Goal: Task Accomplishment & Management: Complete application form

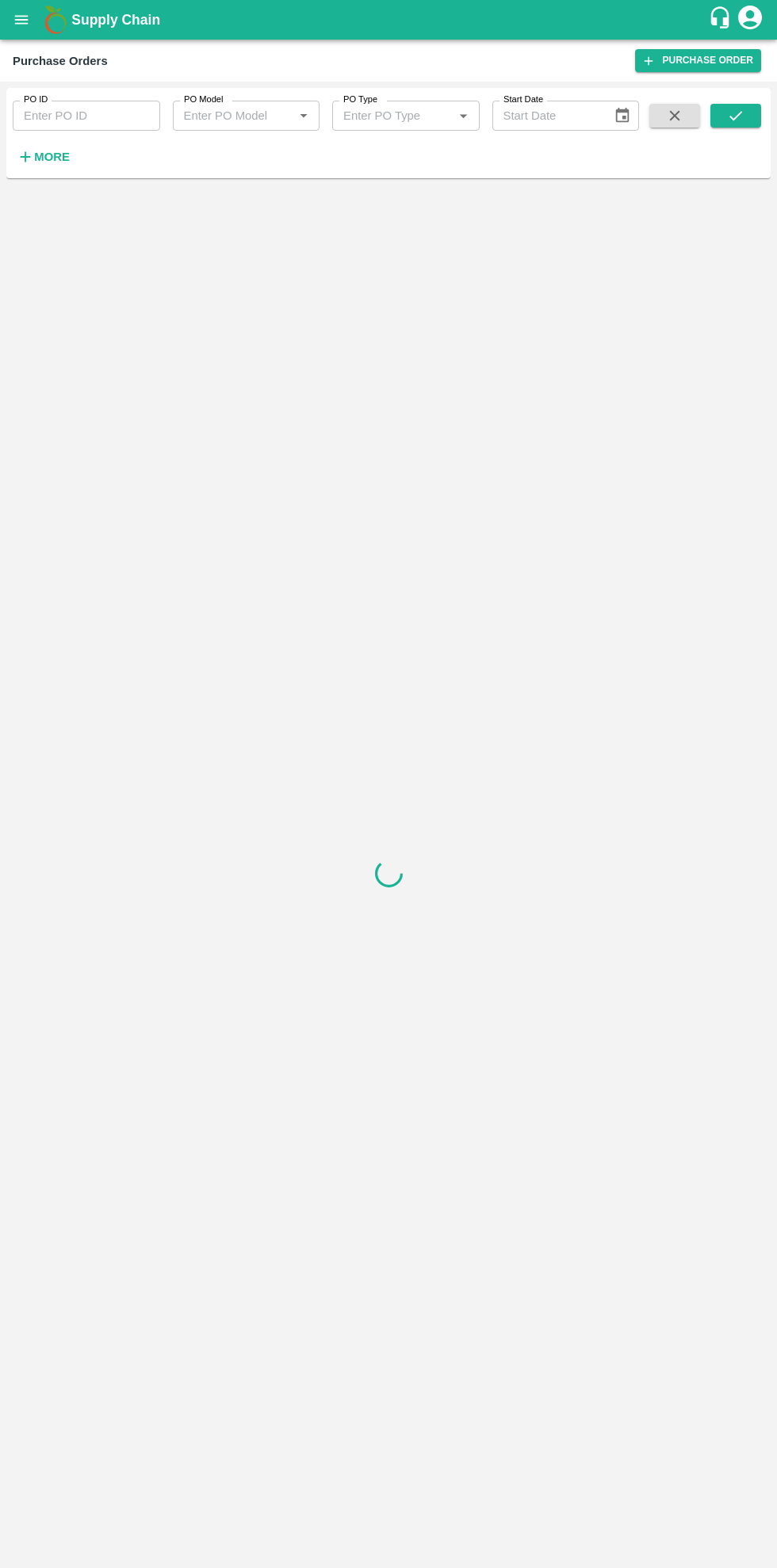
click at [62, 160] on strong "More" at bounding box center [52, 157] width 36 height 13
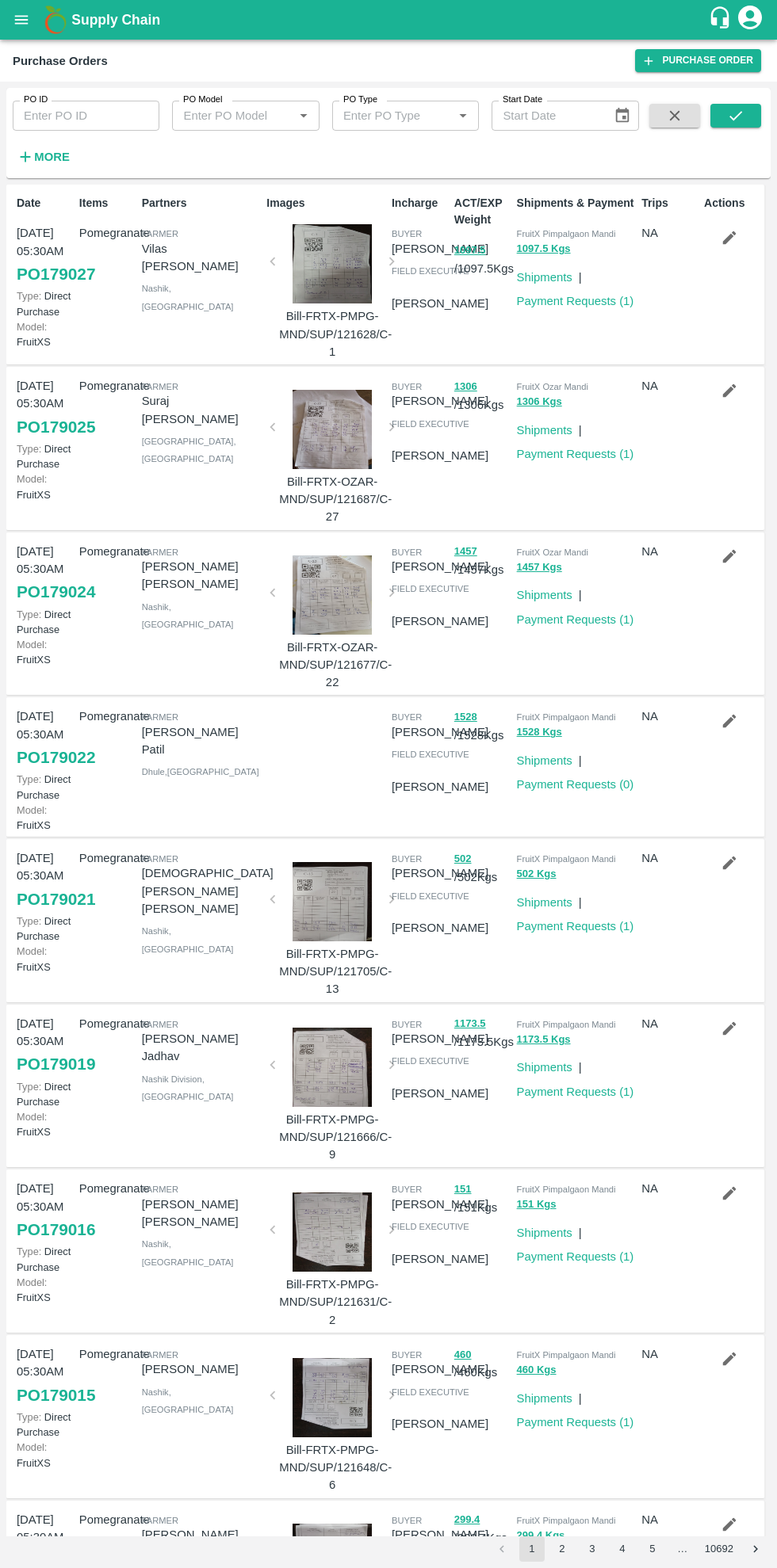
click at [622, 791] on link "Payment Requests ( 0 )" at bounding box center [575, 785] width 117 height 13
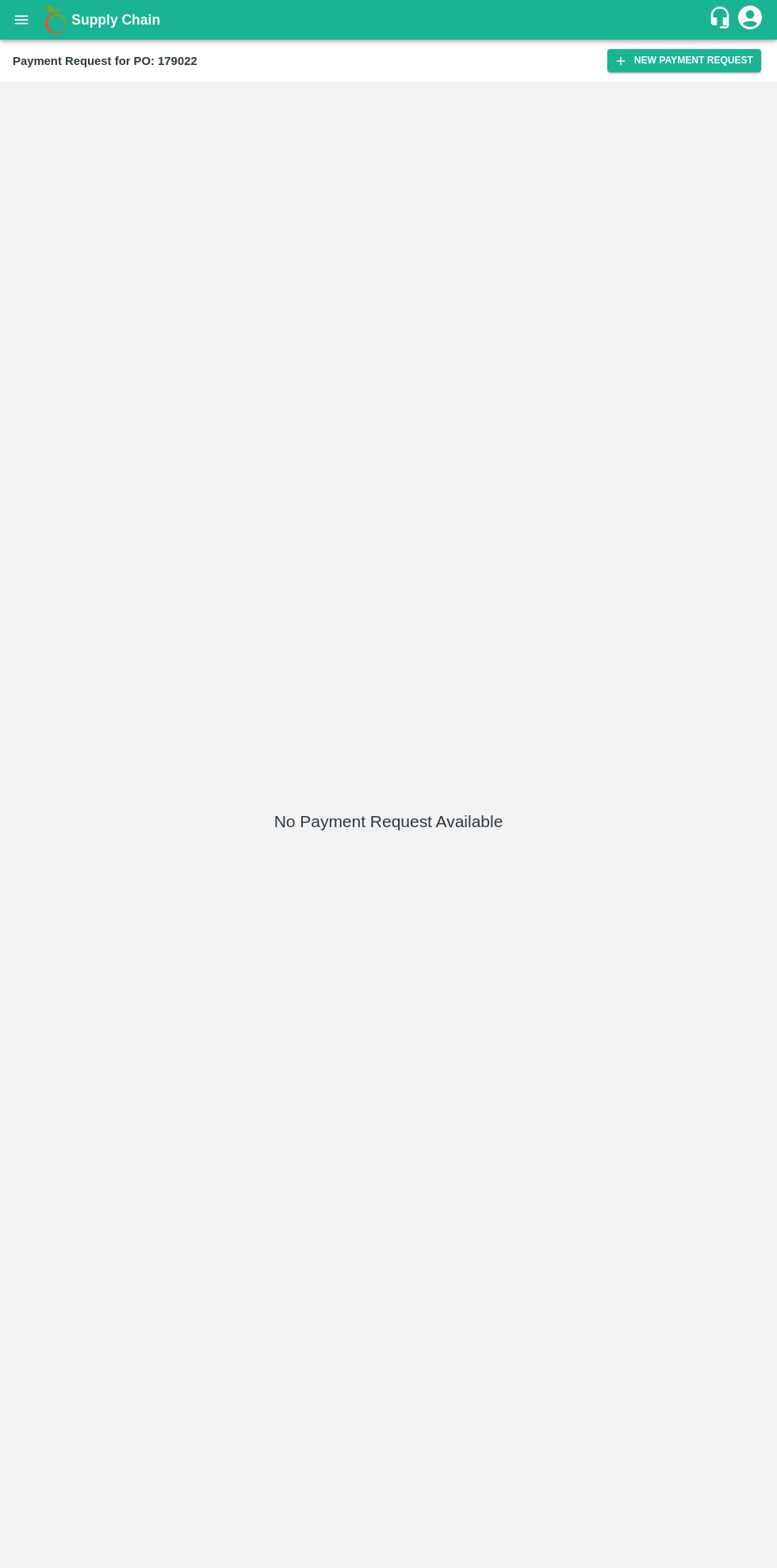
click at [705, 61] on button "New Payment Request" at bounding box center [684, 61] width 154 height 23
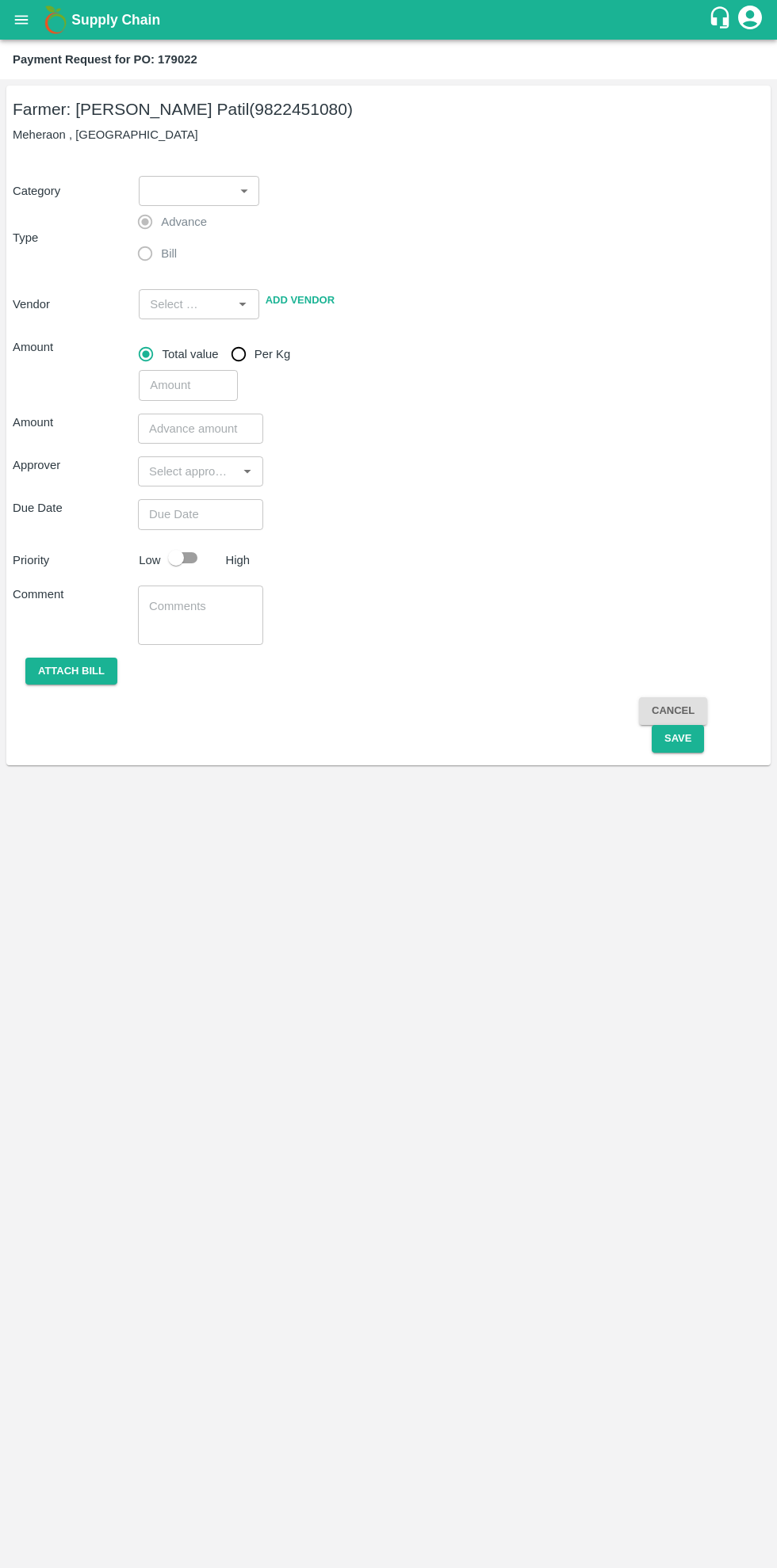
click at [214, 197] on body "Supply Chain Payment Request for PO: 179022 Farmer: Gulabrao Tryambak Patil (98…" at bounding box center [388, 784] width 777 height 1568
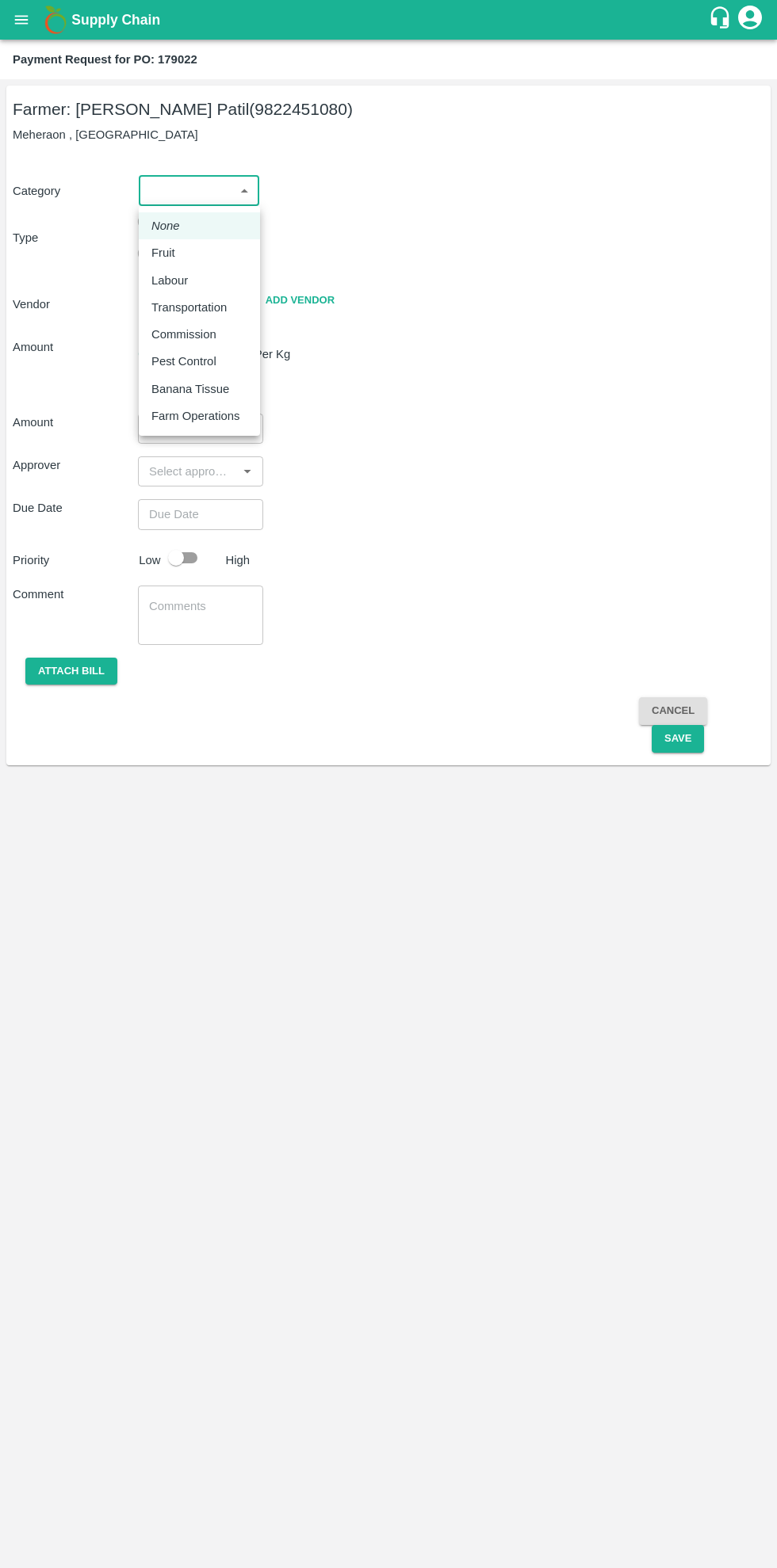
click at [243, 259] on div "Fruit" at bounding box center [199, 253] width 96 height 18
type input "1"
type input "Gulabrao Tryambak Patil - 9822451080(Farmer)"
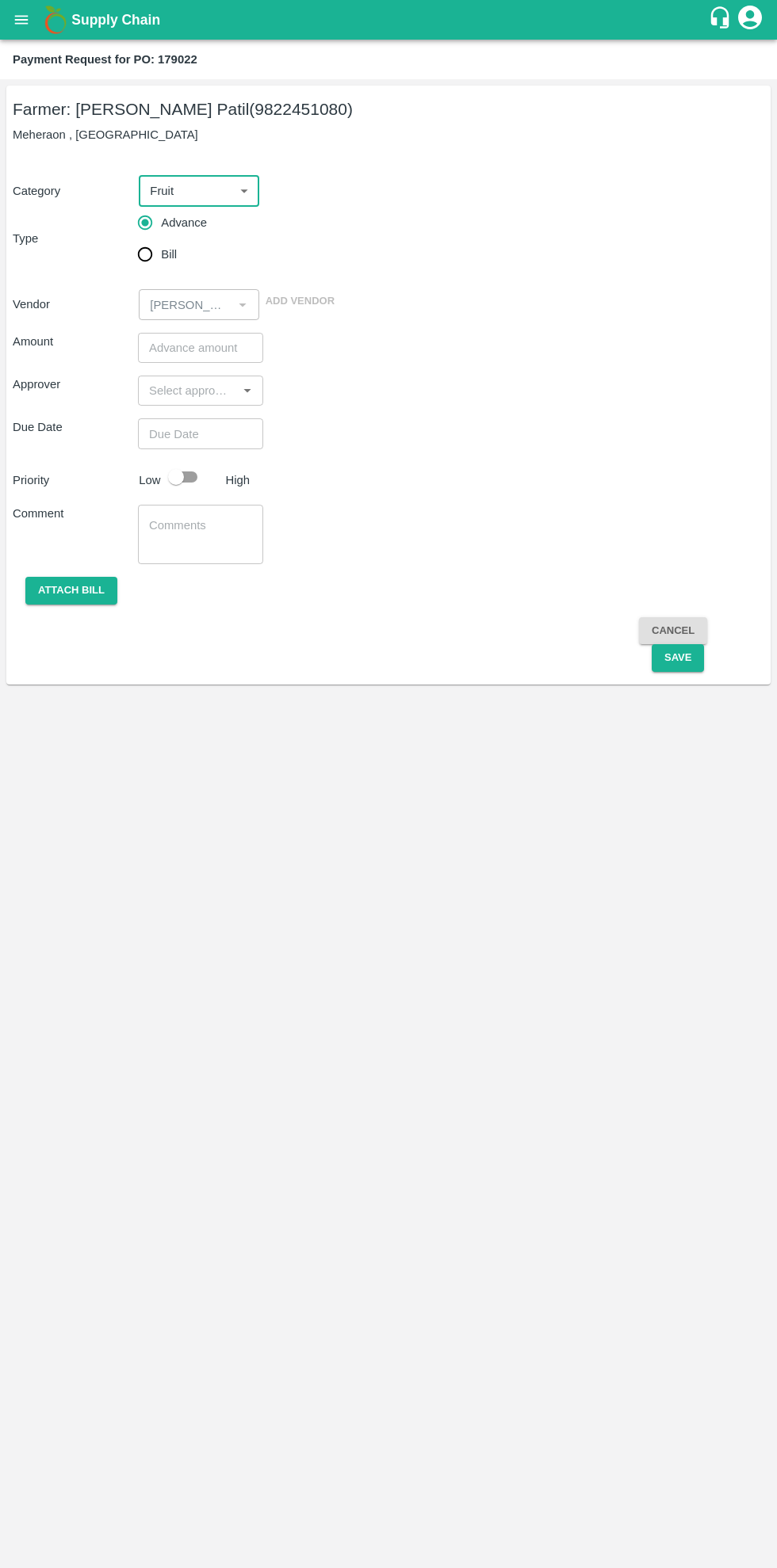
click at [144, 258] on input "Bill" at bounding box center [145, 254] width 32 height 32
radio input "true"
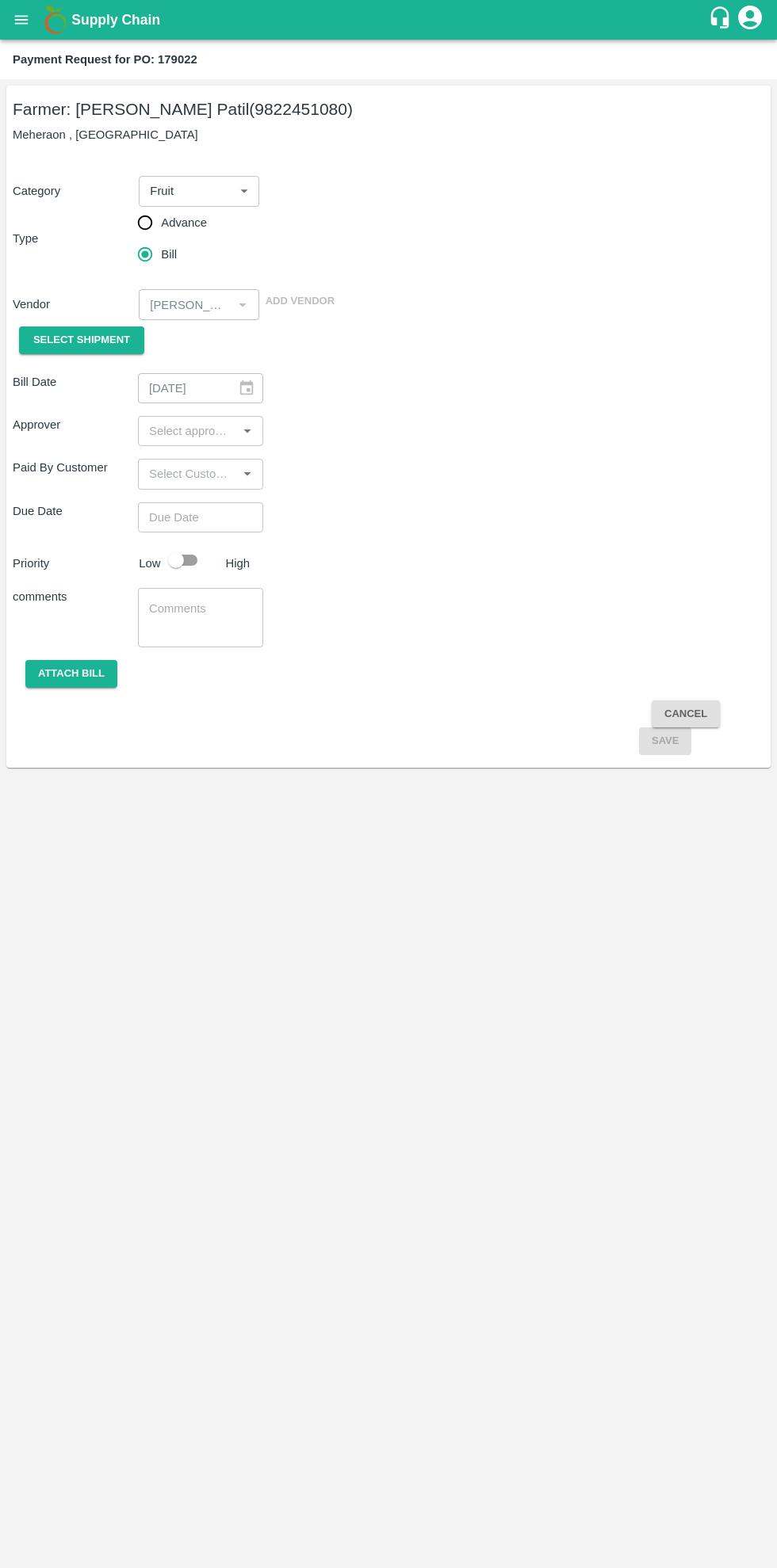
click at [97, 337] on span "Select Shipment" at bounding box center [81, 340] width 97 height 18
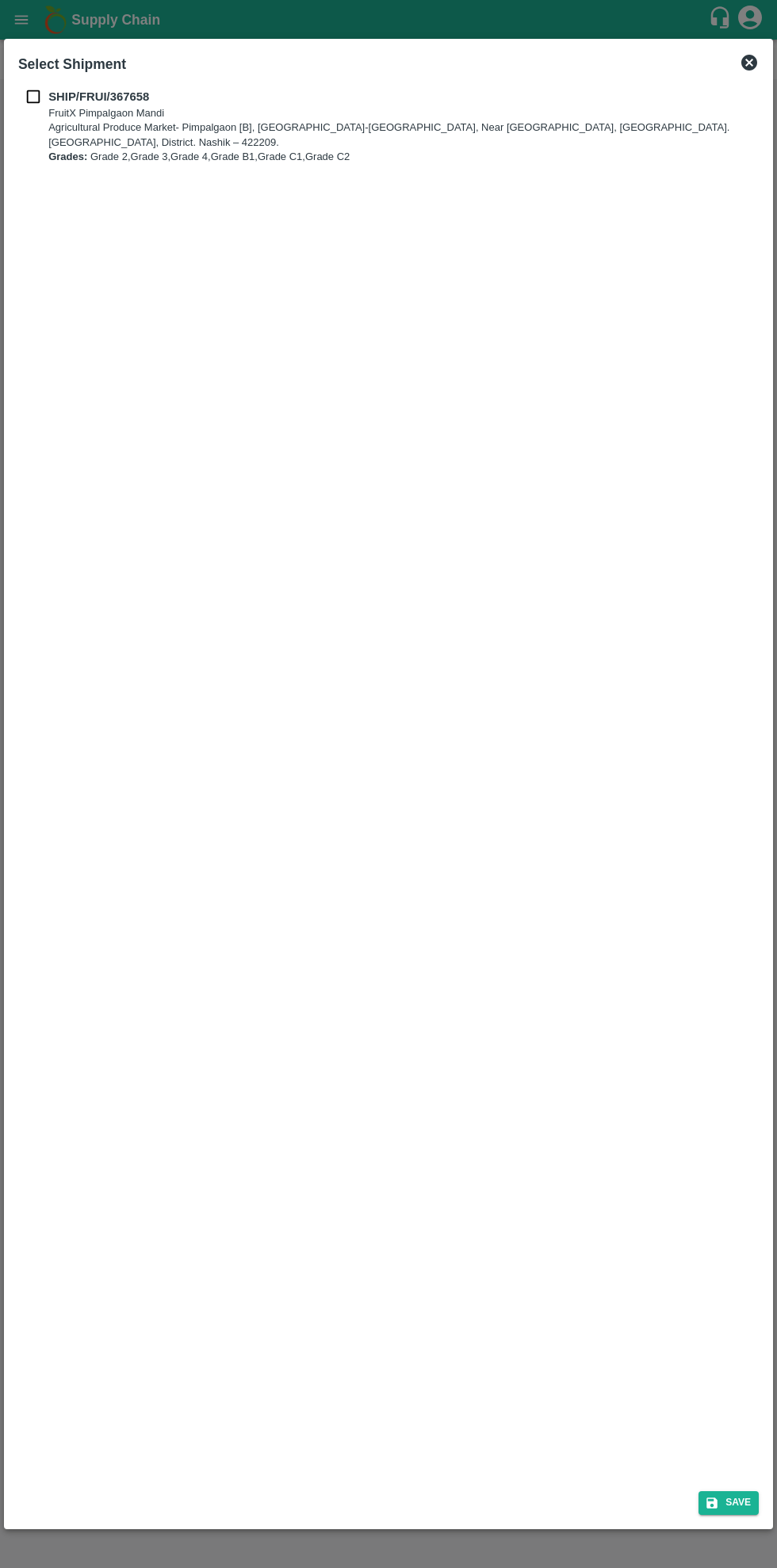
click at [175, 101] on p "SHIP/FRUI/367658" at bounding box center [402, 97] width 707 height 18
checkbox input "true"
click at [752, 1514] on button "Save" at bounding box center [728, 1503] width 61 height 23
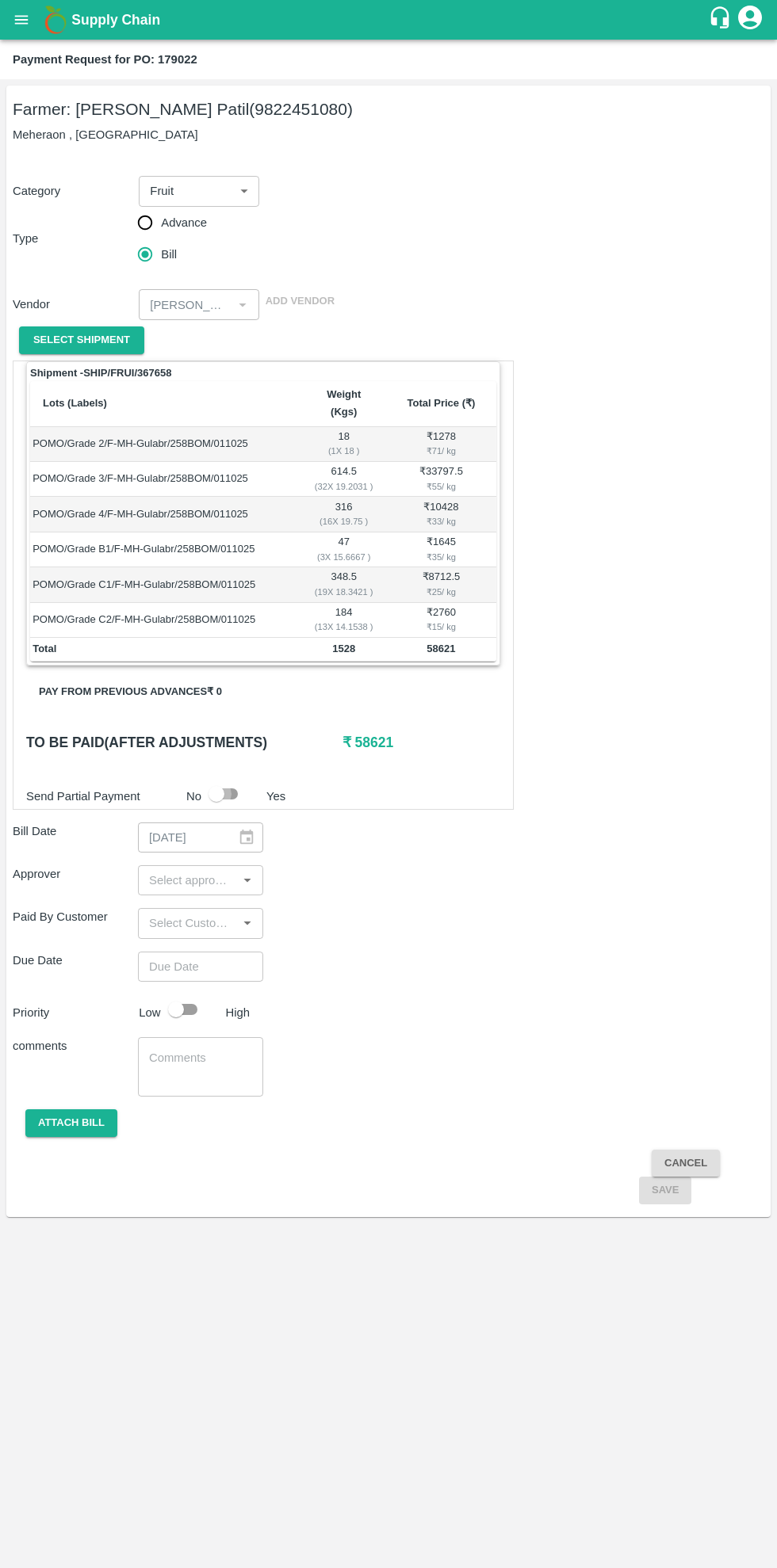
click at [239, 779] on input "checkbox" at bounding box center [216, 794] width 90 height 30
checkbox input "true"
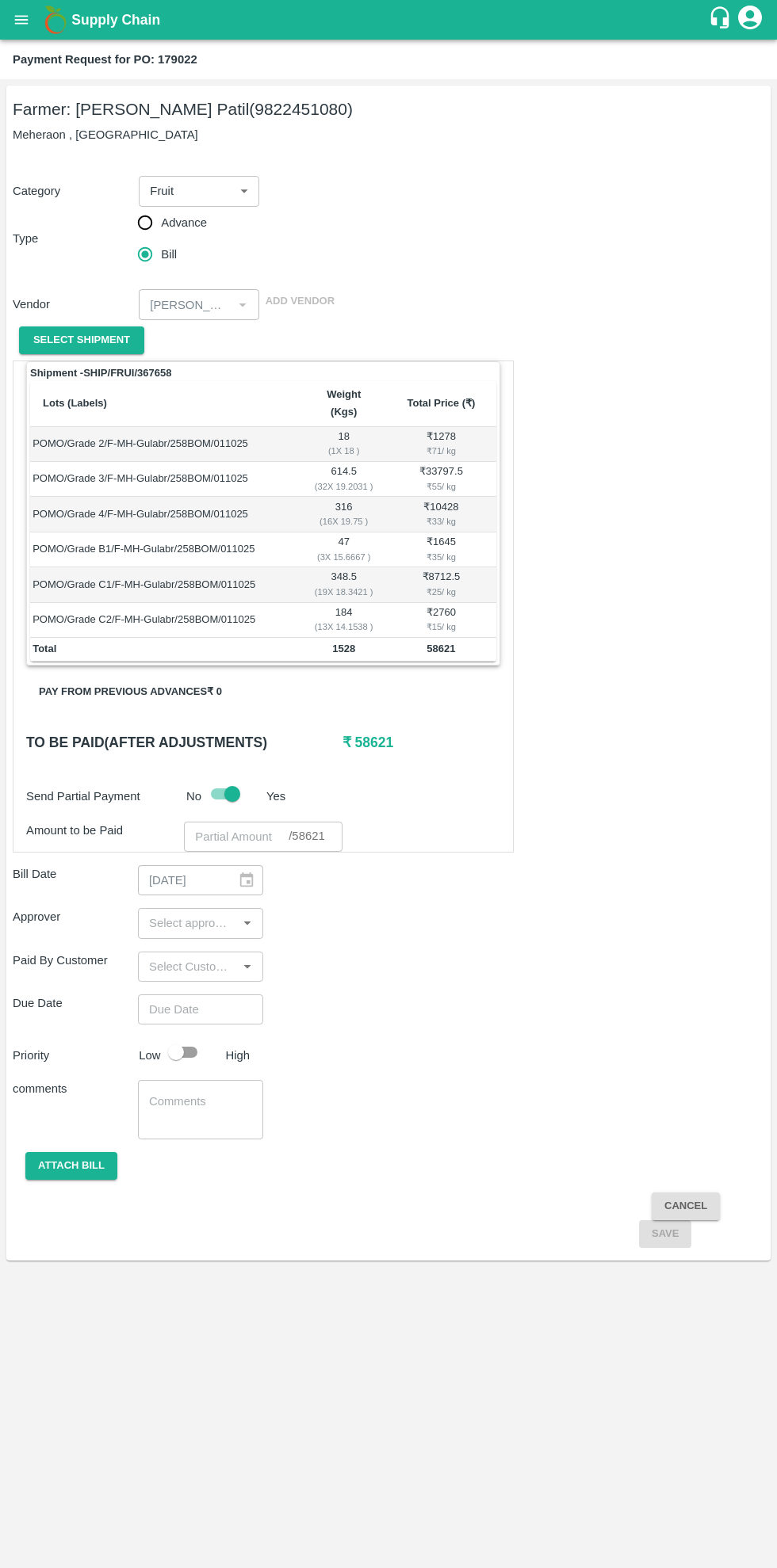
click at [262, 821] on input "number" at bounding box center [236, 837] width 105 height 30
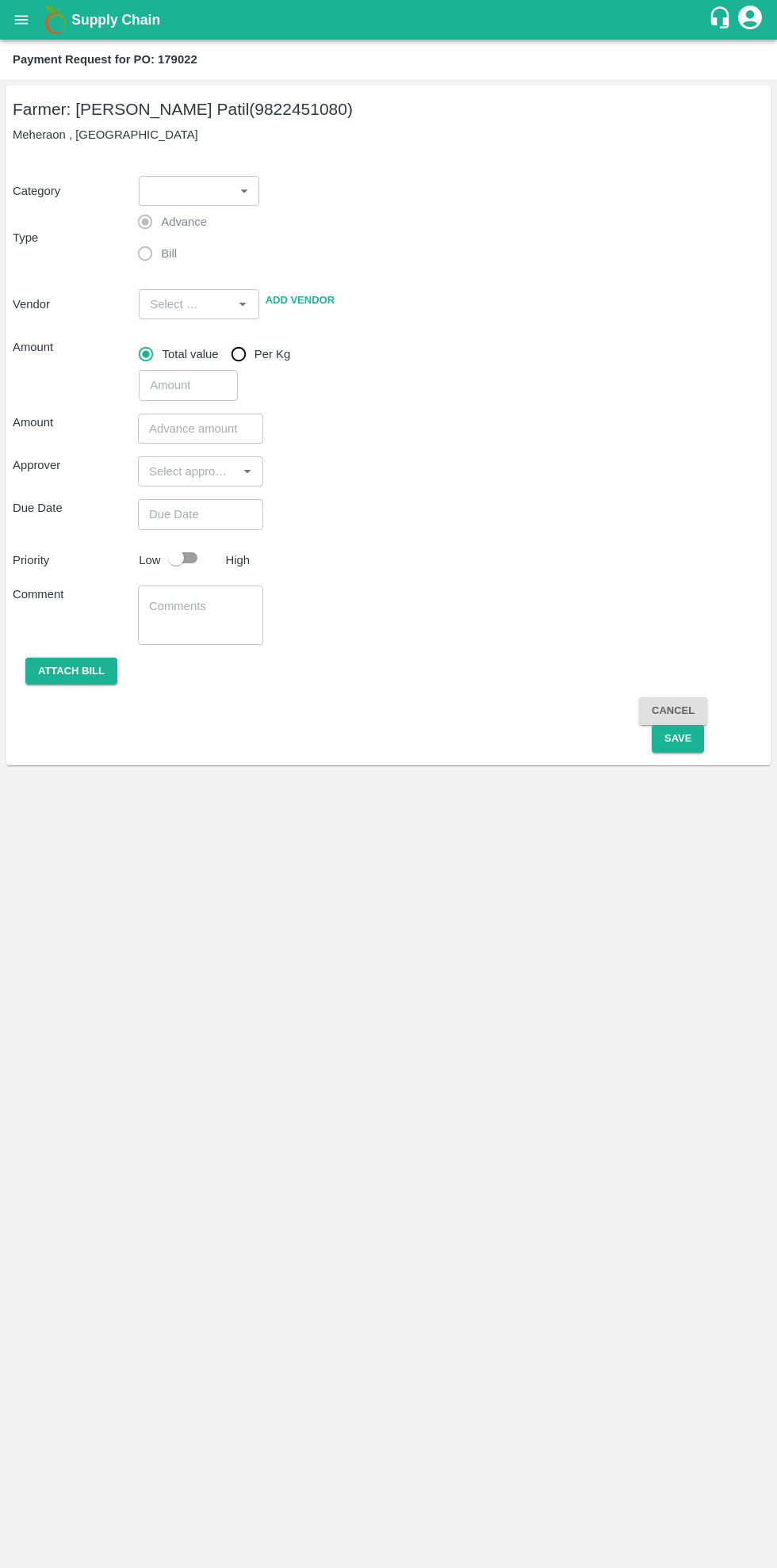
click at [213, 183] on body "Supply Chain Payment Request for PO: 179022 Farmer: Gulabrao Tryambak Patil (98…" at bounding box center [388, 784] width 777 height 1568
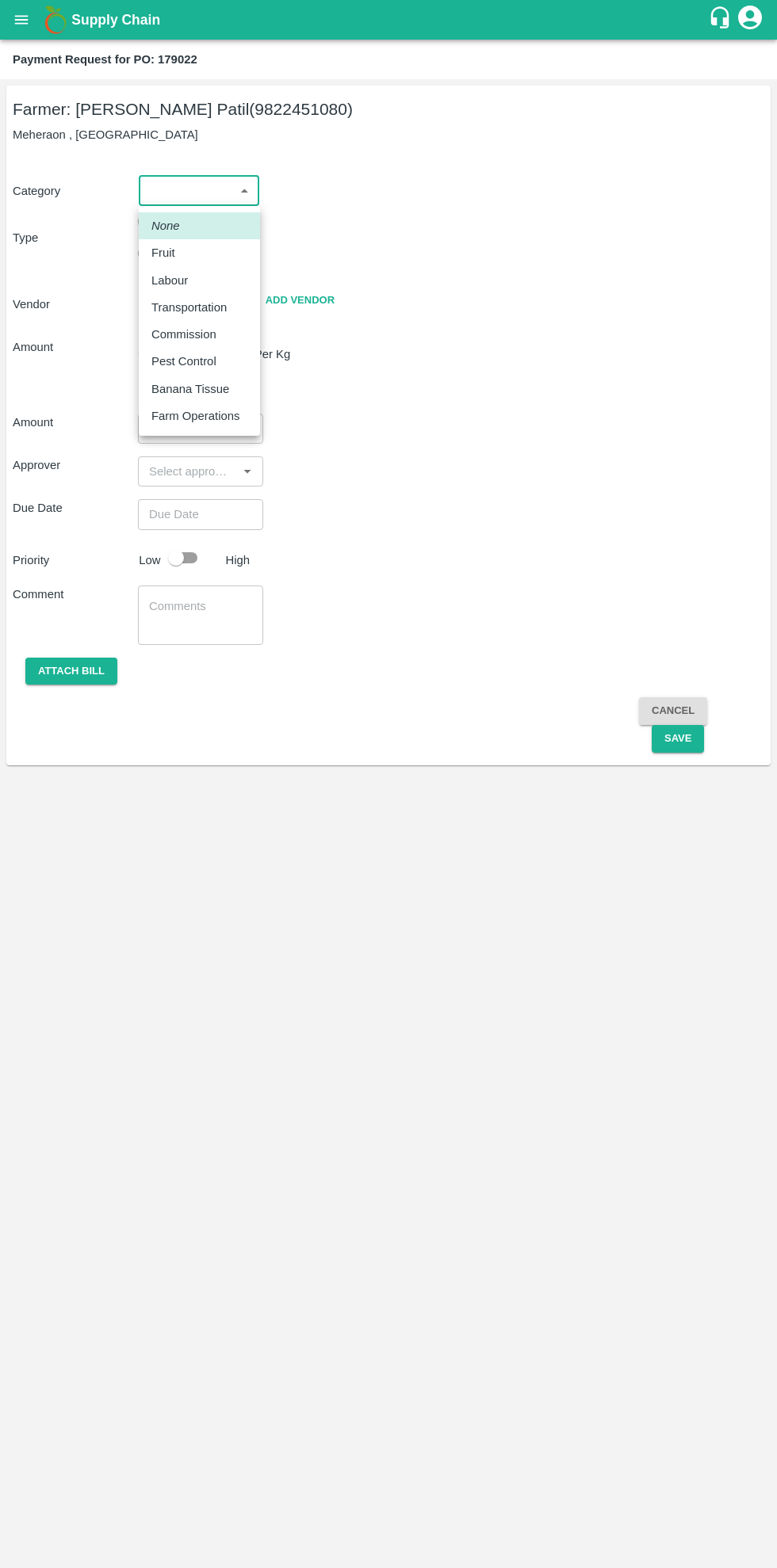
click at [231, 258] on div "Fruit" at bounding box center [199, 253] width 96 height 18
type input "1"
type input "Gulabrao Tryambak Patil - 9822451080(Farmer)"
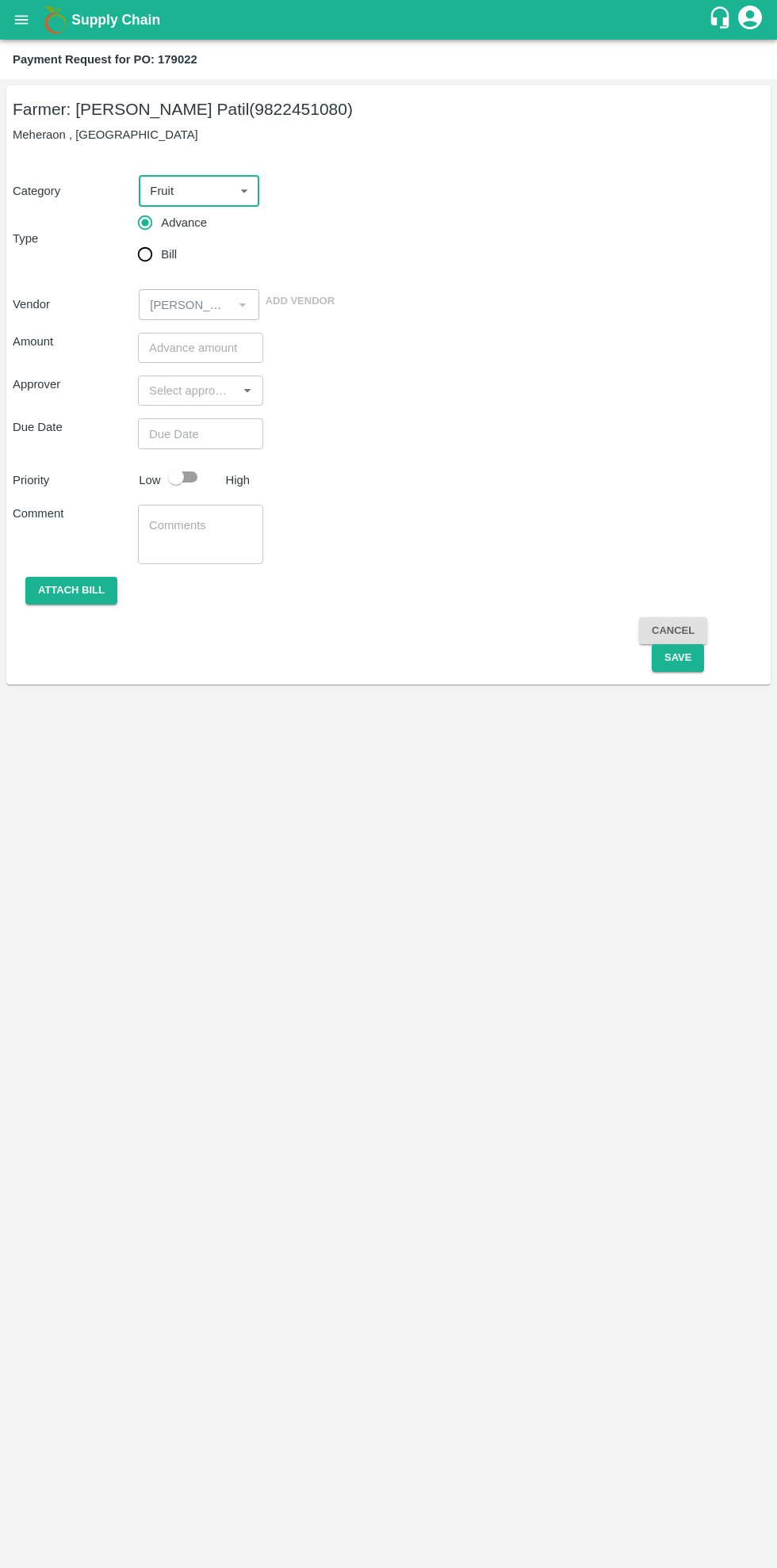
click at [152, 258] on input "Bill" at bounding box center [145, 254] width 32 height 32
radio input "true"
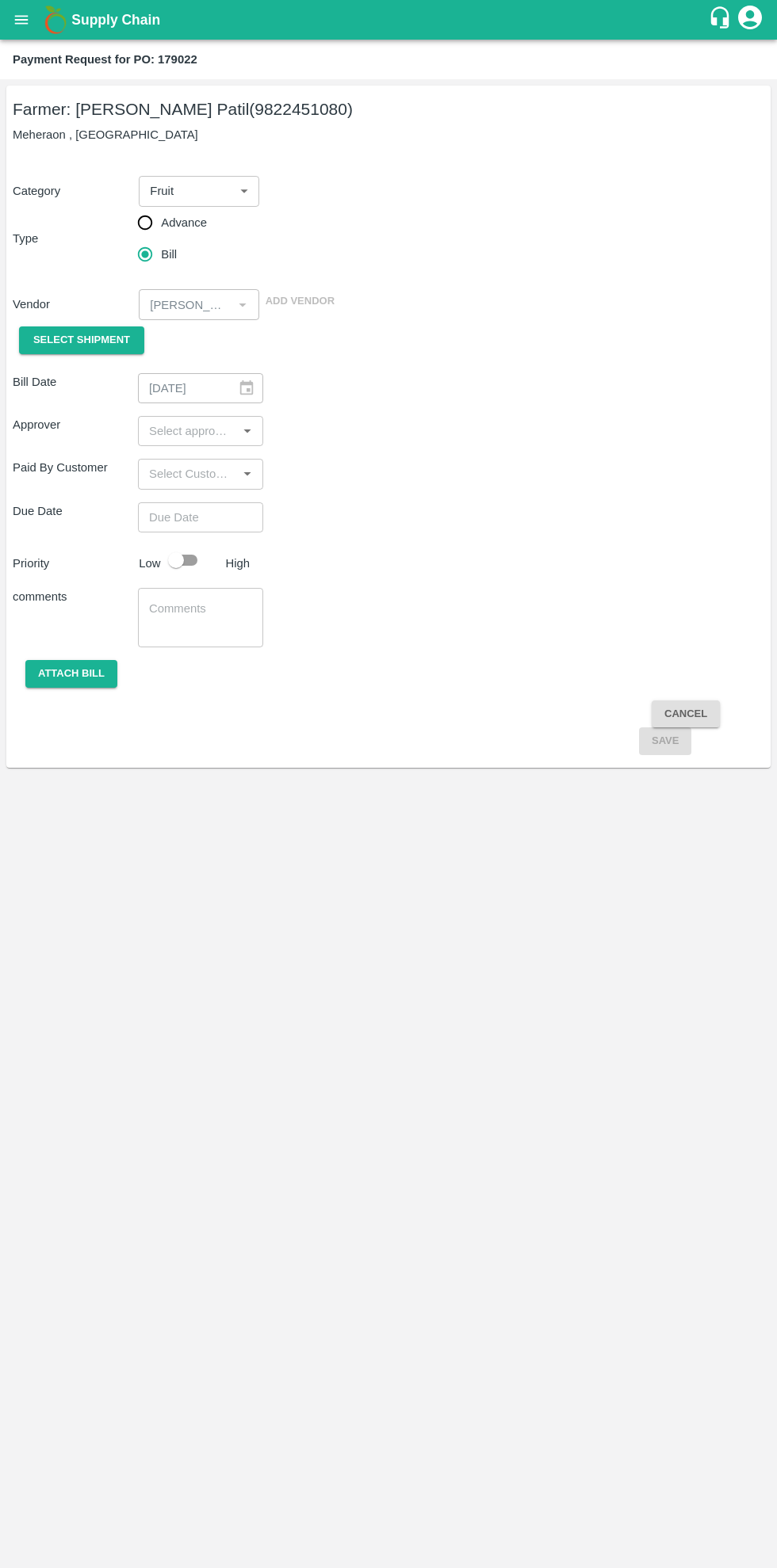
click at [119, 344] on span "Select Shipment" at bounding box center [81, 340] width 97 height 18
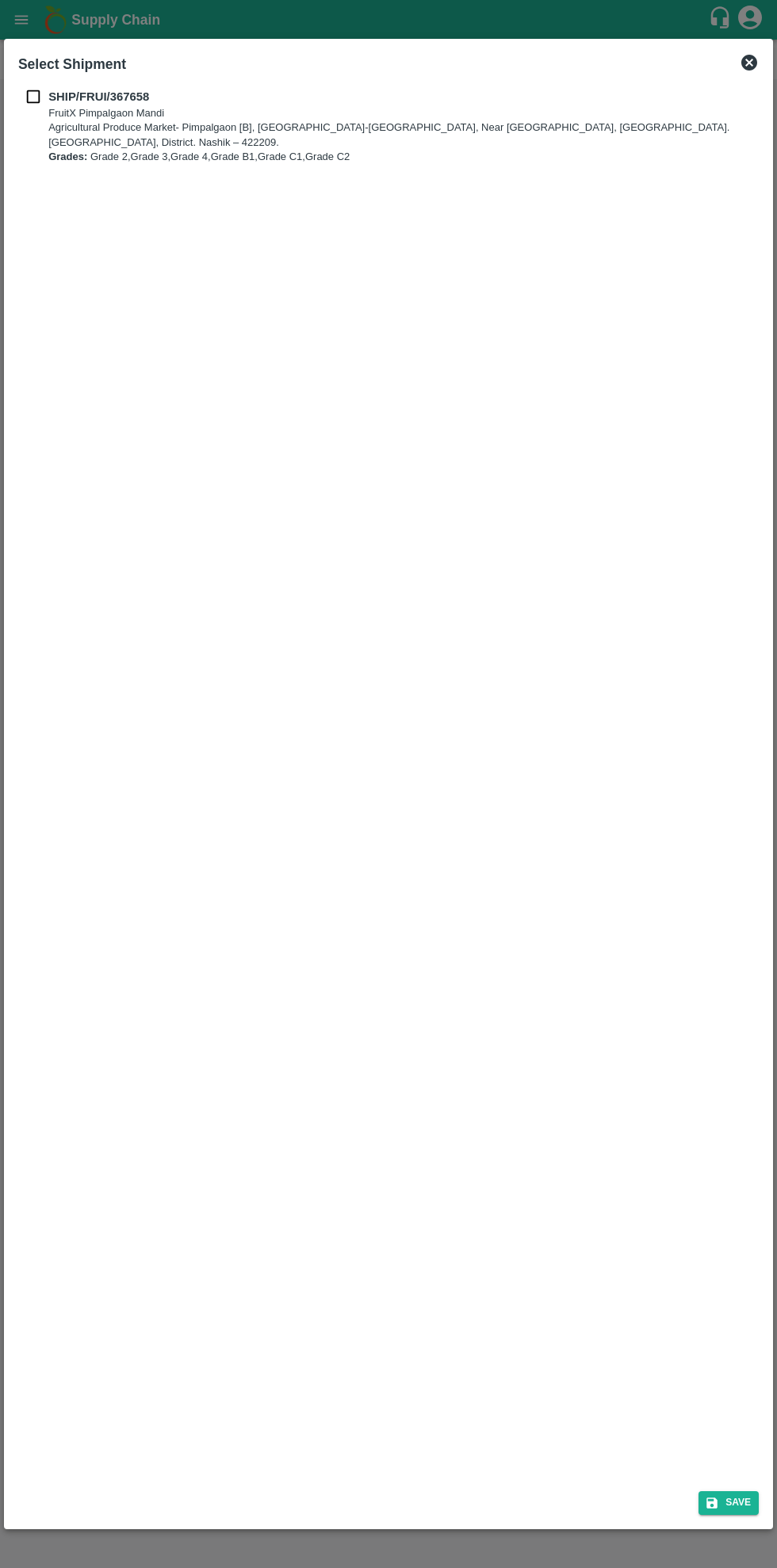
click at [146, 102] on b "SHIP/FRUI/367658" at bounding box center [99, 97] width 101 height 13
checkbox input "true"
click at [740, 1517] on div "Save" at bounding box center [388, 1499] width 753 height 42
click at [735, 1507] on button "Save" at bounding box center [728, 1503] width 61 height 23
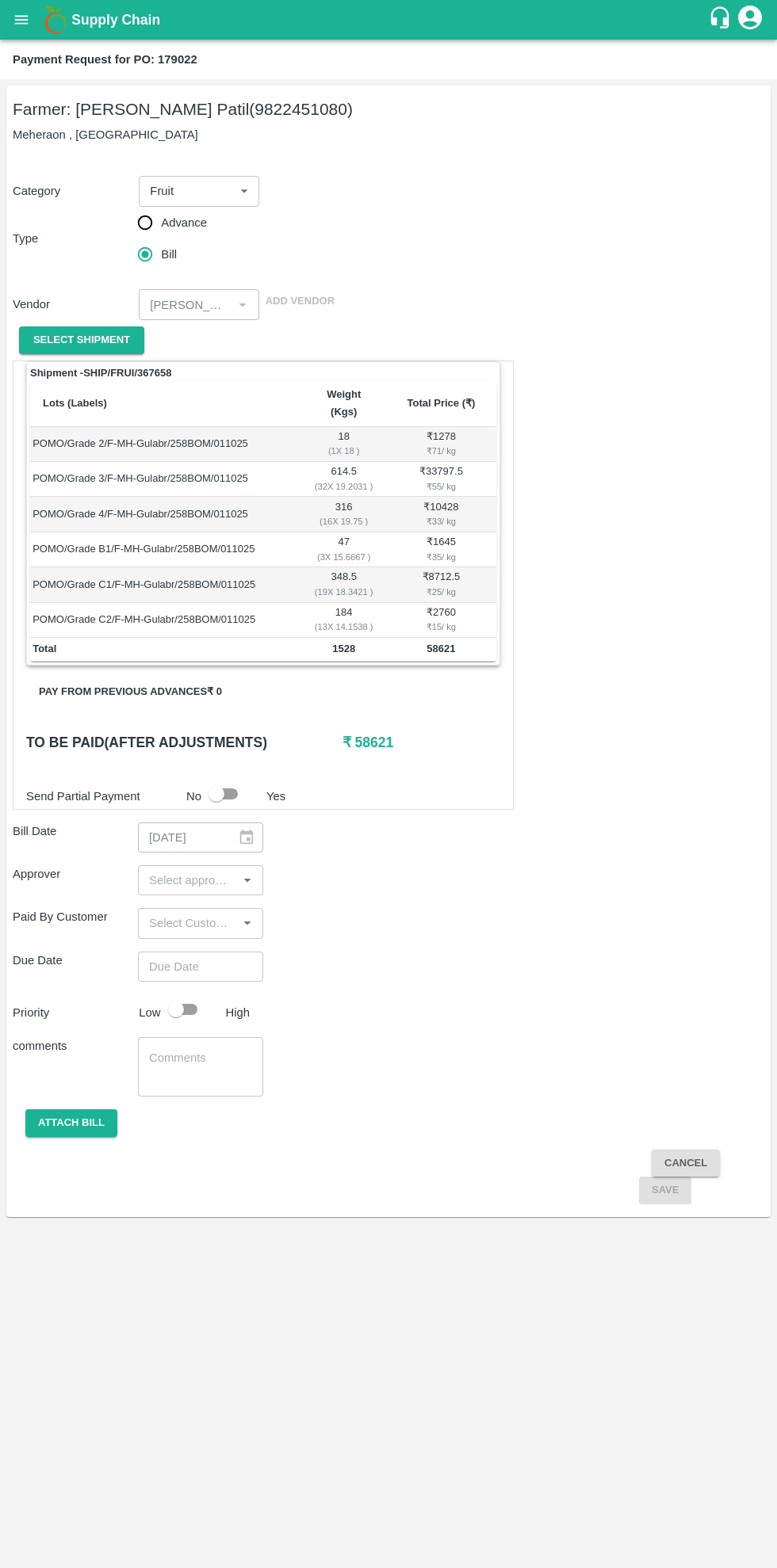
click at [249, 788] on div at bounding box center [231, 794] width 59 height 30
click at [216, 788] on input "checkbox" at bounding box center [216, 794] width 90 height 30
checkbox input "true"
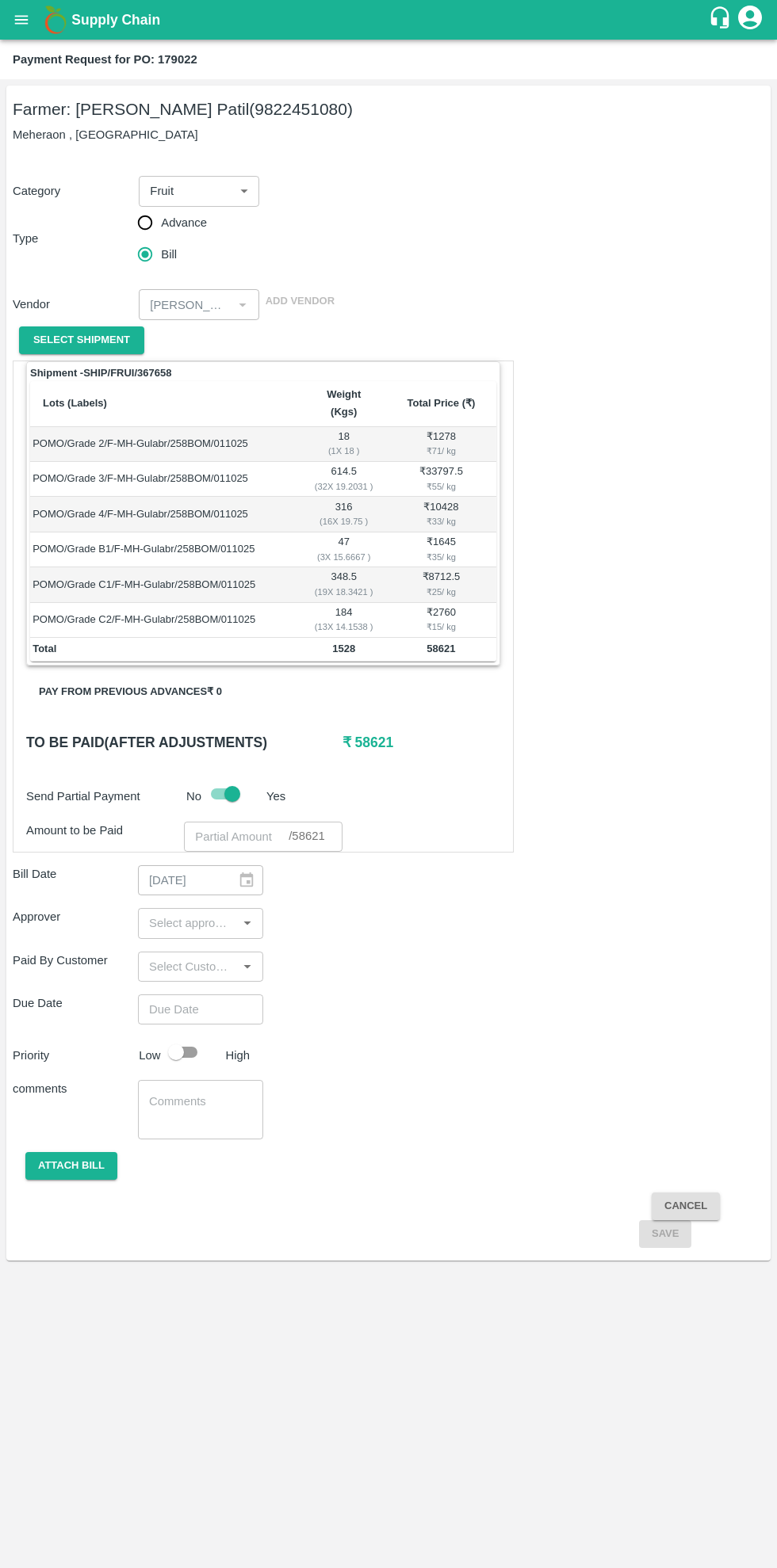
click at [191, 913] on input "input" at bounding box center [187, 924] width 89 height 21
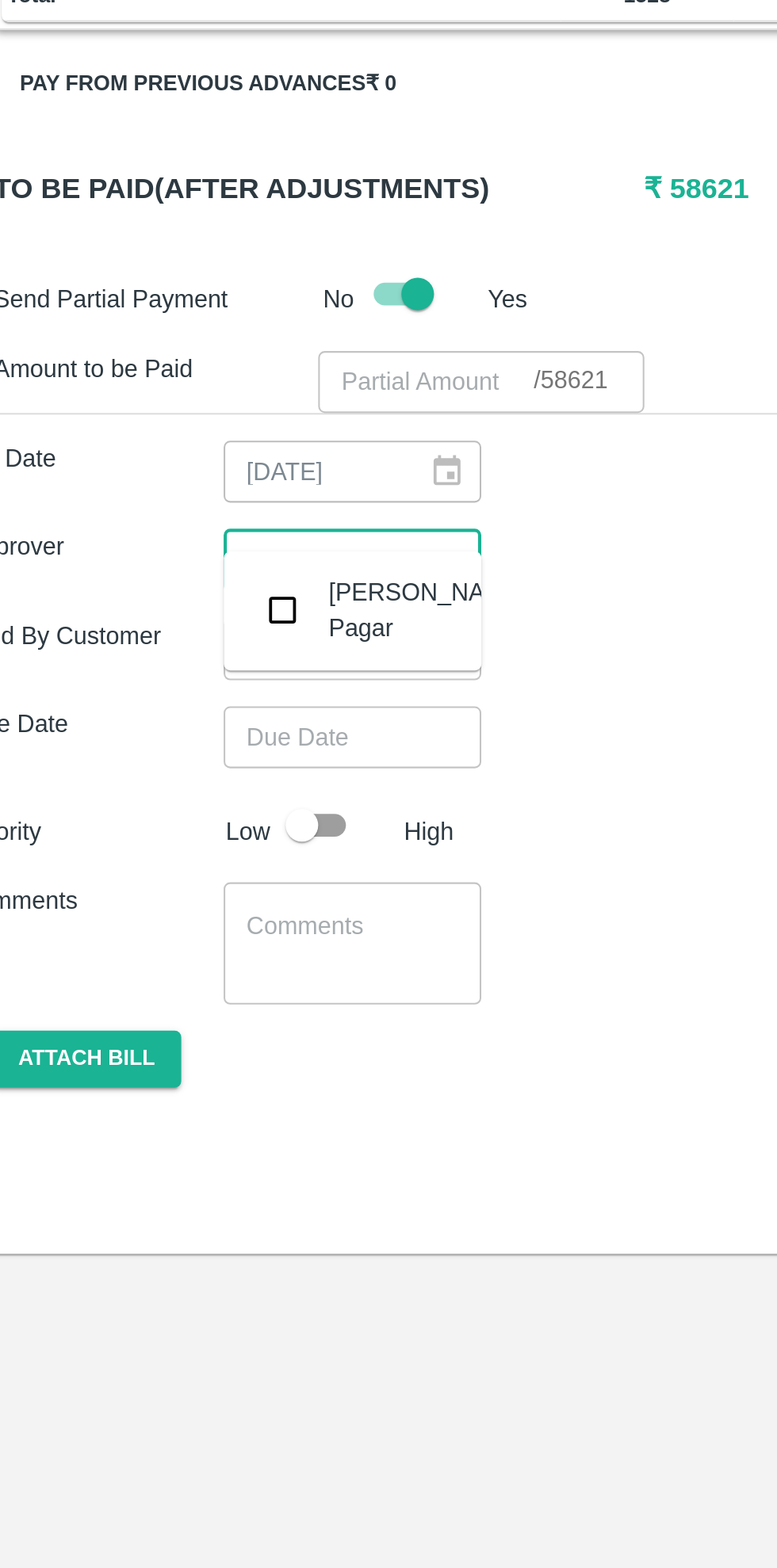
type input "saur"
click at [171, 959] on input "checkbox" at bounding box center [167, 947] width 32 height 32
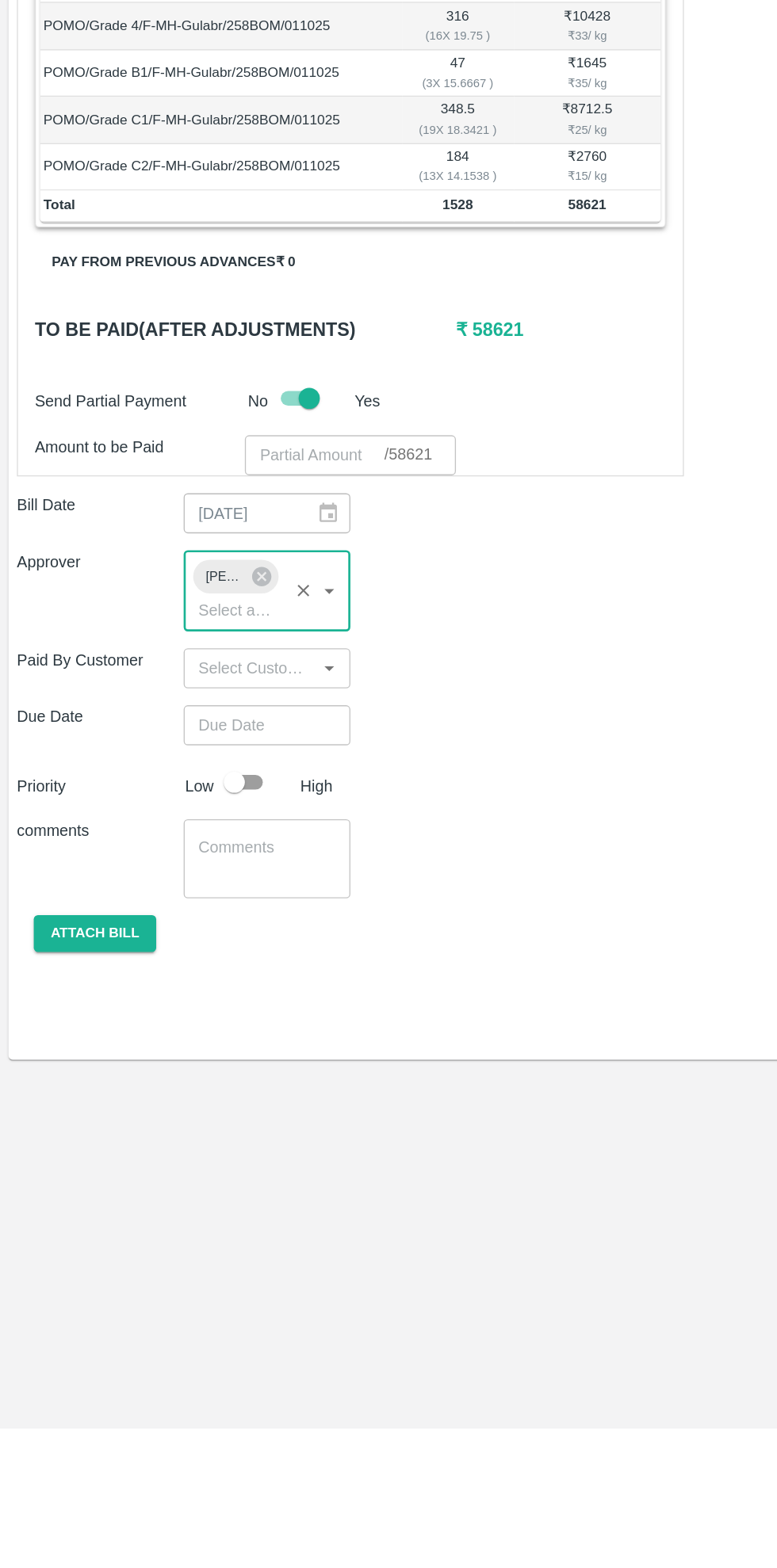
click at [215, 987] on input "input" at bounding box center [187, 997] width 89 height 21
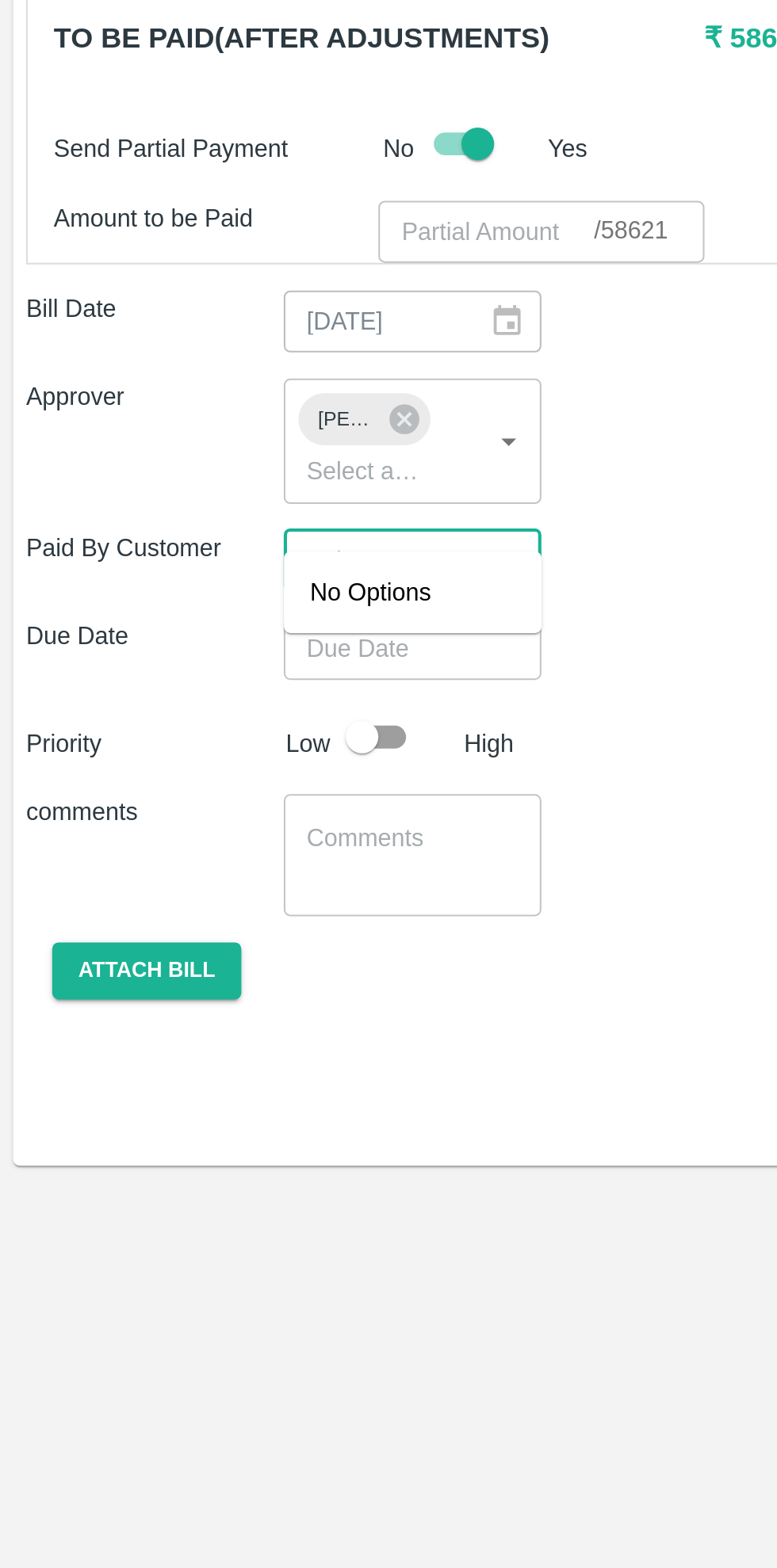
click at [316, 1032] on div "Due Date ​" at bounding box center [388, 1040] width 751 height 30
click at [222, 1029] on input "Choose date" at bounding box center [195, 1040] width 114 height 30
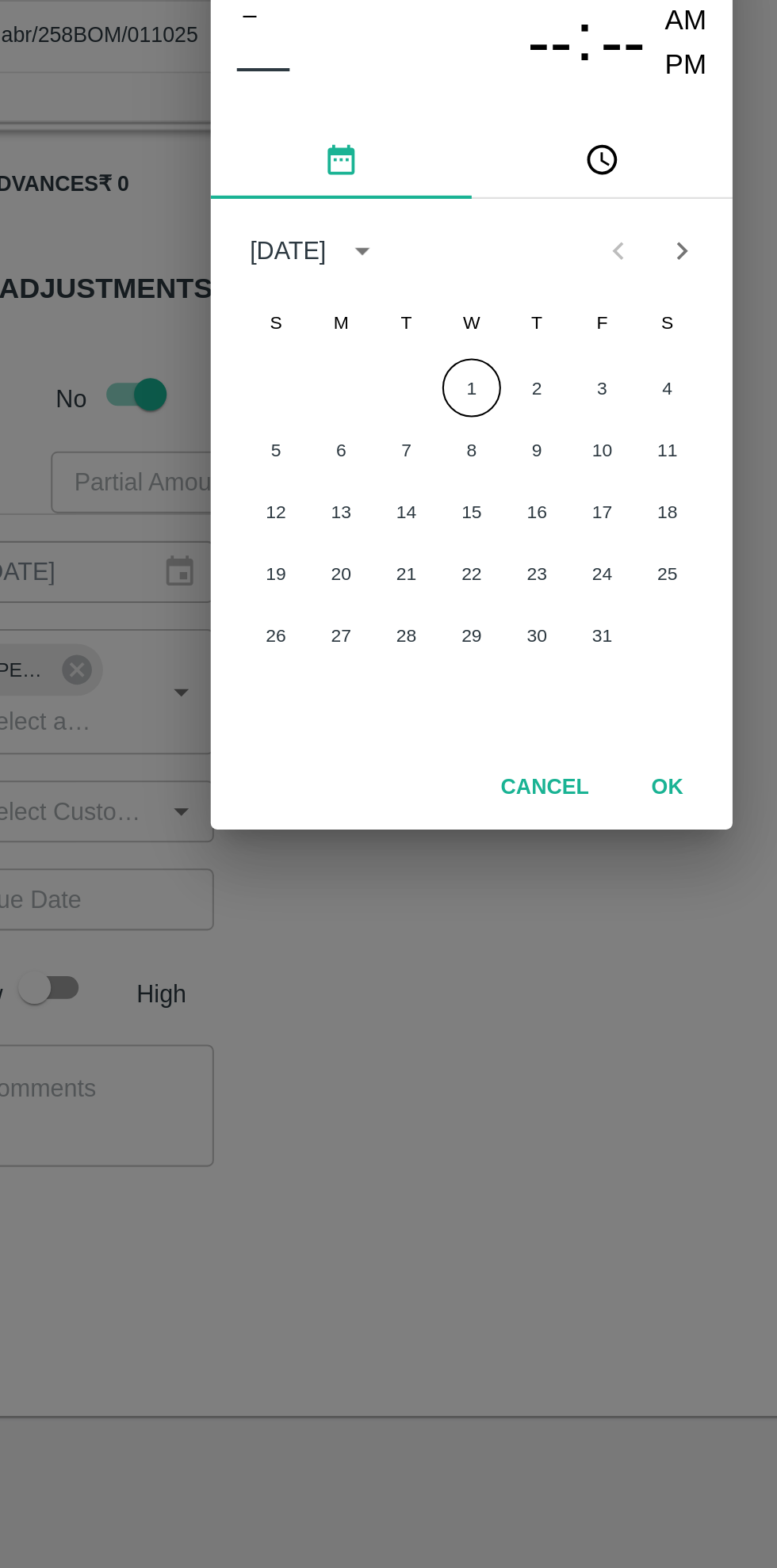
click at [477, 982] on button "OK" at bounding box center [483, 985] width 51 height 28
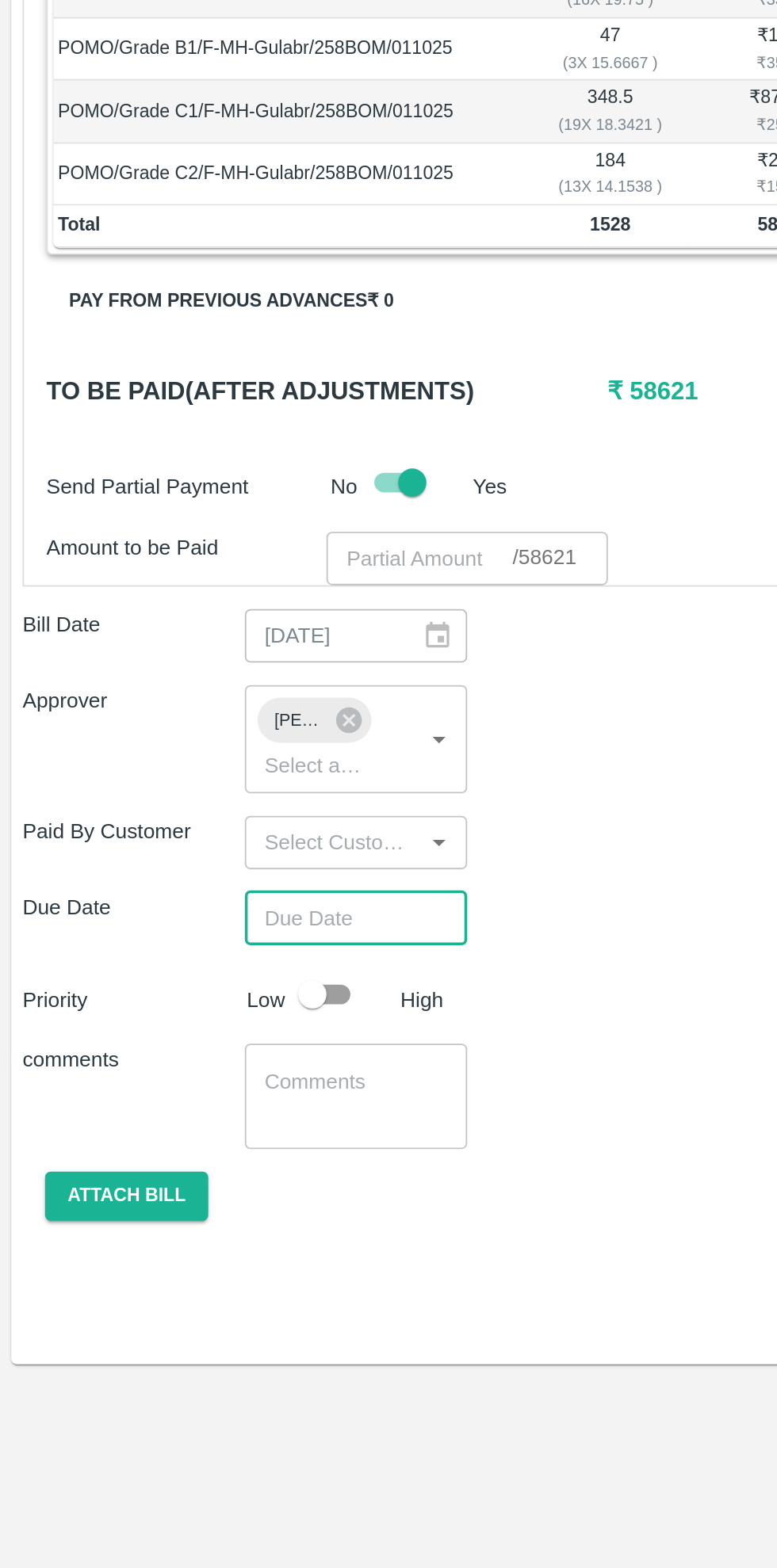
click at [225, 987] on input "input" at bounding box center [187, 997] width 89 height 21
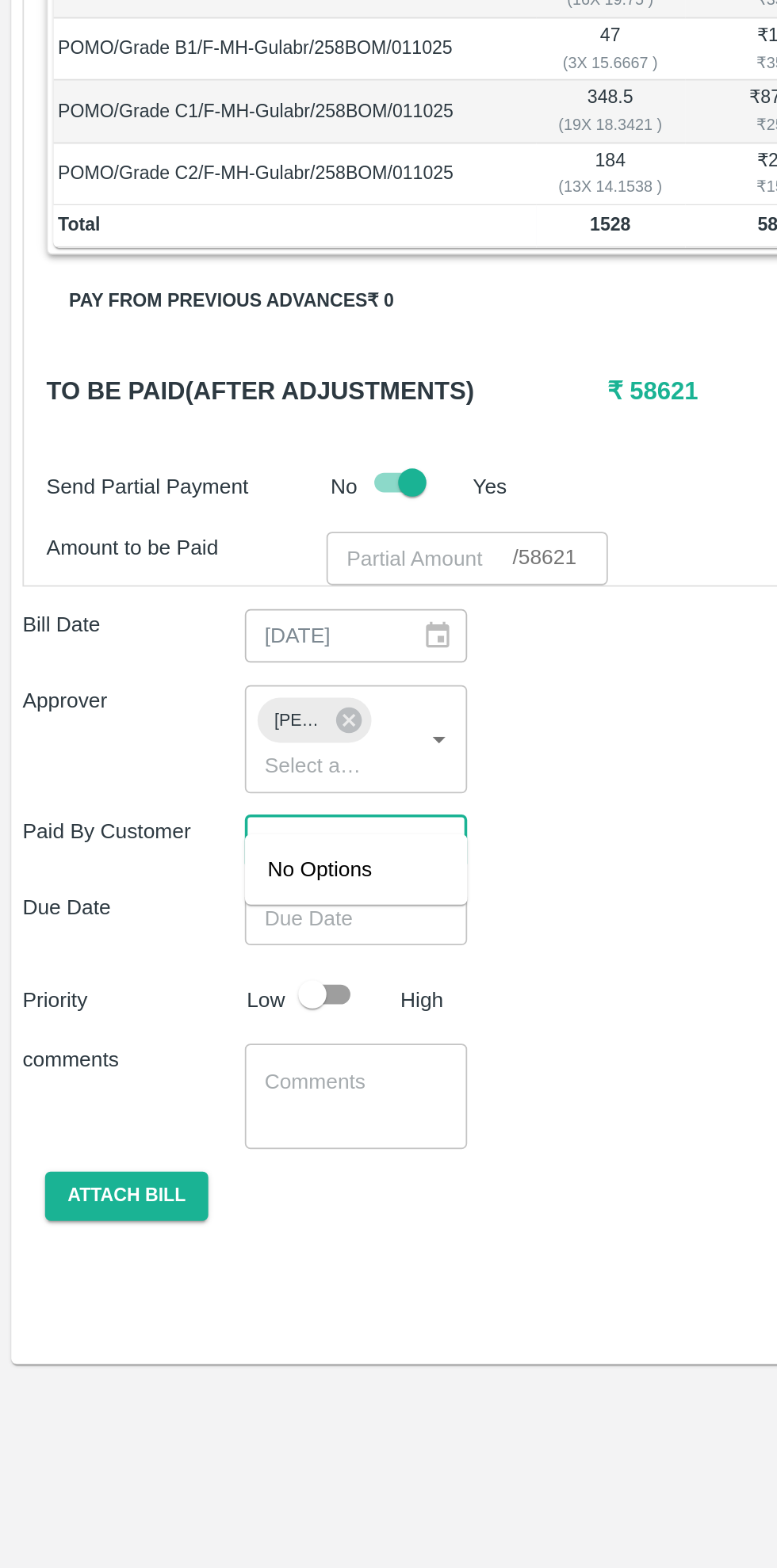
click at [332, 1003] on div "Shipment - SHIP/FRUI/367658 Lots (Labels) Weight (Kgs) Total Price (₹) POMO/Gra…" at bounding box center [388, 819] width 751 height 918
click at [227, 1025] on input "Choose date" at bounding box center [195, 1040] width 114 height 30
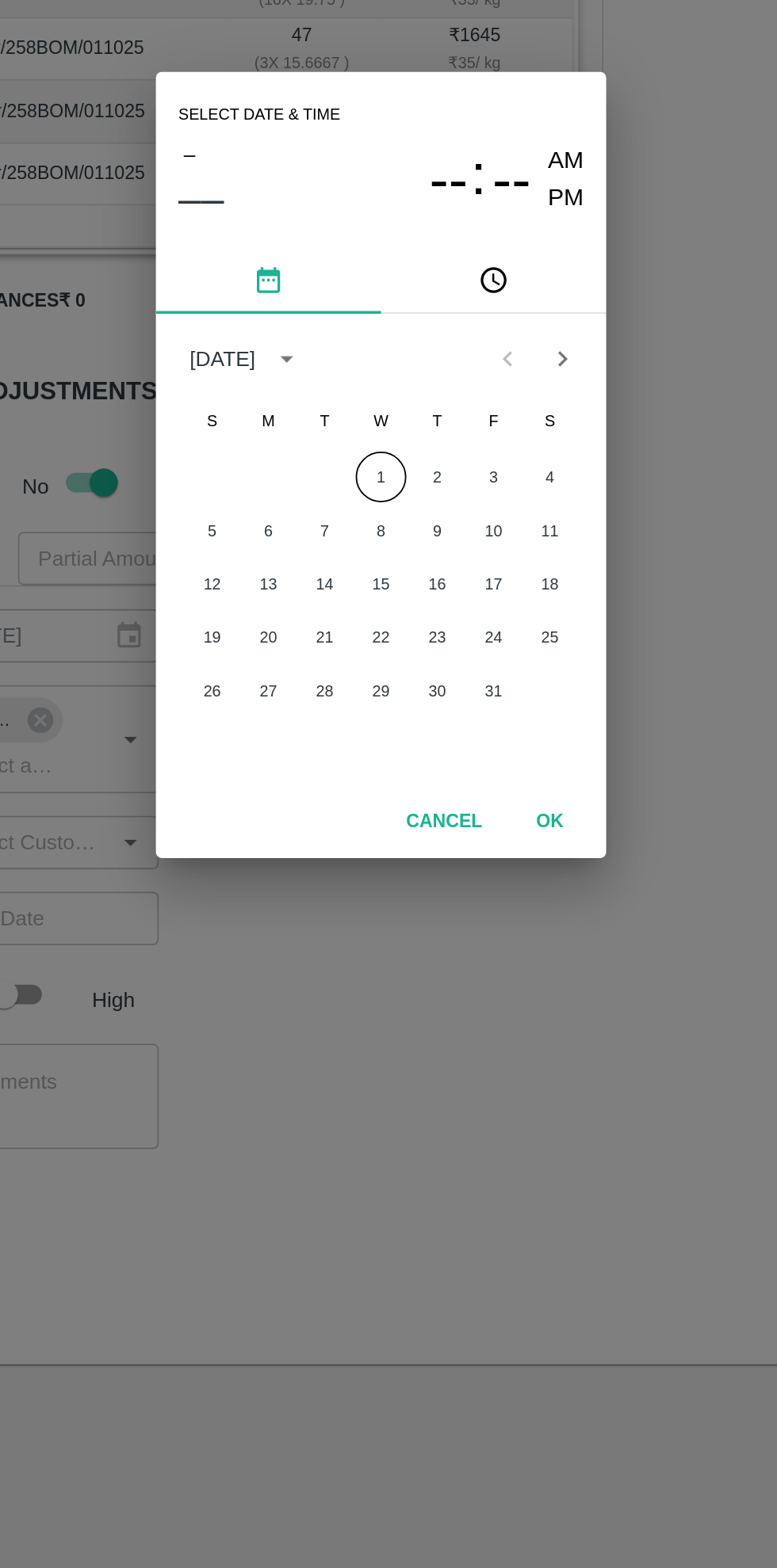
click at [388, 789] on button "1" at bounding box center [388, 791] width 29 height 29
type input "[DATE] 12:00 AM"
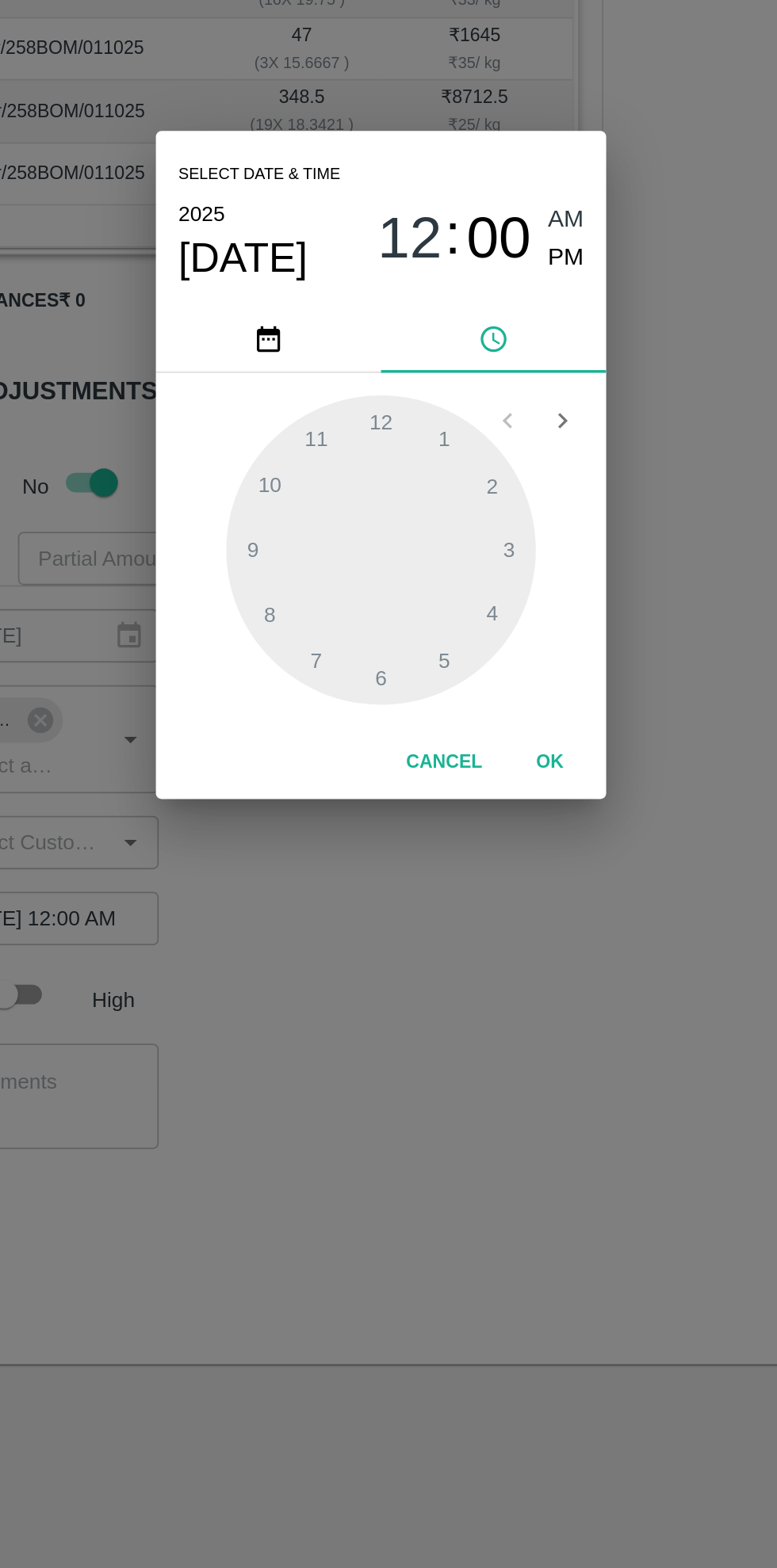
click at [486, 953] on button "OK" at bounding box center [483, 951] width 51 height 28
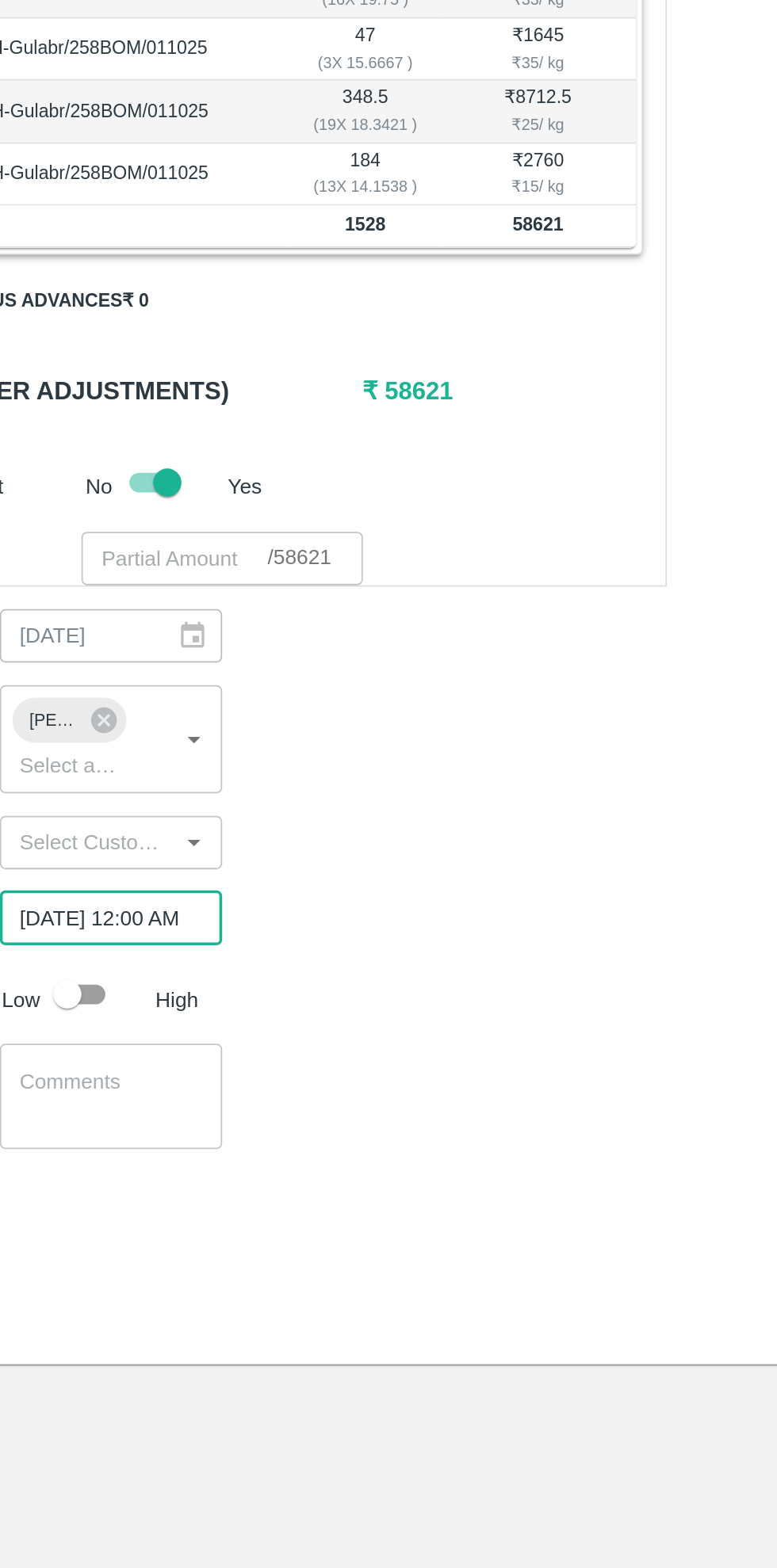
scroll to position [0, 12]
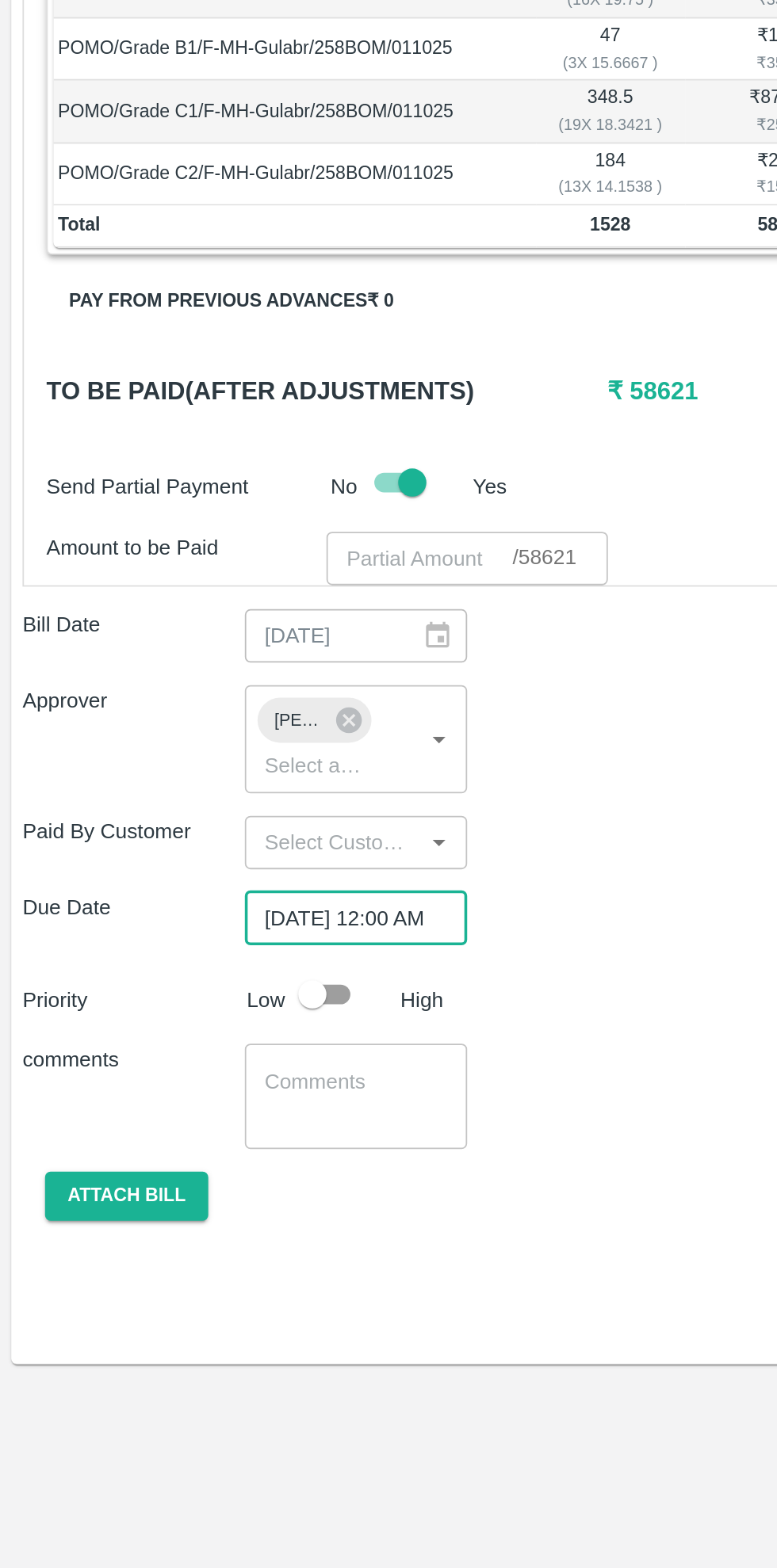
click at [193, 1067] on input "checkbox" at bounding box center [176, 1082] width 90 height 30
checkbox input "true"
click at [201, 987] on input "input" at bounding box center [187, 997] width 89 height 21
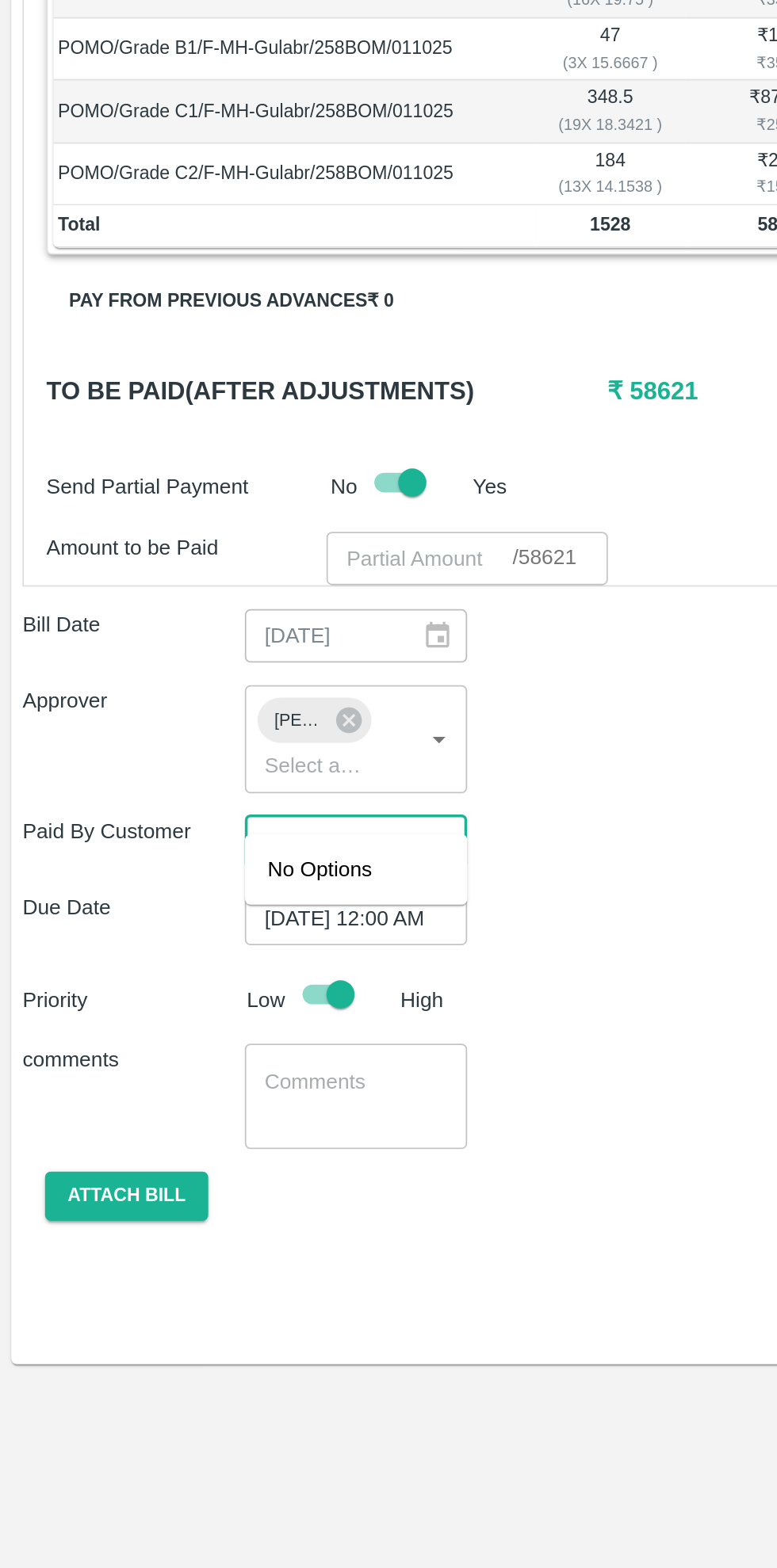
type input "₹55643.40"
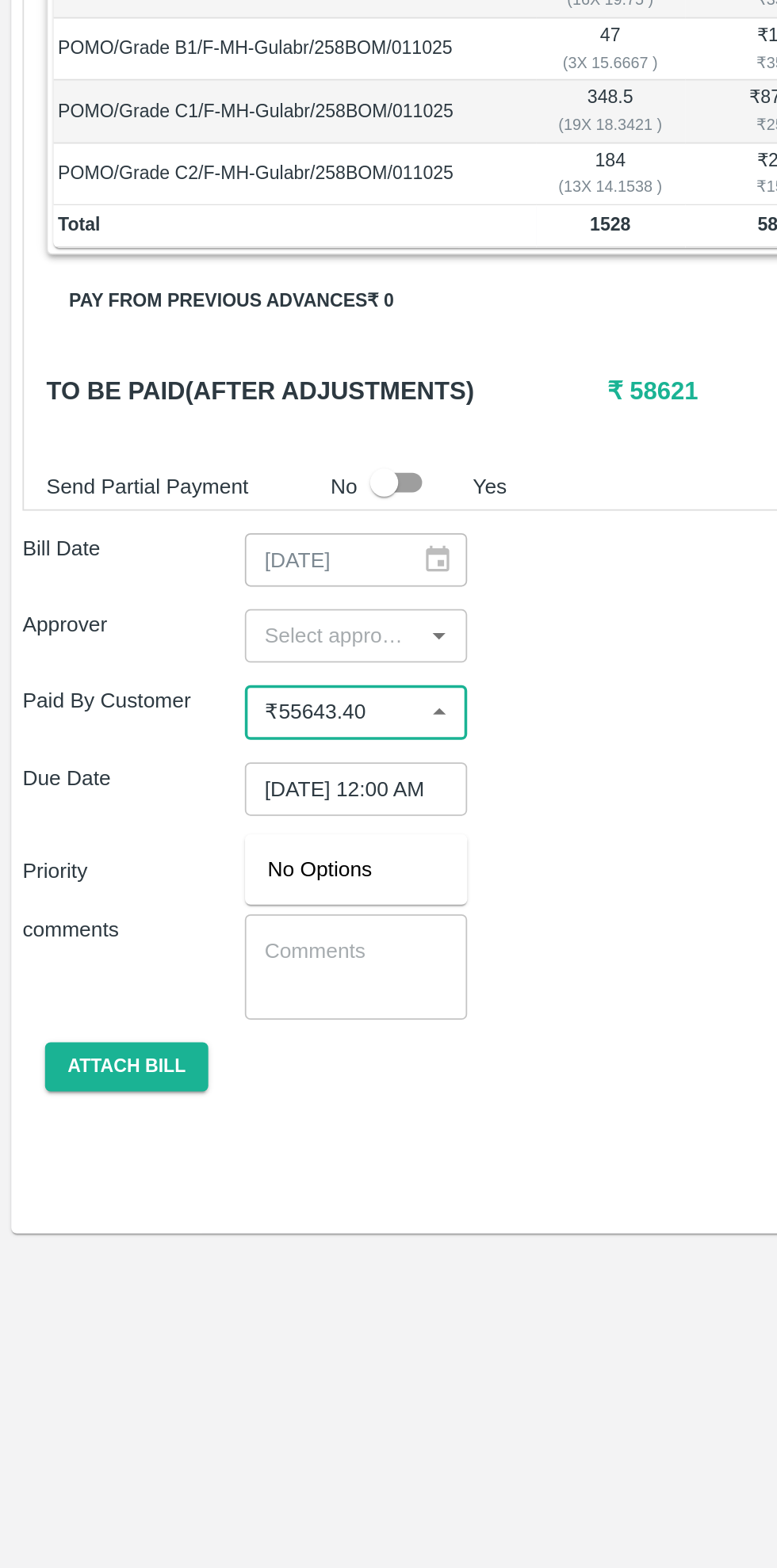
checkbox input "false"
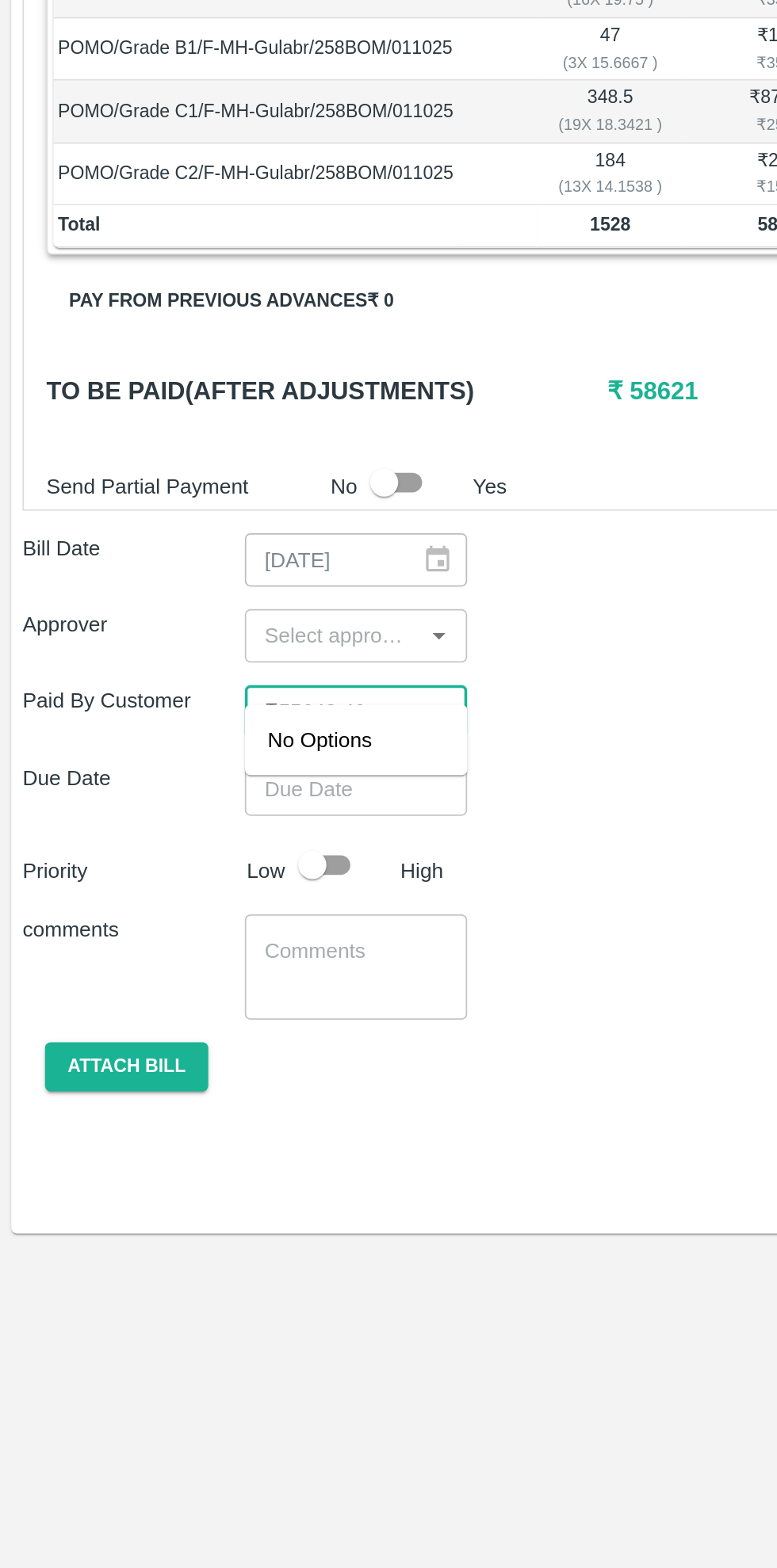
type input "₹55643.40"
click at [152, 995] on div "Priority Low High" at bounding box center [385, 1010] width 758 height 30
click at [223, 779] on input "checkbox" at bounding box center [216, 794] width 90 height 30
checkbox input "true"
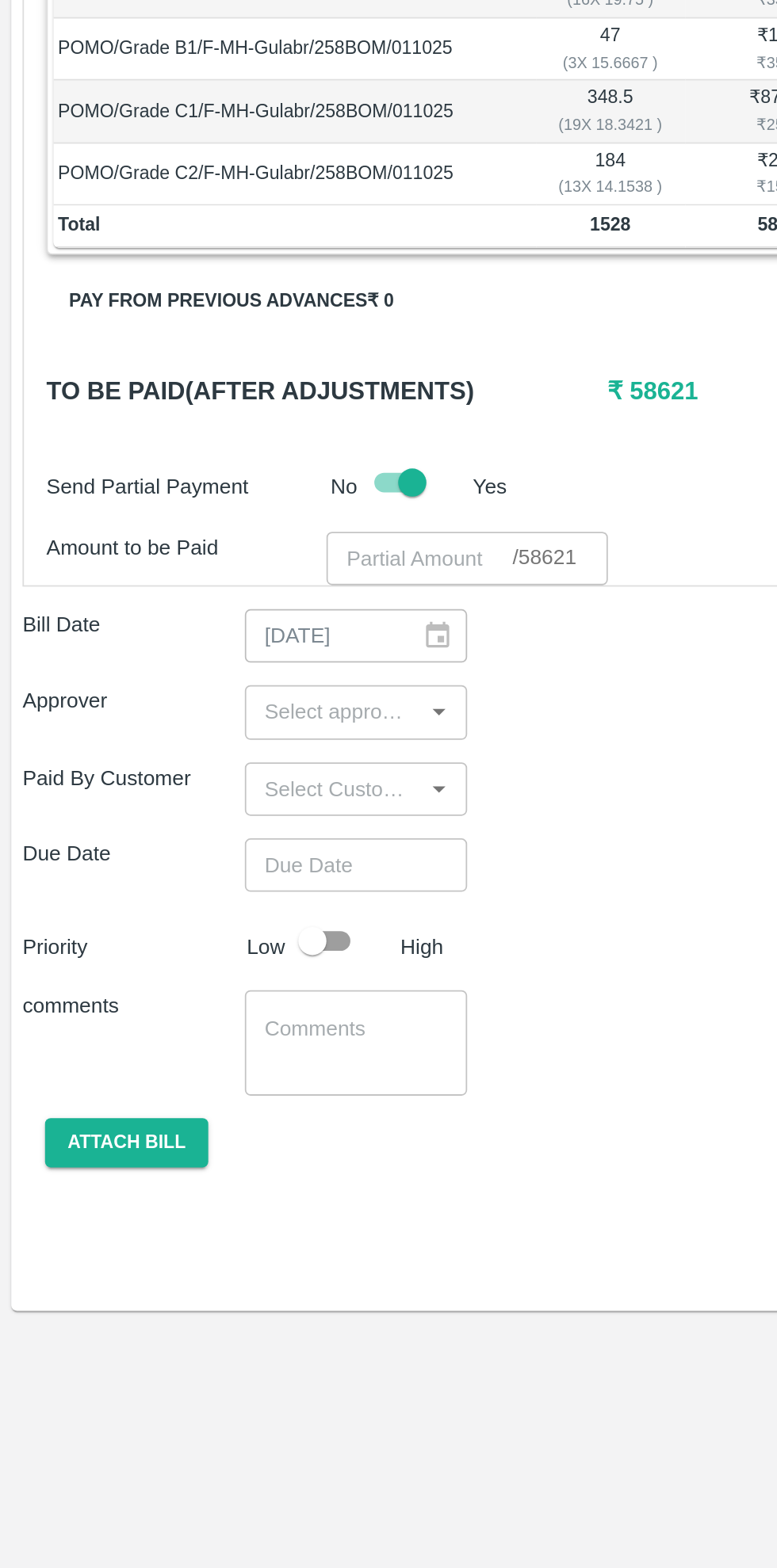
click at [235, 821] on input "number" at bounding box center [236, 837] width 105 height 30
paste input "55643.40"
click at [246, 821] on input "55643.40" at bounding box center [236, 837] width 105 height 30
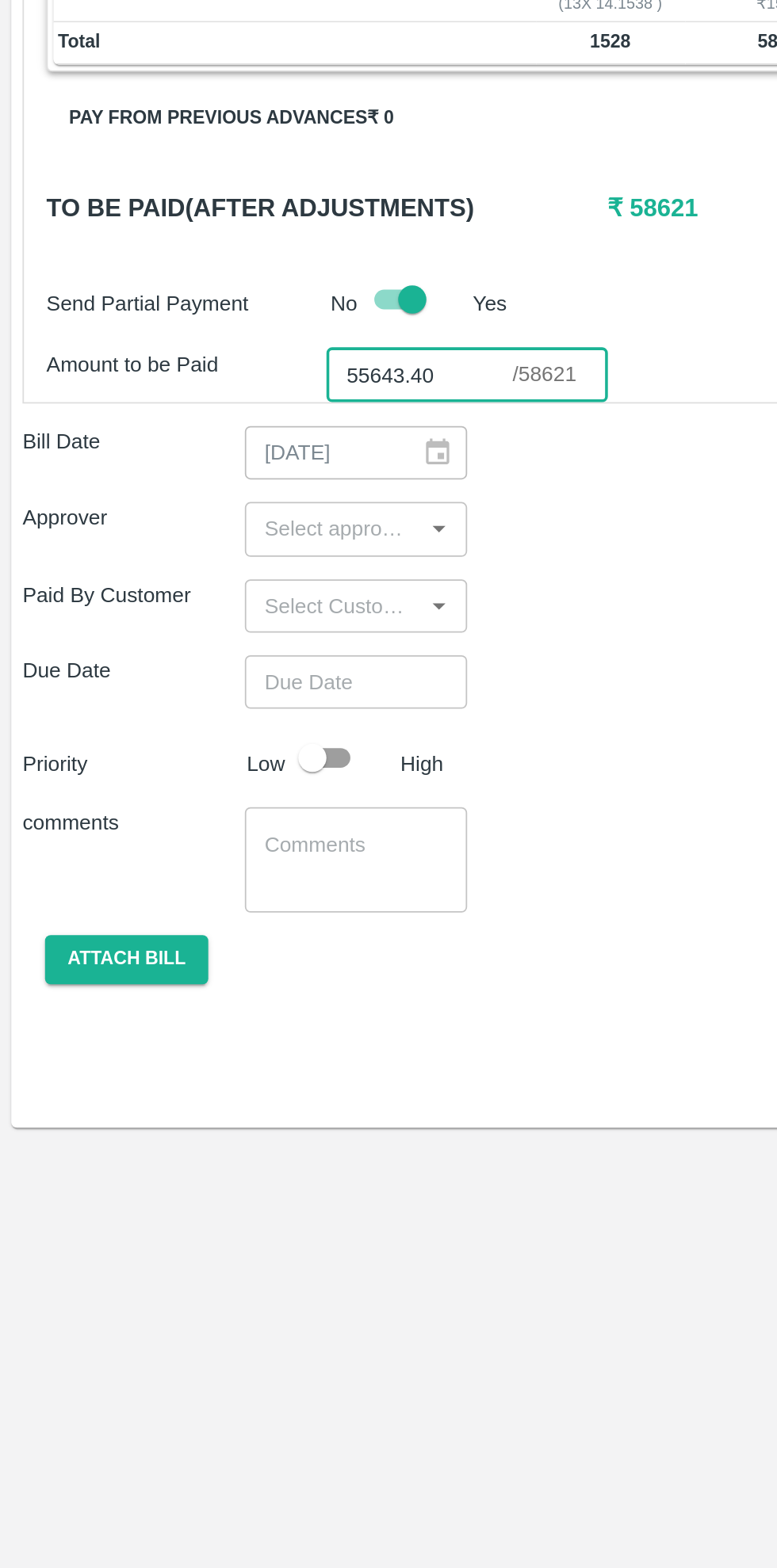
type input "55643.40"
click at [223, 913] on input "input" at bounding box center [187, 924] width 89 height 21
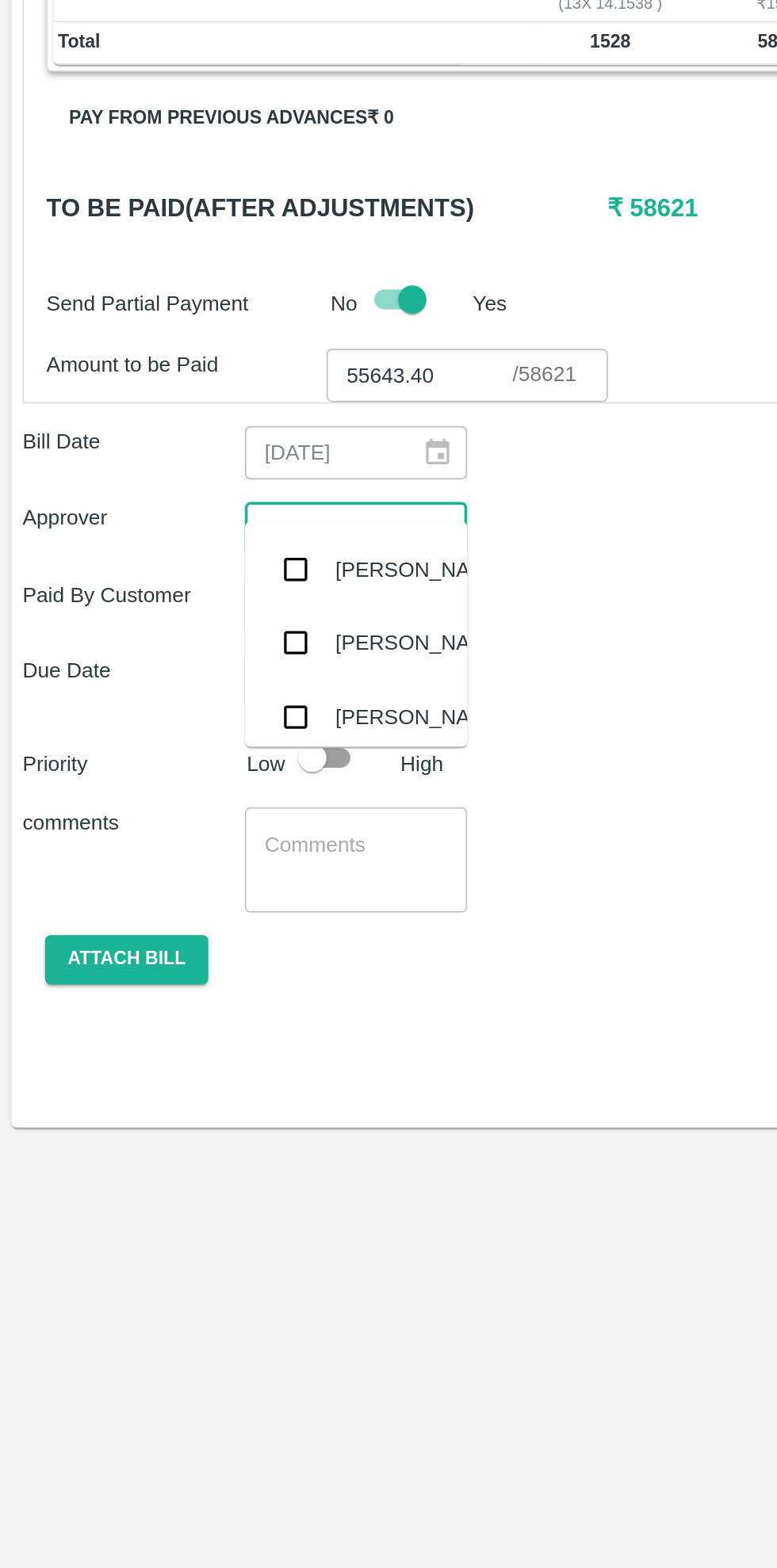
type input "sau"
click at [209, 950] on div "[PERSON_NAME] Pagar" at bounding box center [236, 948] width 97 height 36
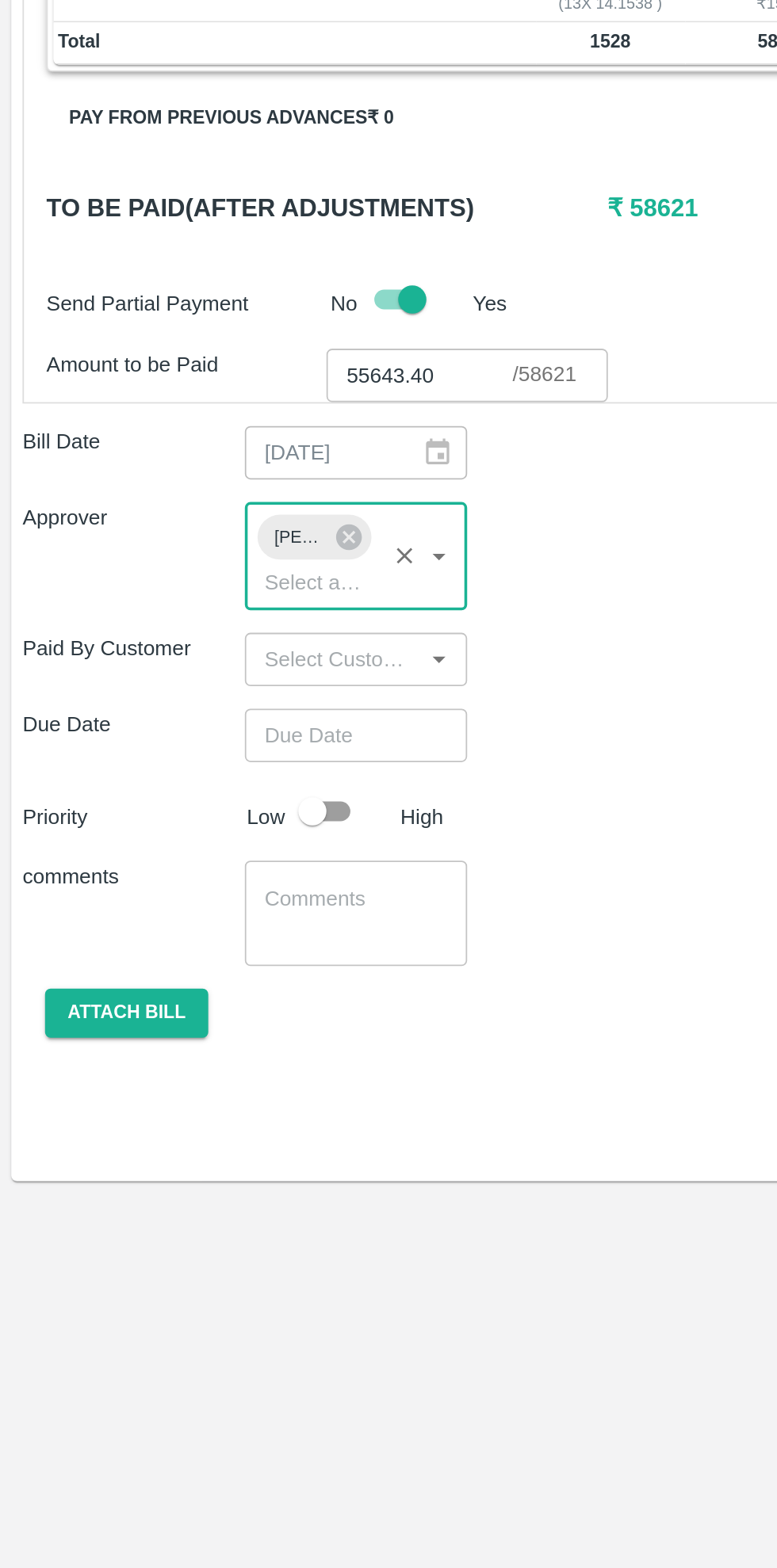
click at [225, 987] on input "input" at bounding box center [187, 997] width 89 height 21
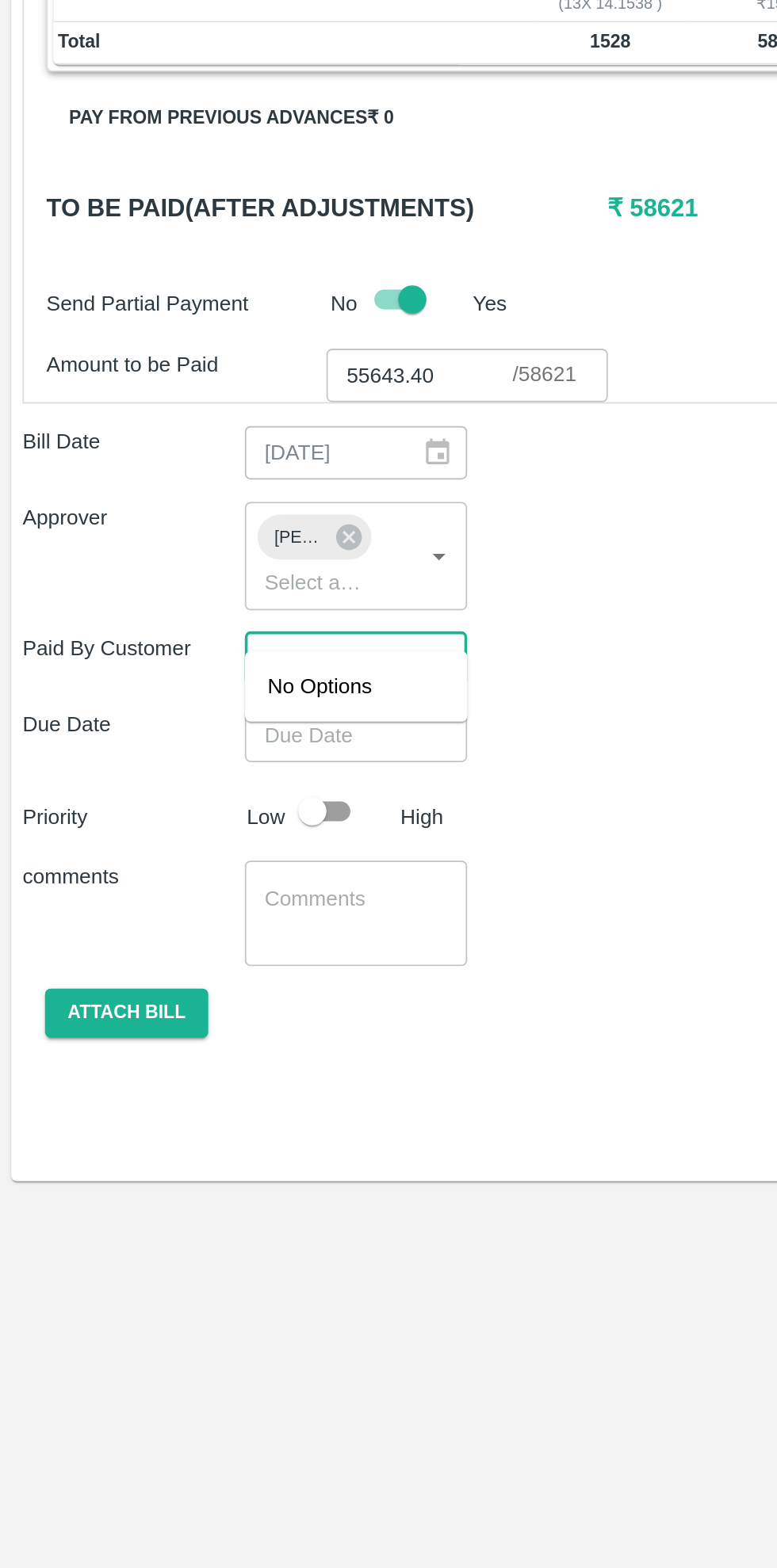
click at [325, 983] on div "Paid By Customer ​" at bounding box center [388, 997] width 751 height 30
click at [229, 1025] on input "Choose date" at bounding box center [195, 1040] width 114 height 30
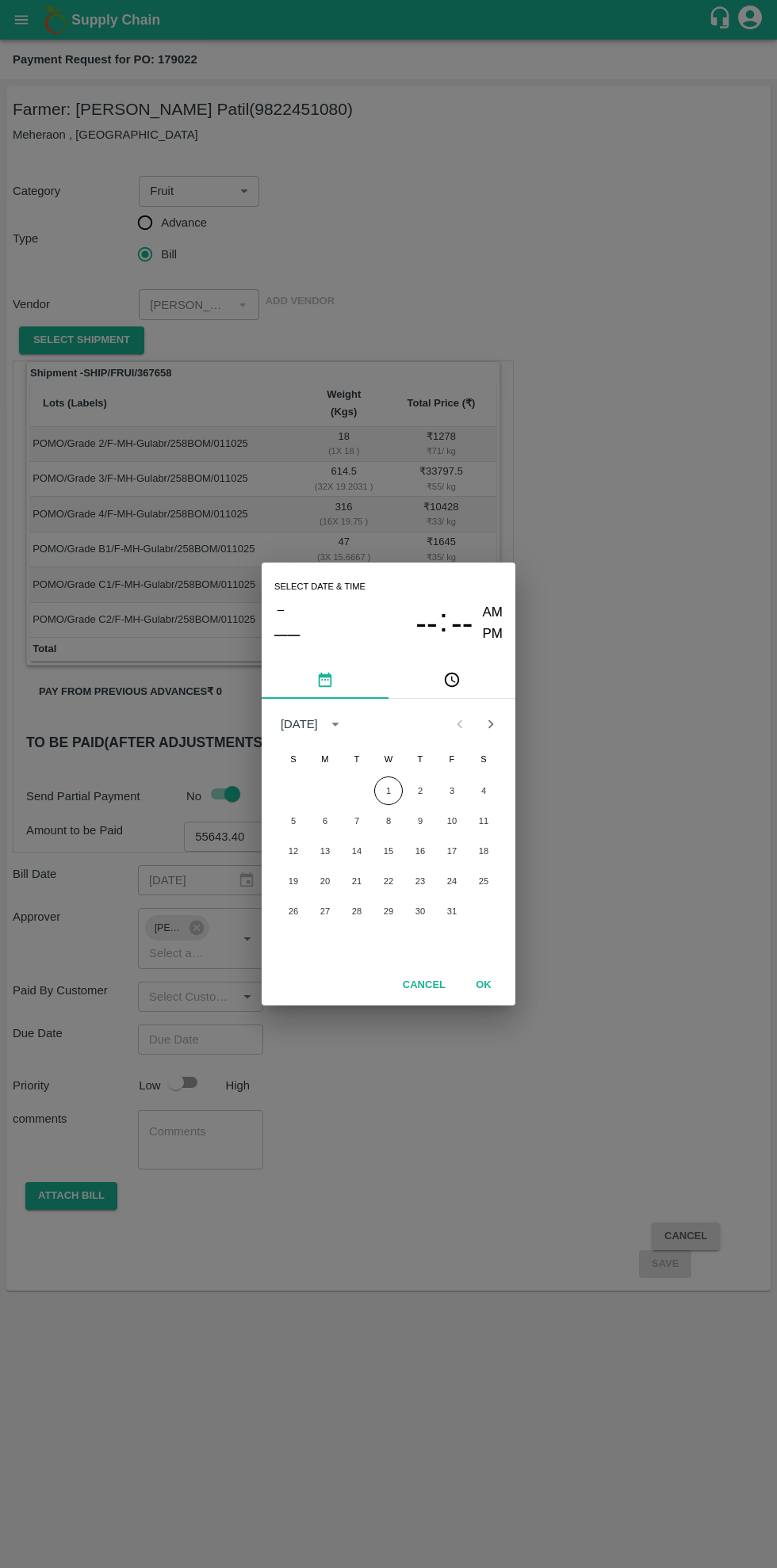
click at [388, 791] on button "1" at bounding box center [388, 791] width 29 height 29
type input "[DATE] 12:00 AM"
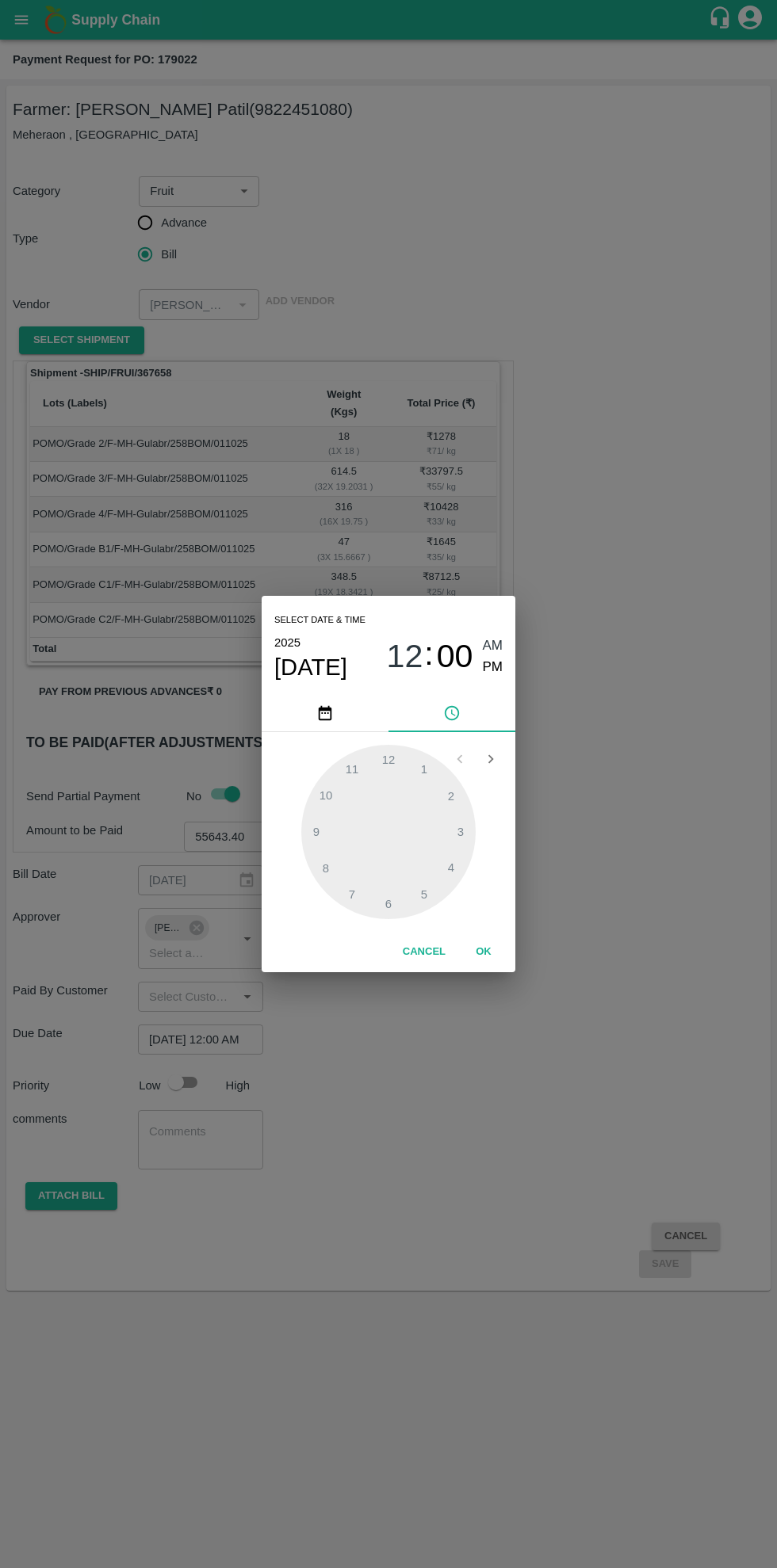
click at [483, 951] on button "OK" at bounding box center [483, 951] width 51 height 28
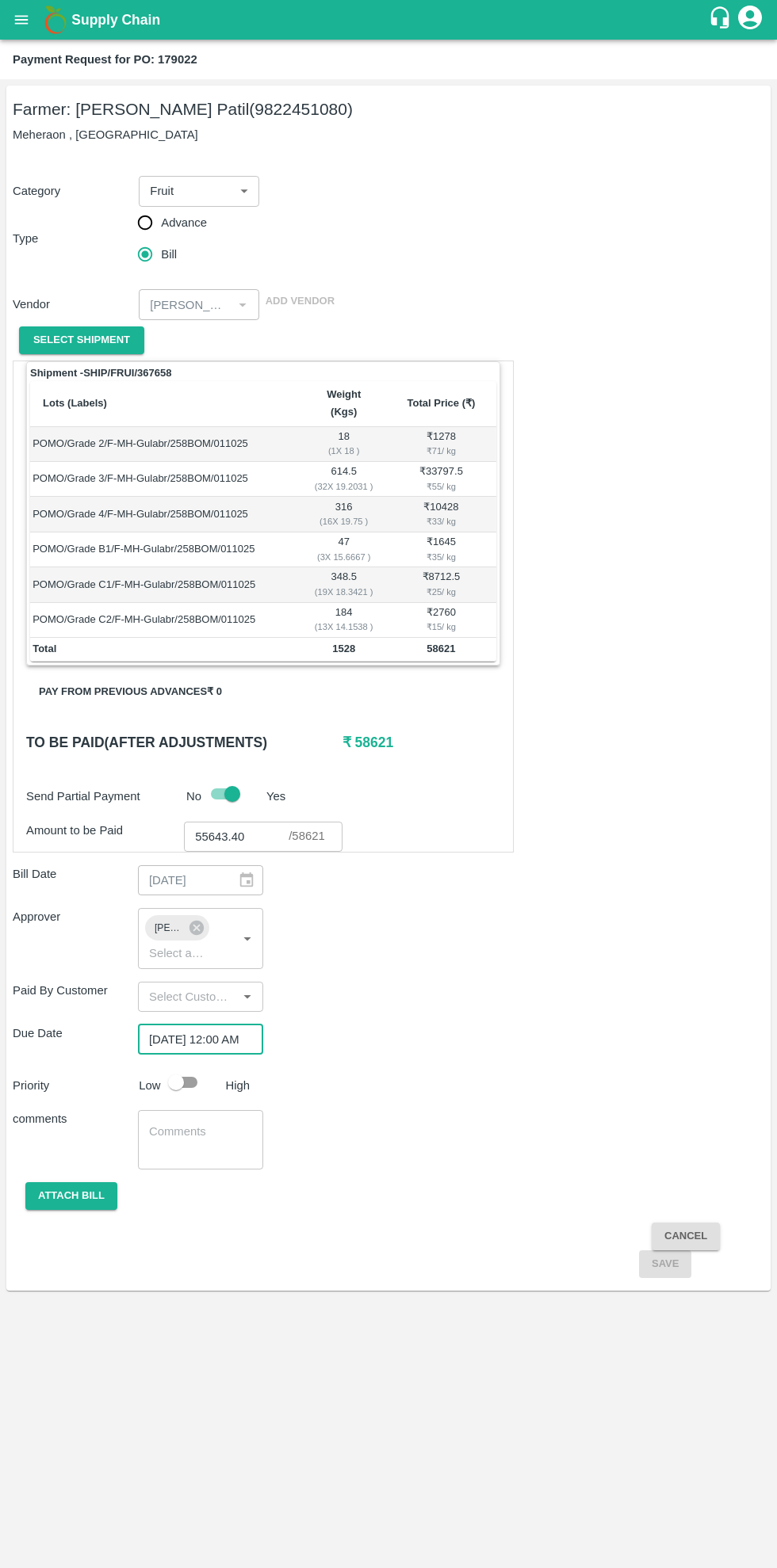
click at [179, 1072] on input "checkbox" at bounding box center [176, 1082] width 90 height 30
checkbox input "true"
click at [203, 1124] on textarea at bounding box center [200, 1141] width 103 height 33
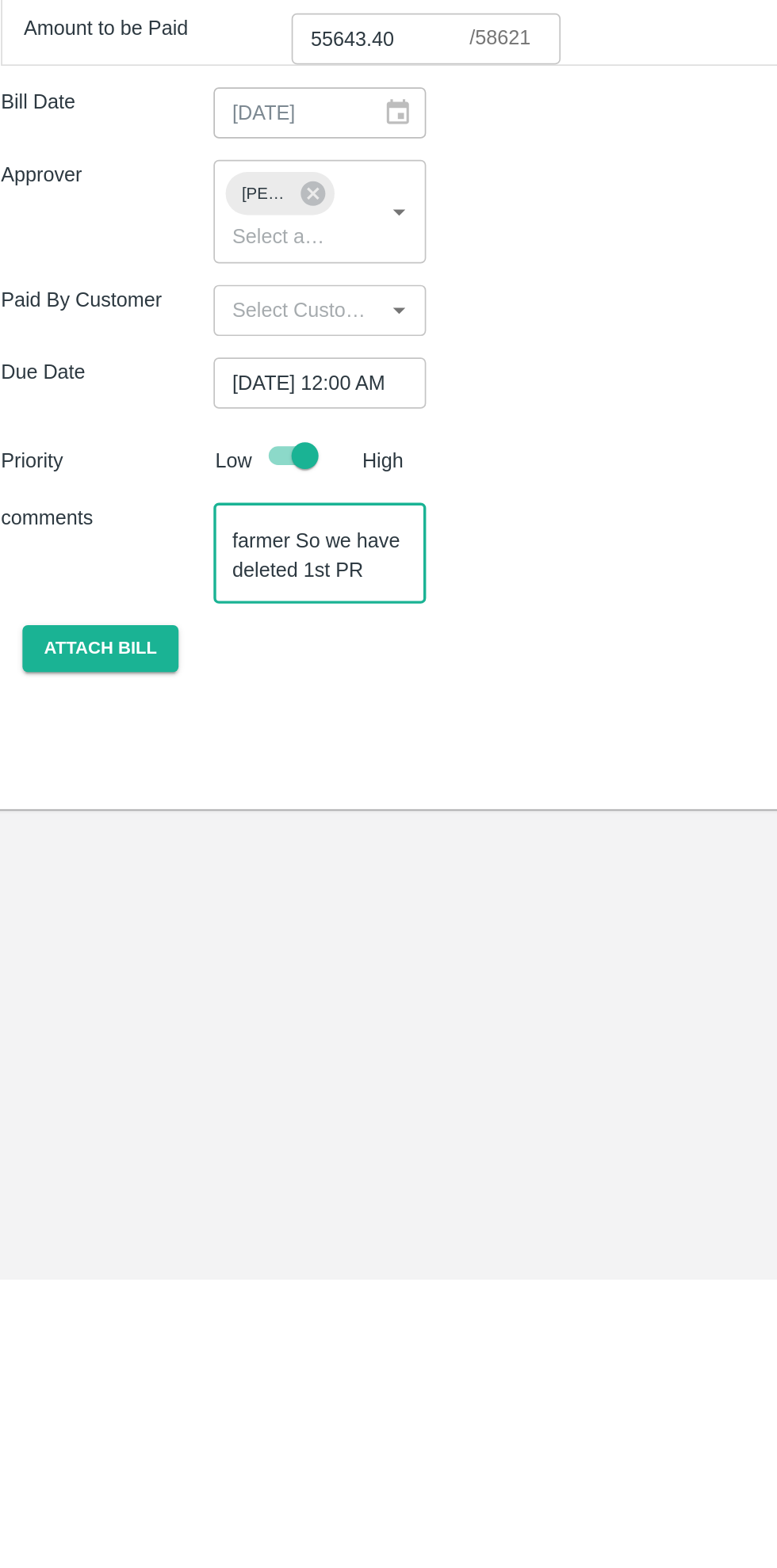
scroll to position [49, 0]
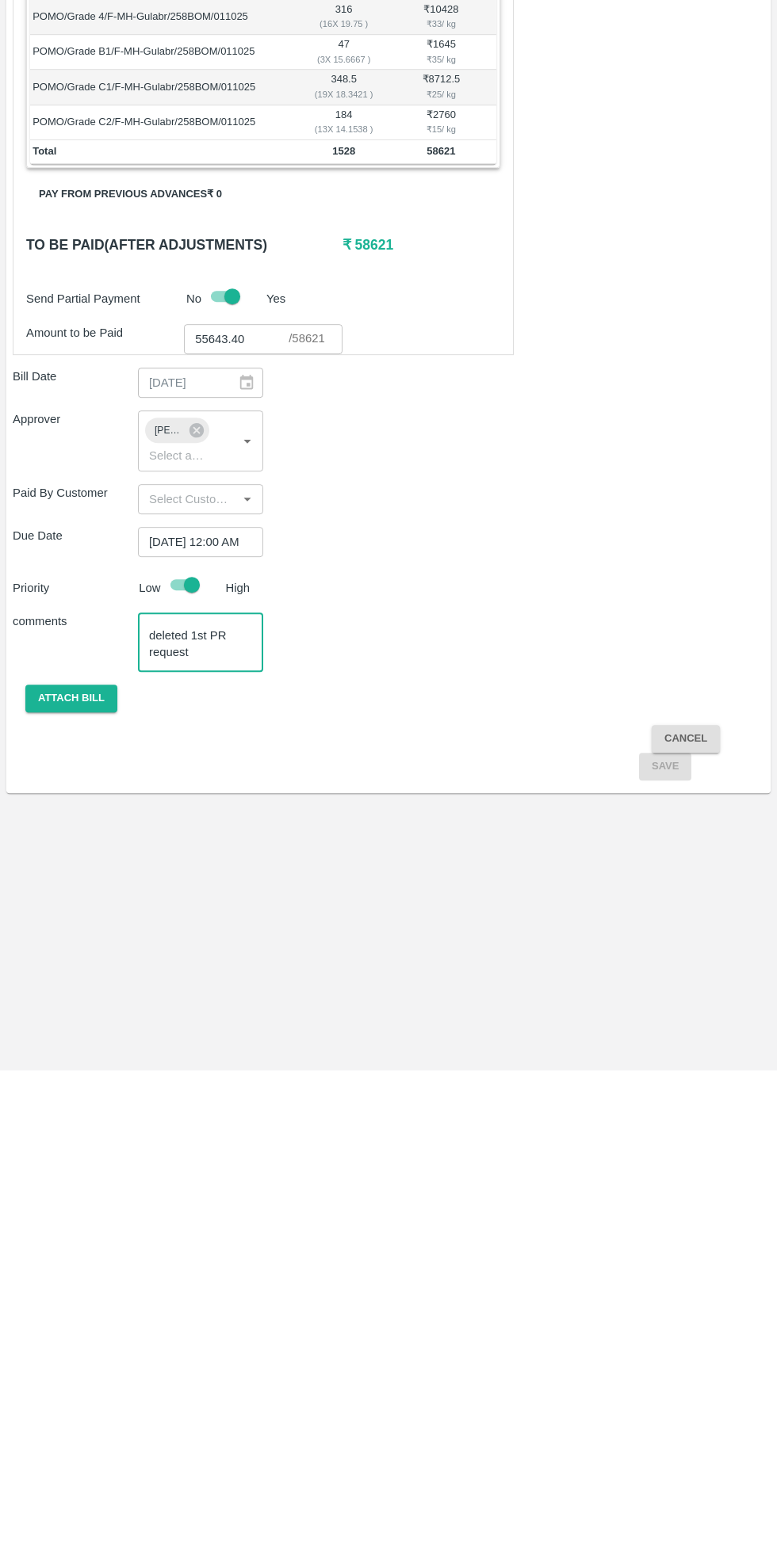
type textarea "Farmer crates alloted on this farmer So we have deleted 1st PR request"
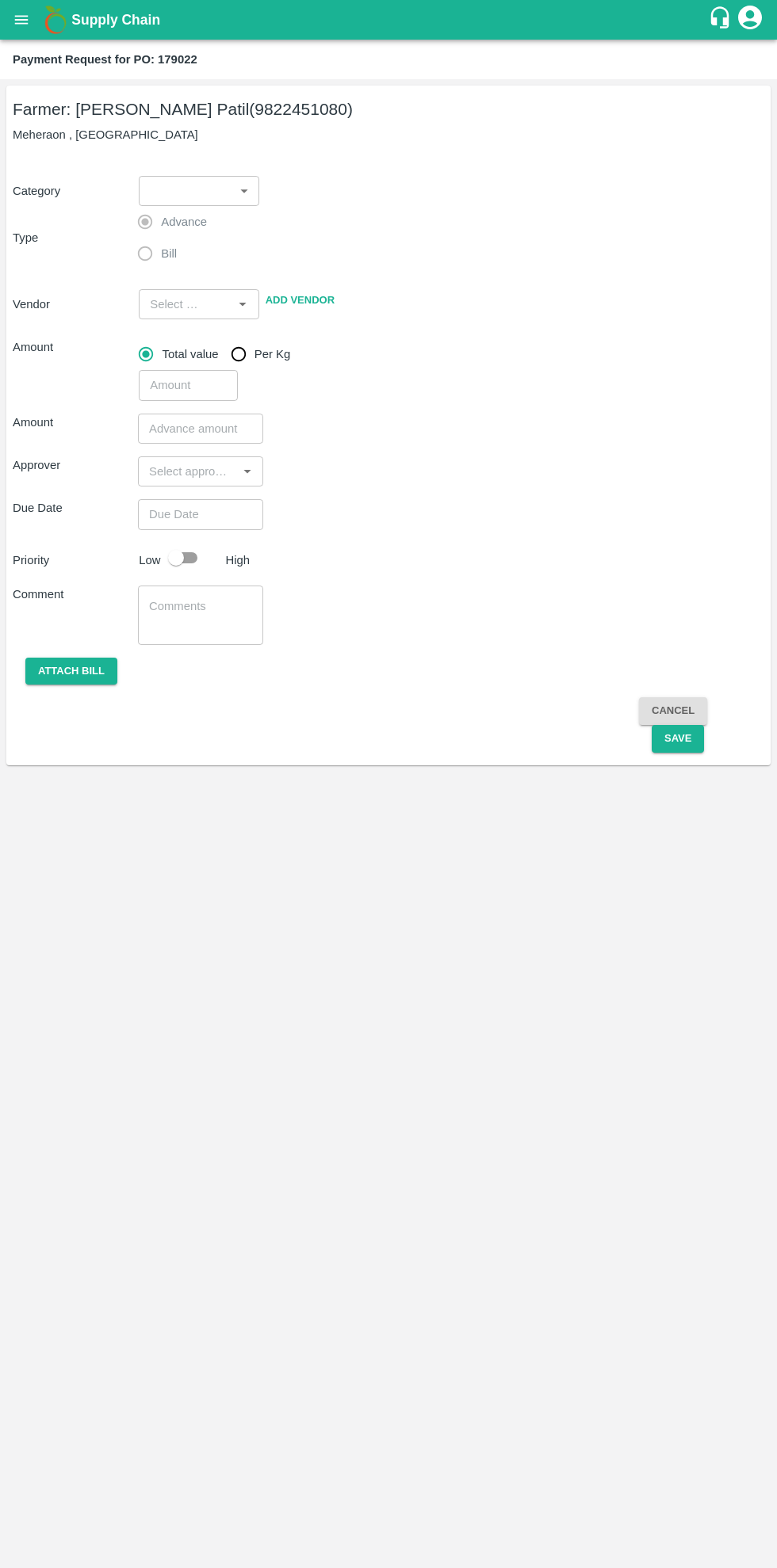
click at [232, 197] on body "Supply Chain Payment Request for PO: 179022 Farmer: [PERSON_NAME] Patil (982245…" at bounding box center [388, 784] width 777 height 1568
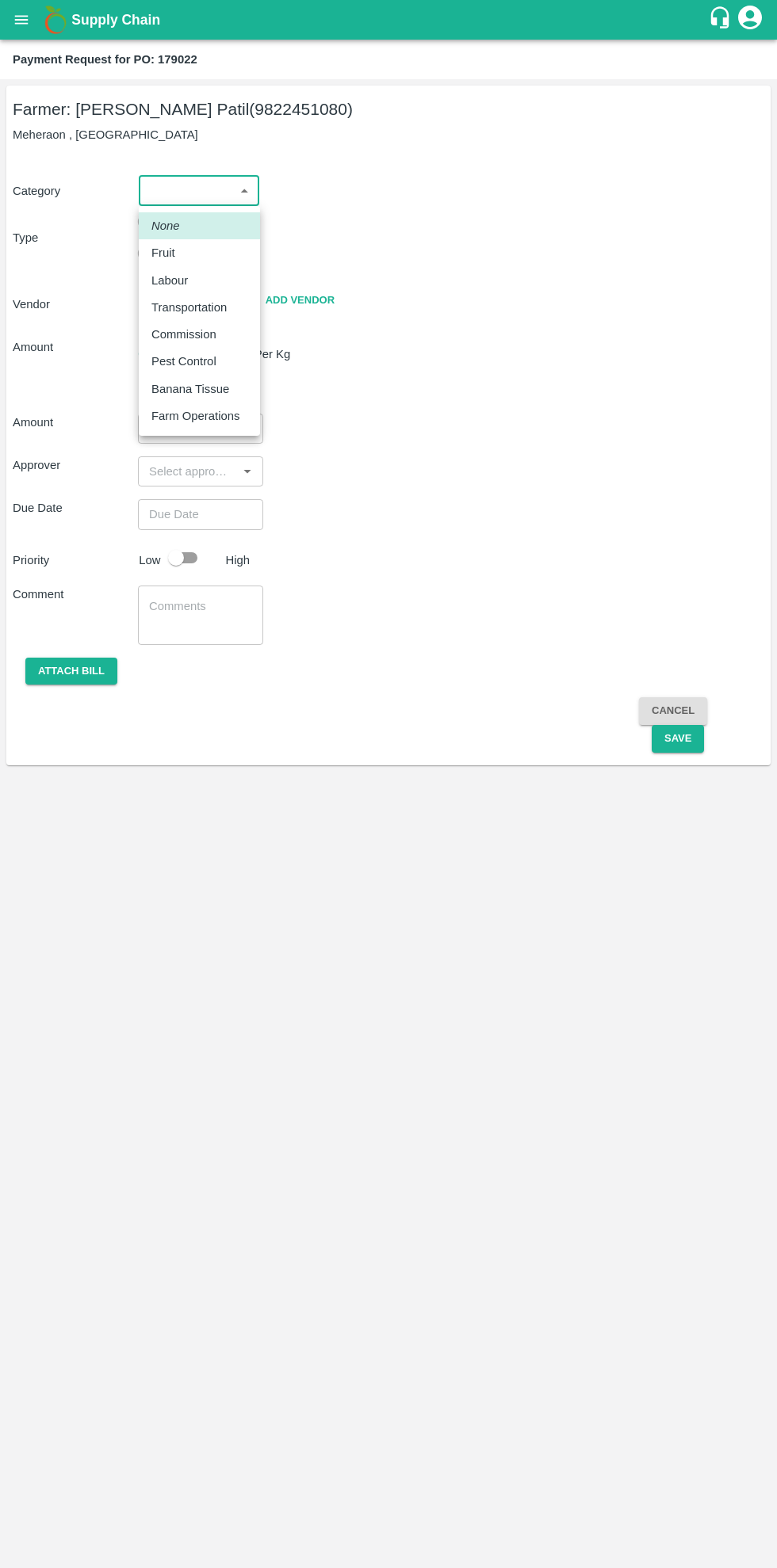
click at [234, 267] on li "Labour" at bounding box center [199, 281] width 121 height 27
type input "2"
radio input "false"
radio input "true"
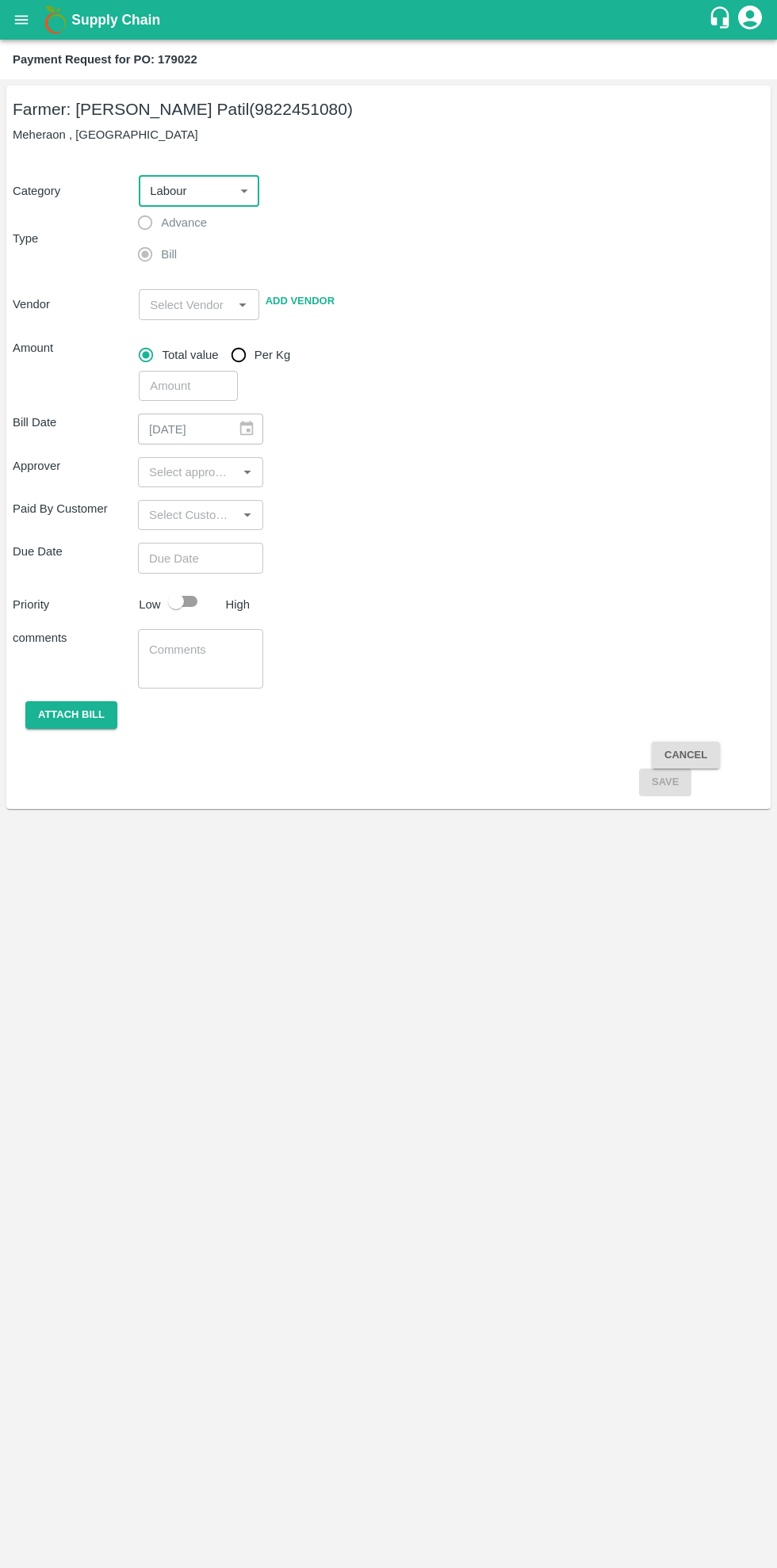
click at [224, 206] on body "Supply Chain Payment Request for PO: 179022 Farmer: [PERSON_NAME] Patil (982245…" at bounding box center [388, 784] width 777 height 1568
click at [230, 249] on div "Fruit" at bounding box center [199, 254] width 96 height 18
type input "1"
radio input "true"
type input "[PERSON_NAME] Patil - 9822451080(Farmer)"
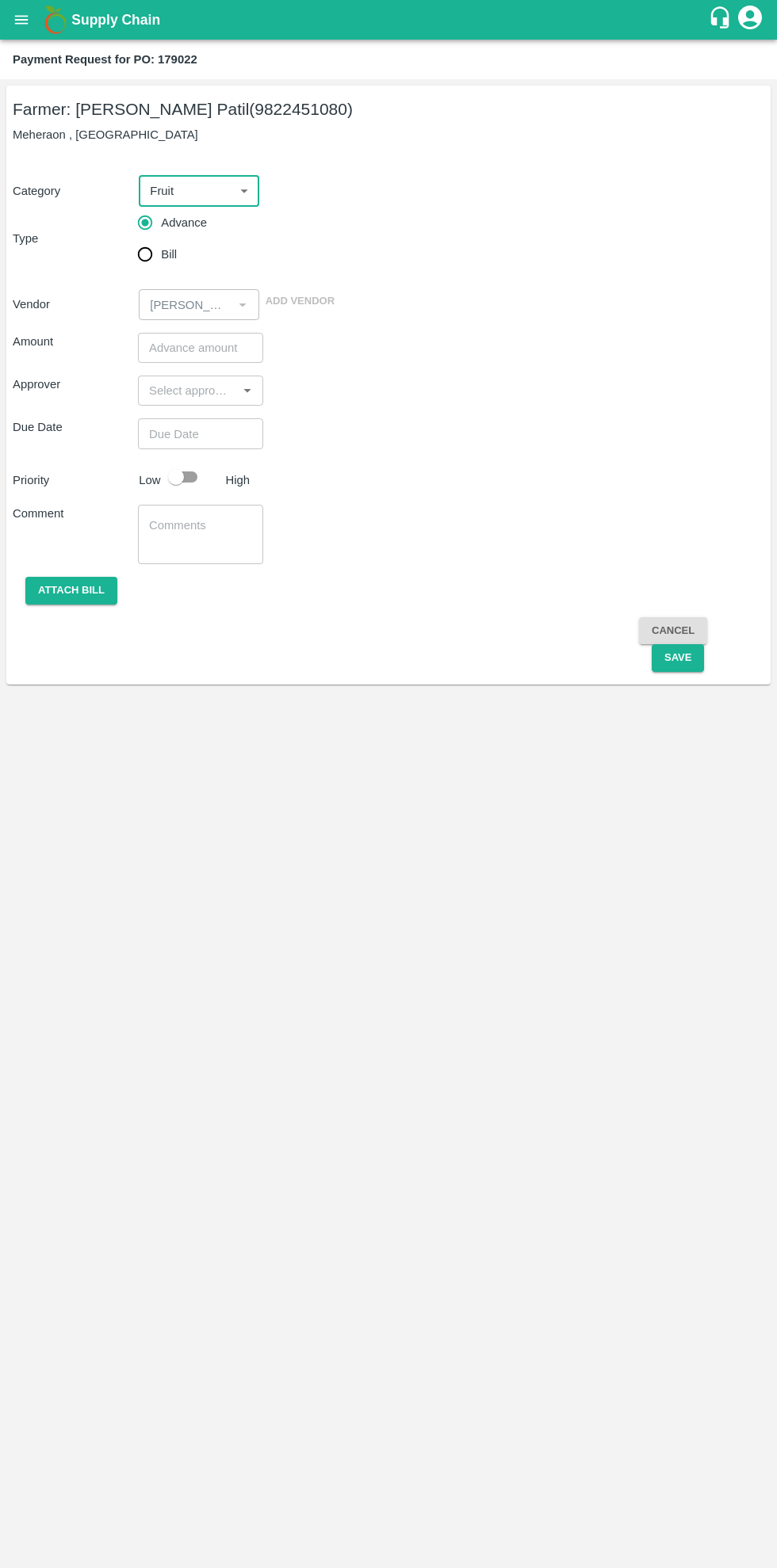
click at [152, 259] on input "Bill" at bounding box center [145, 254] width 32 height 32
radio input "true"
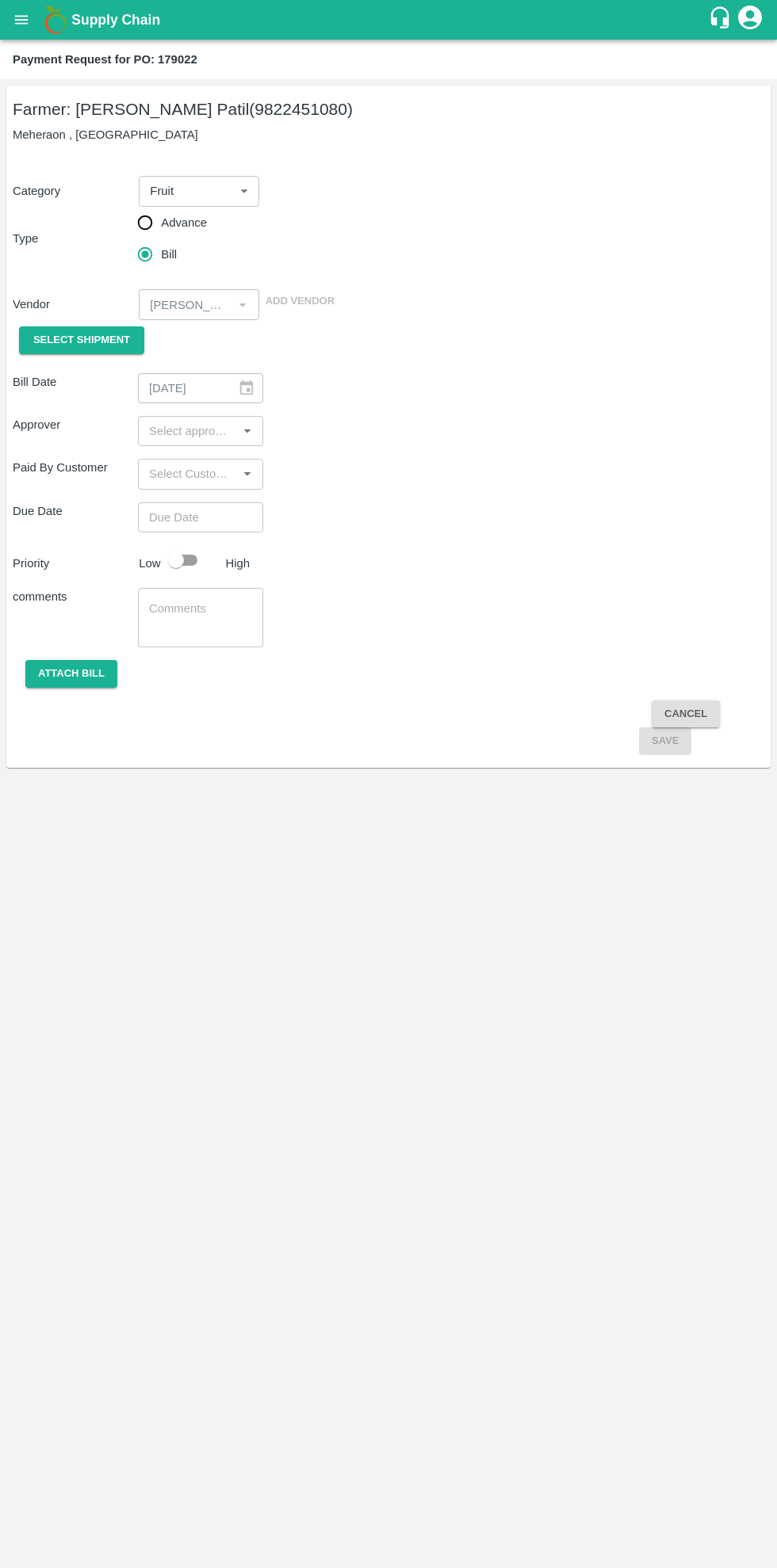
click at [116, 339] on span "Select Shipment" at bounding box center [81, 340] width 97 height 18
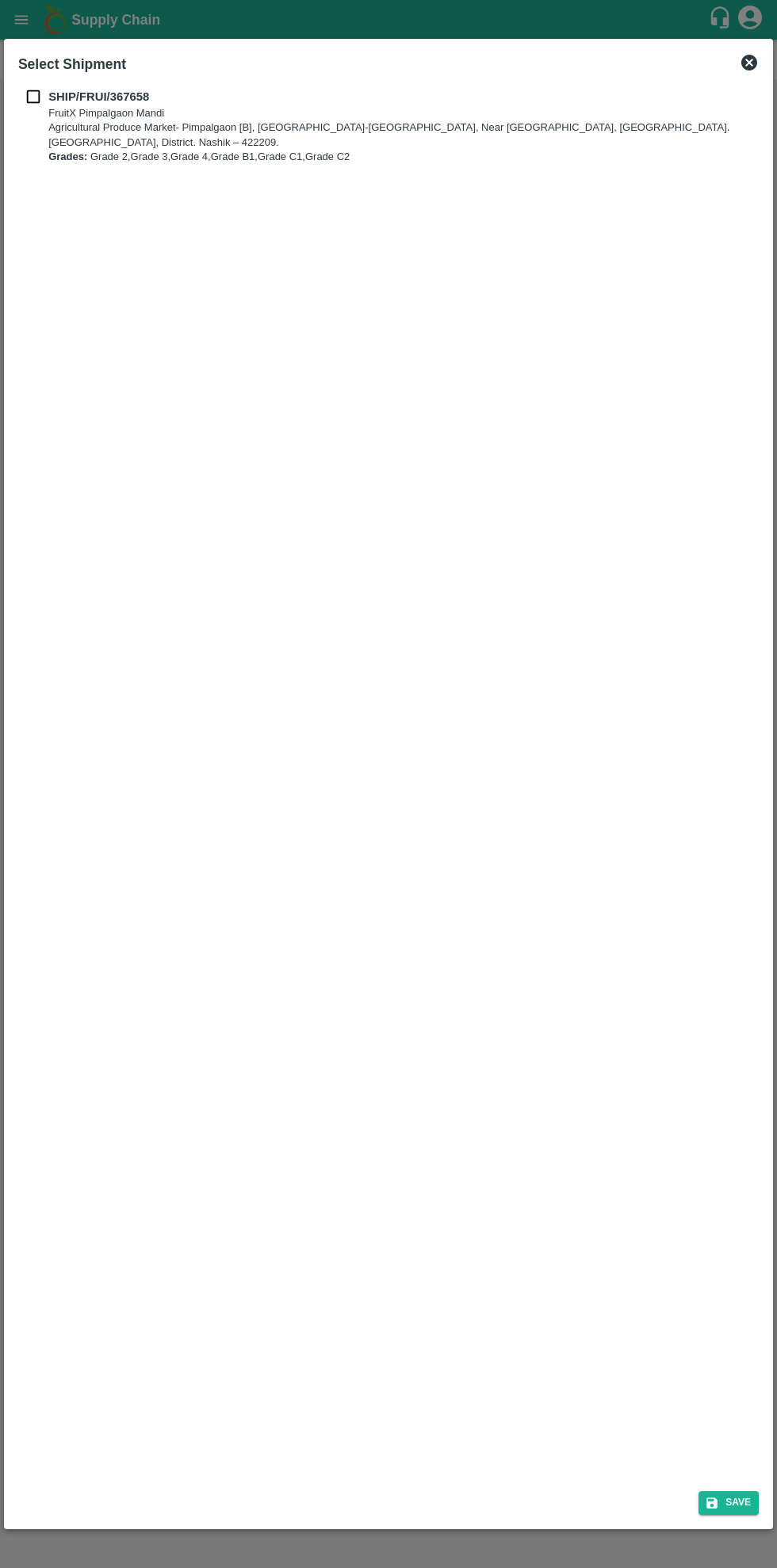
click at [33, 103] on input "checkbox" at bounding box center [34, 97] width 30 height 18
checkbox input "true"
click at [728, 1464] on button "Save" at bounding box center [728, 1503] width 61 height 23
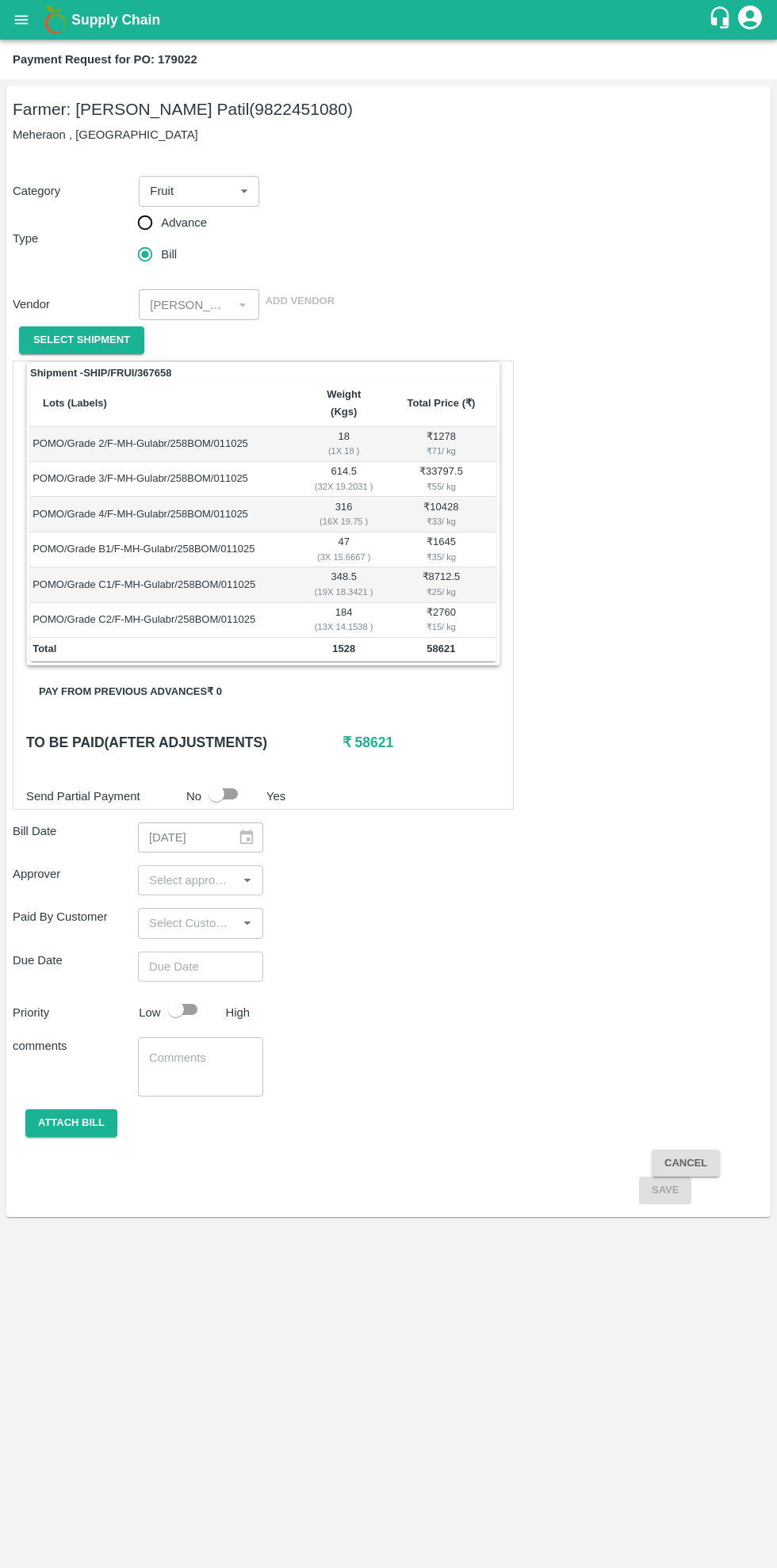
click at [236, 779] on input "checkbox" at bounding box center [216, 794] width 90 height 30
checkbox input "true"
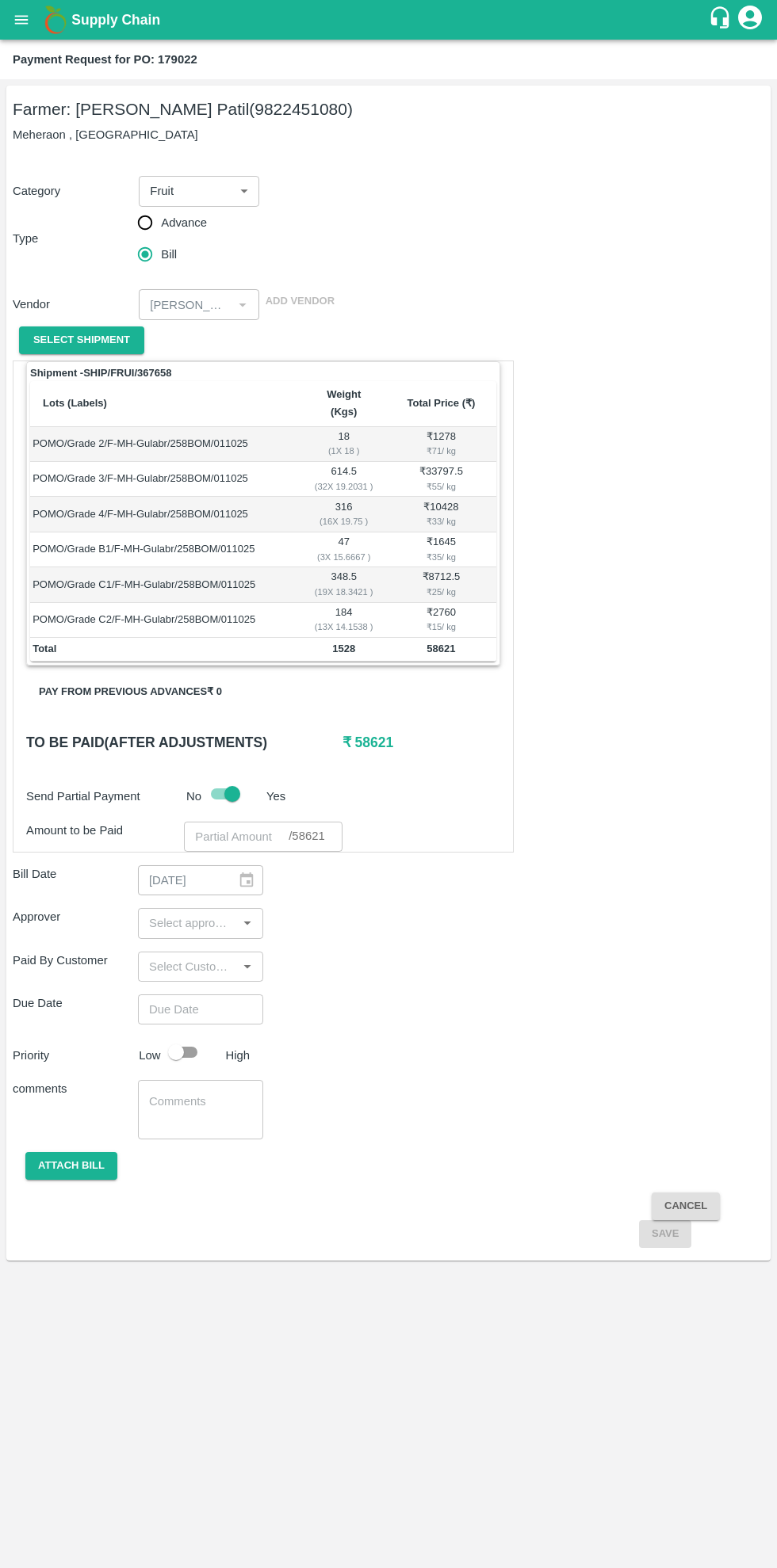
click at [232, 821] on input "number" at bounding box center [236, 837] width 105 height 30
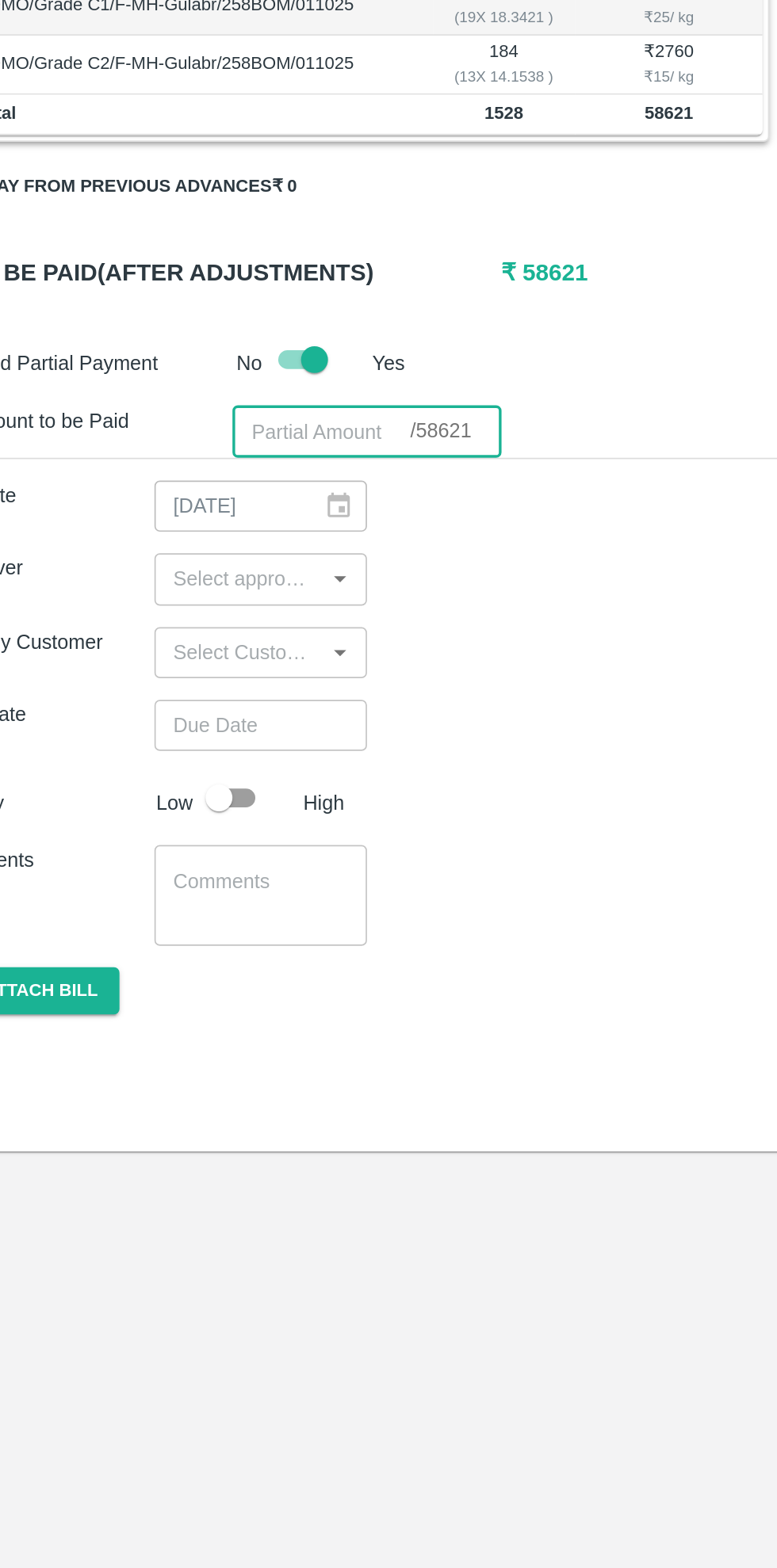
click at [224, 913] on input "input" at bounding box center [187, 924] width 89 height 21
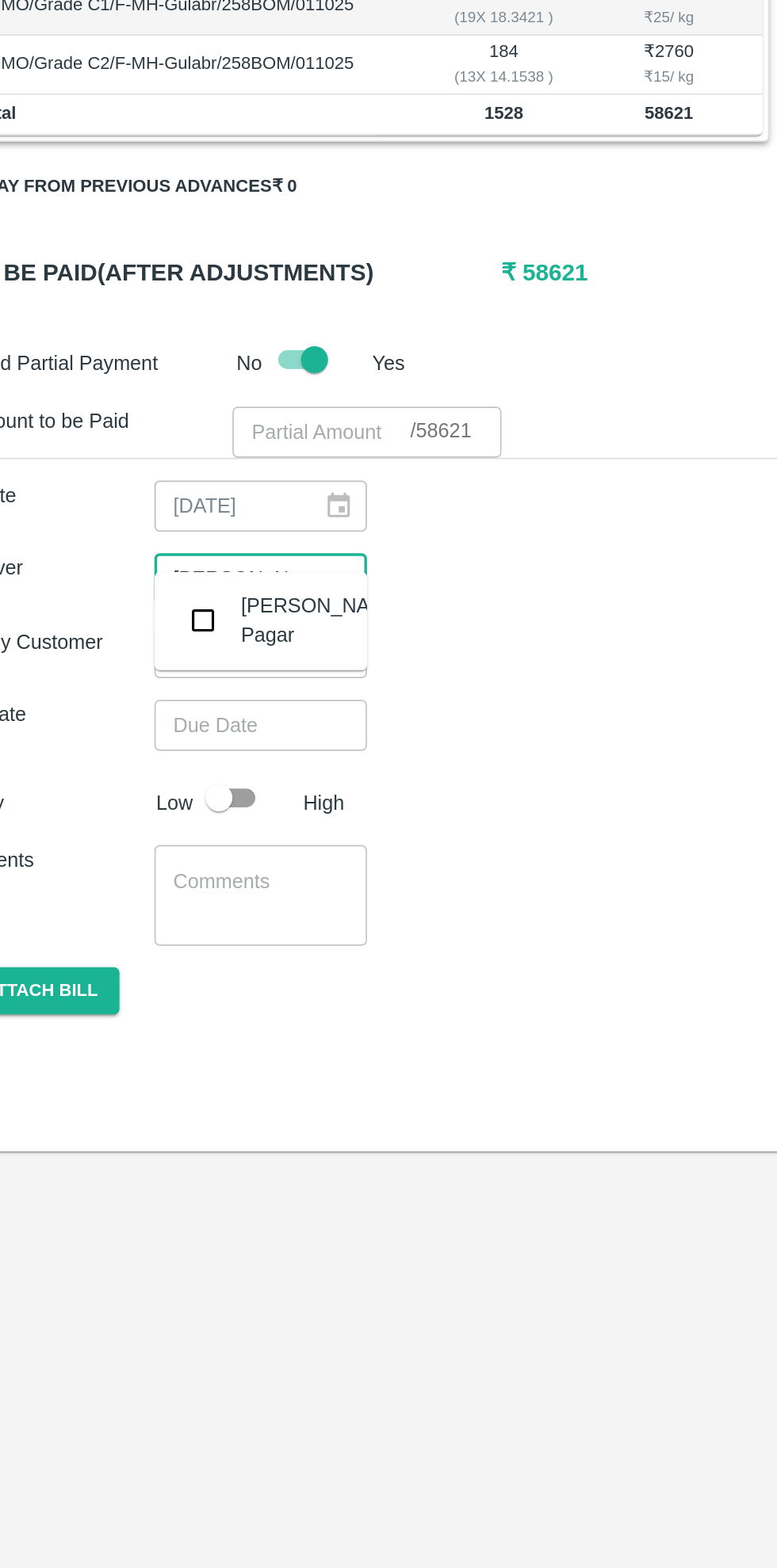
type input "saura"
click at [178, 957] on input "checkbox" at bounding box center [167, 947] width 32 height 32
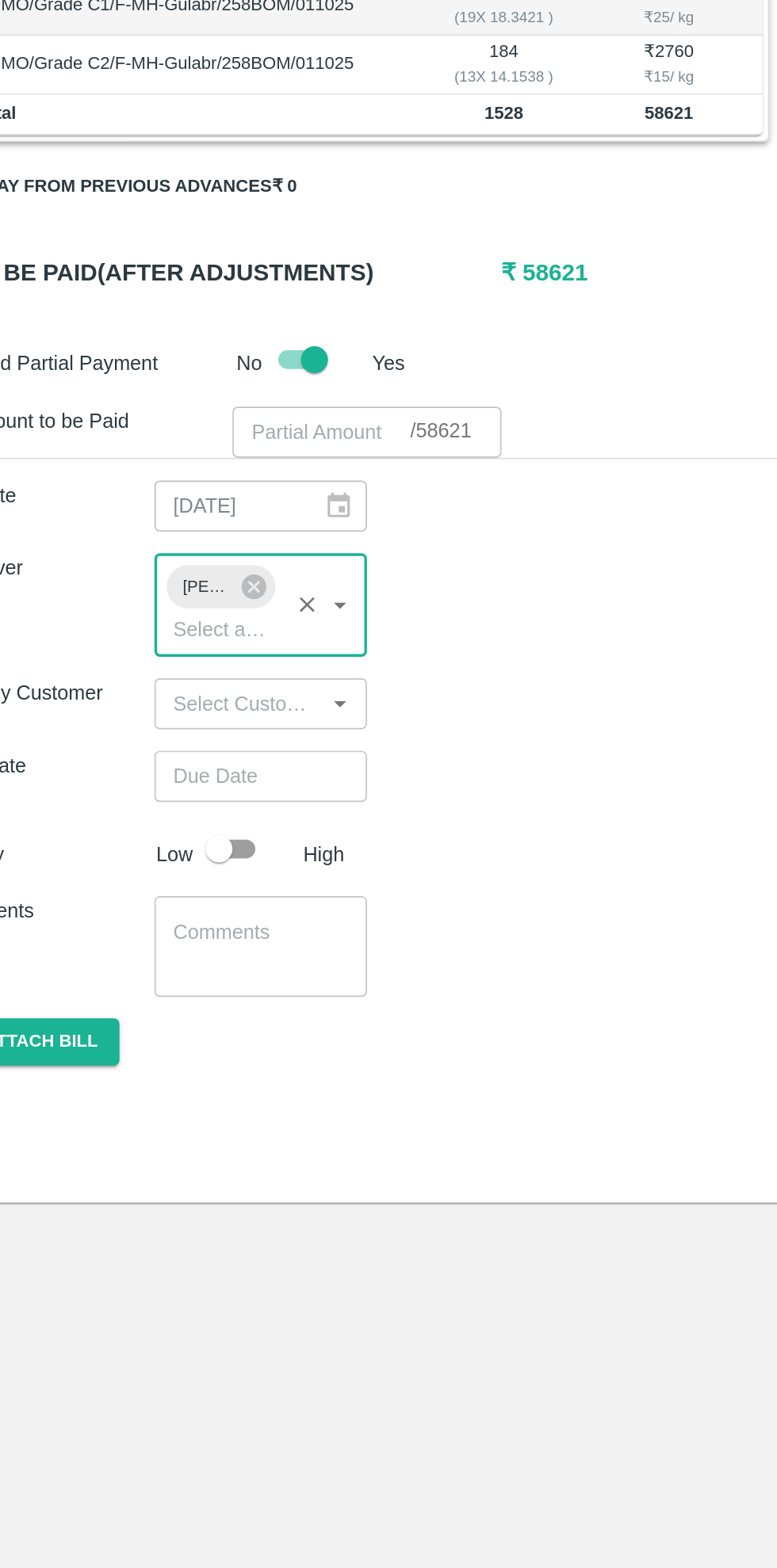
click at [229, 821] on input "number" at bounding box center [236, 837] width 105 height 30
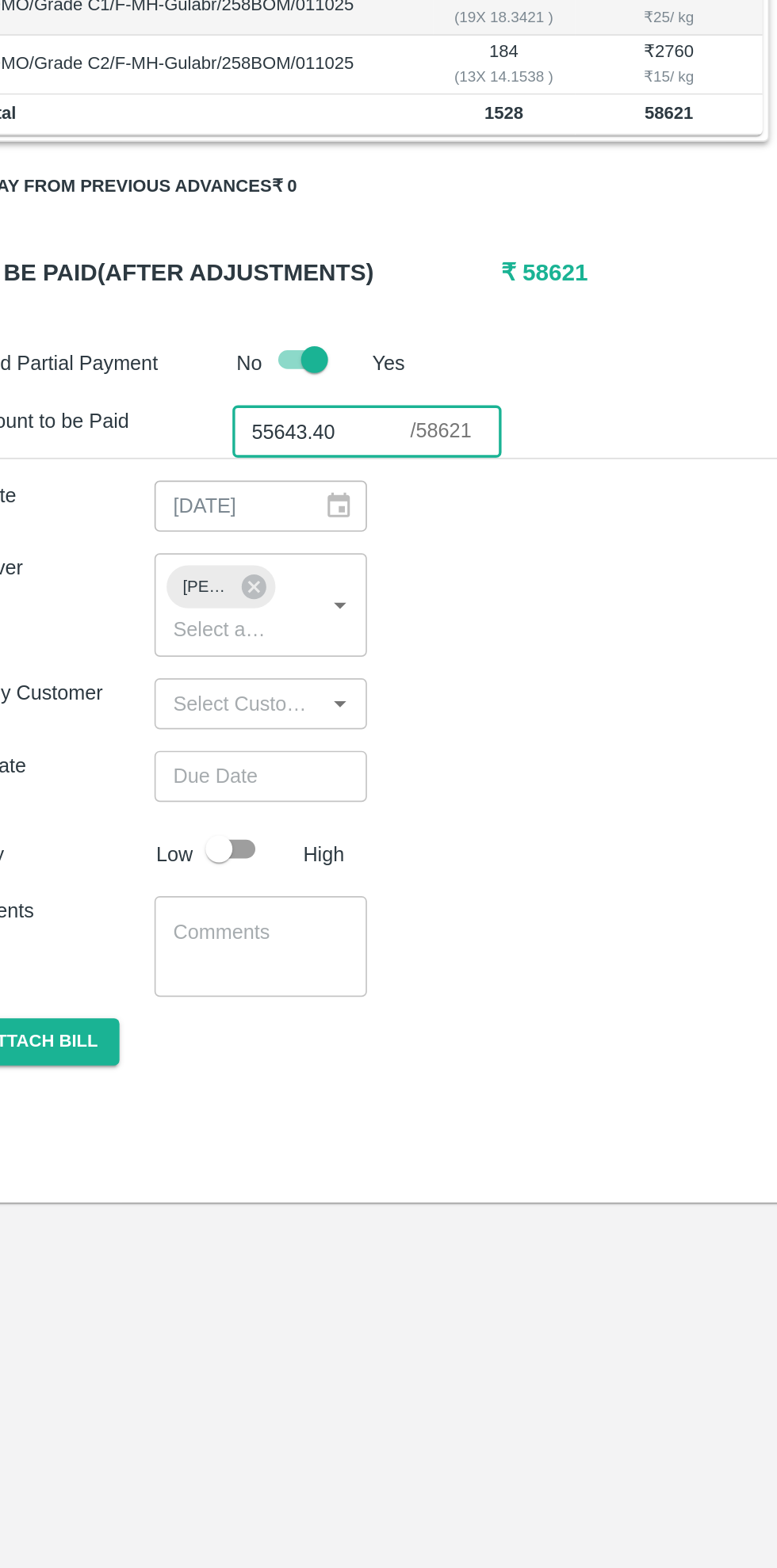
type input "55643.40"
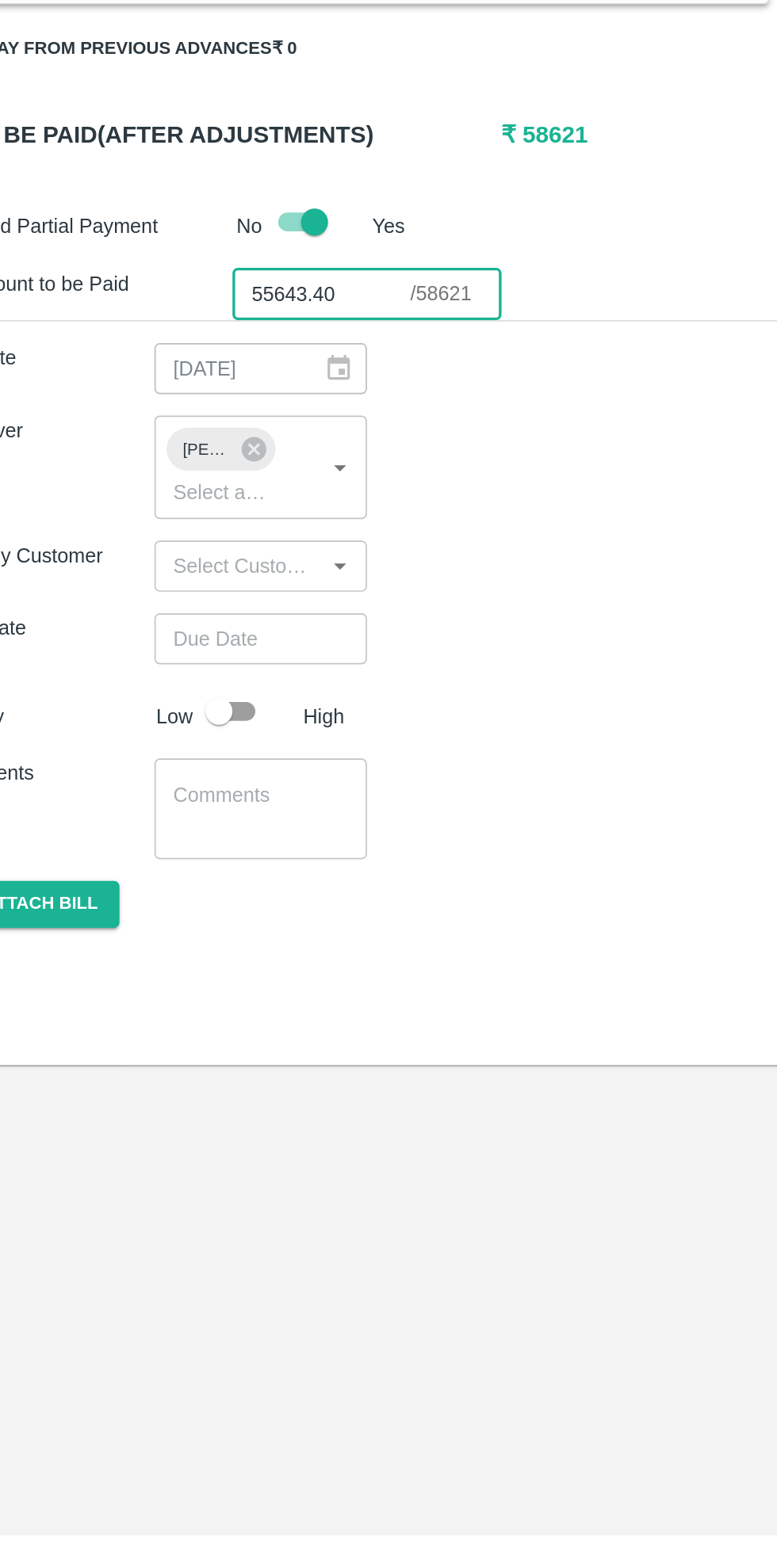
click at [218, 987] on input "input" at bounding box center [187, 997] width 89 height 21
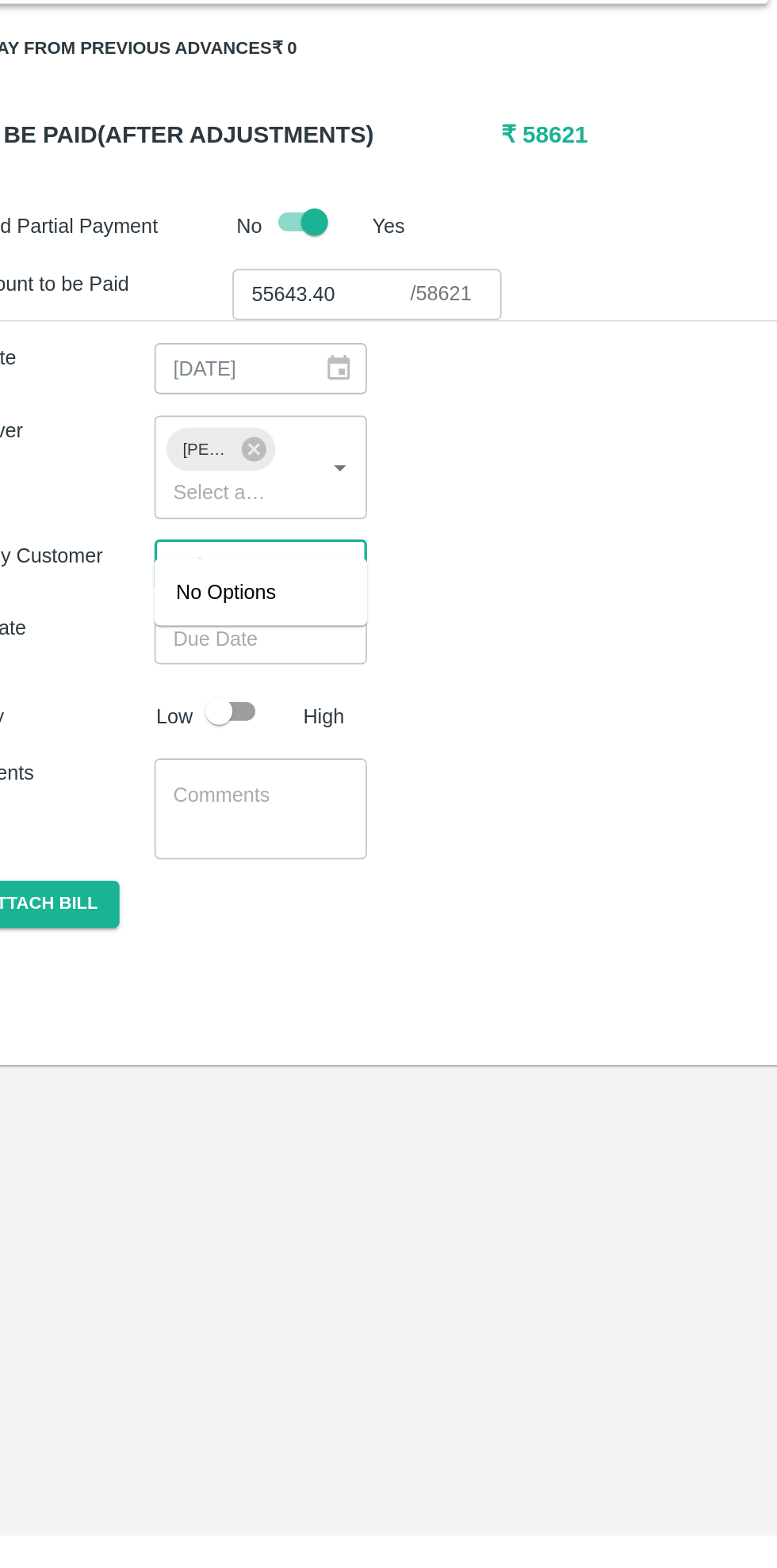
click at [338, 1025] on div "Due Date ​" at bounding box center [388, 1040] width 751 height 30
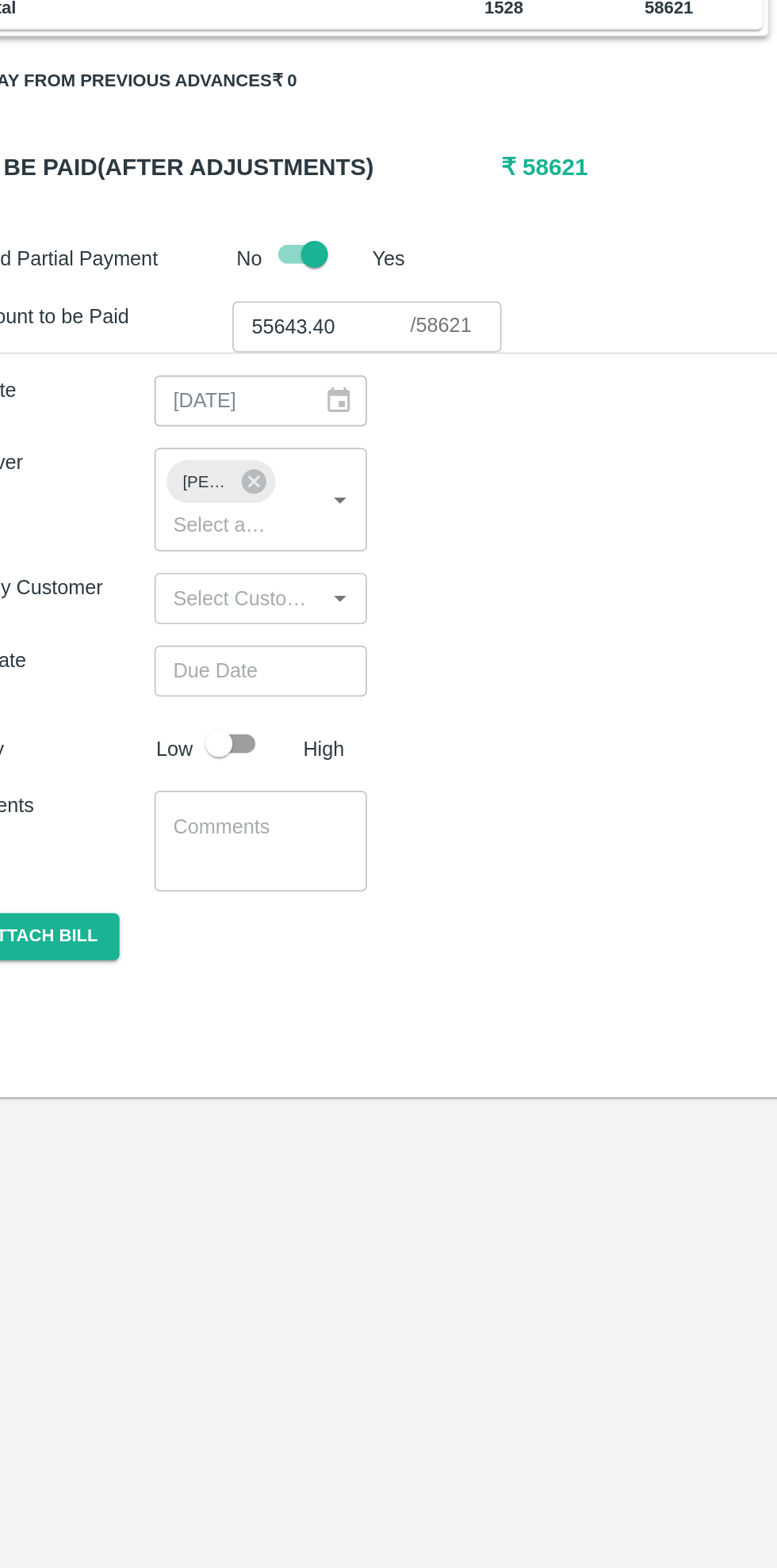
click at [219, 1025] on input "Choose date" at bounding box center [195, 1040] width 114 height 30
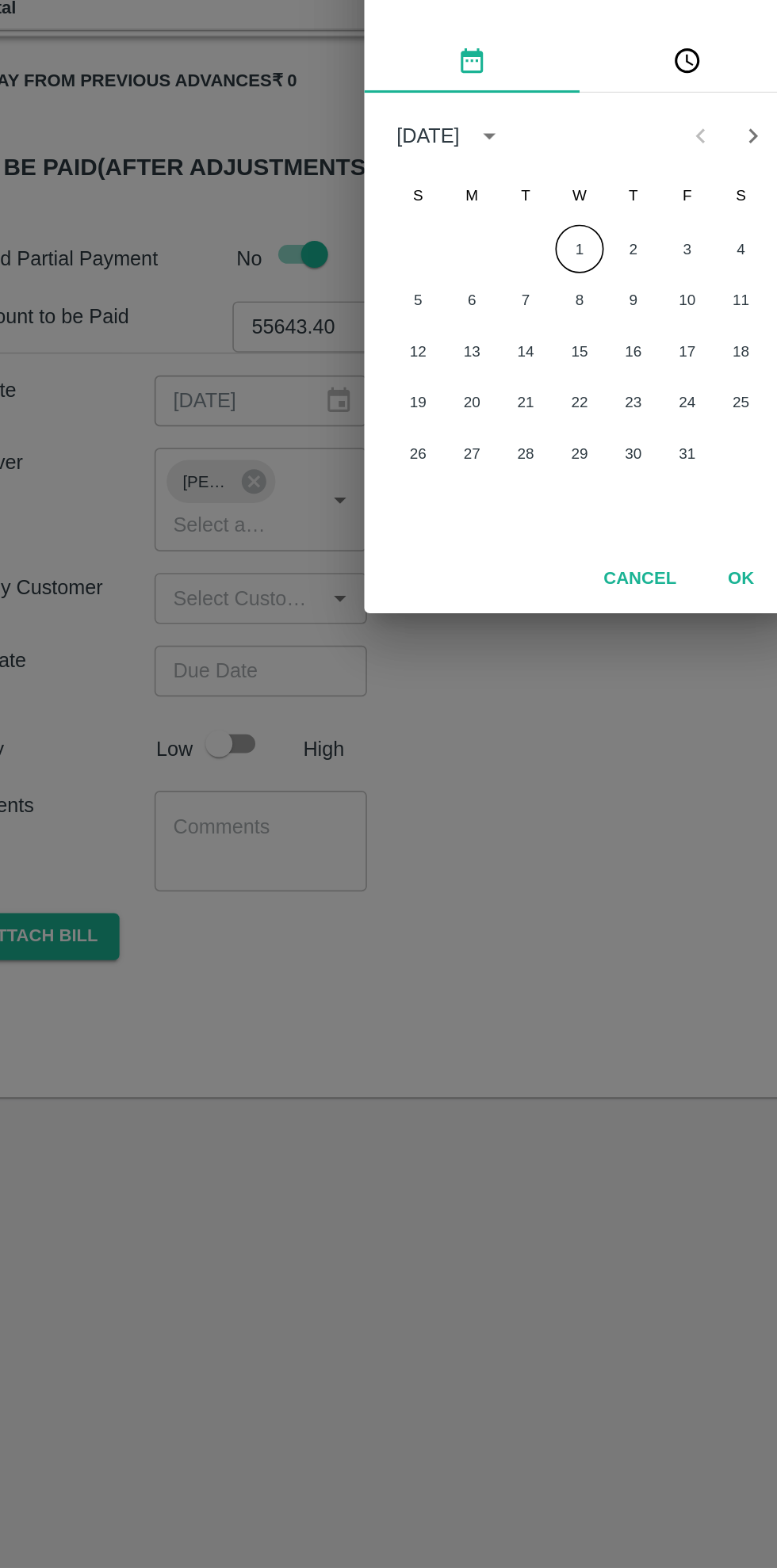
click at [388, 791] on button "1" at bounding box center [388, 791] width 29 height 29
type input "[DATE] 12:00 AM"
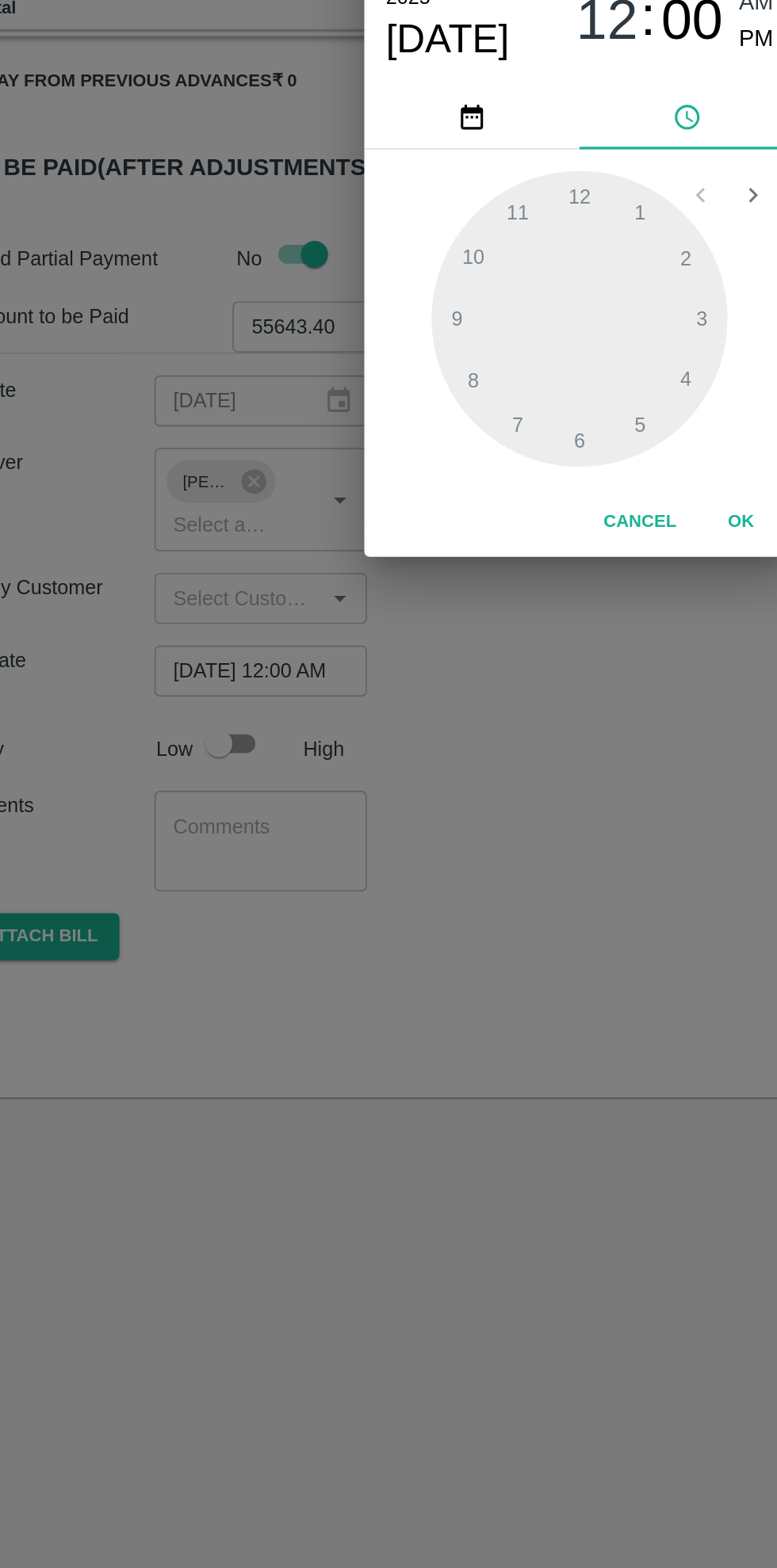
click at [479, 958] on button "OK" at bounding box center [483, 951] width 51 height 28
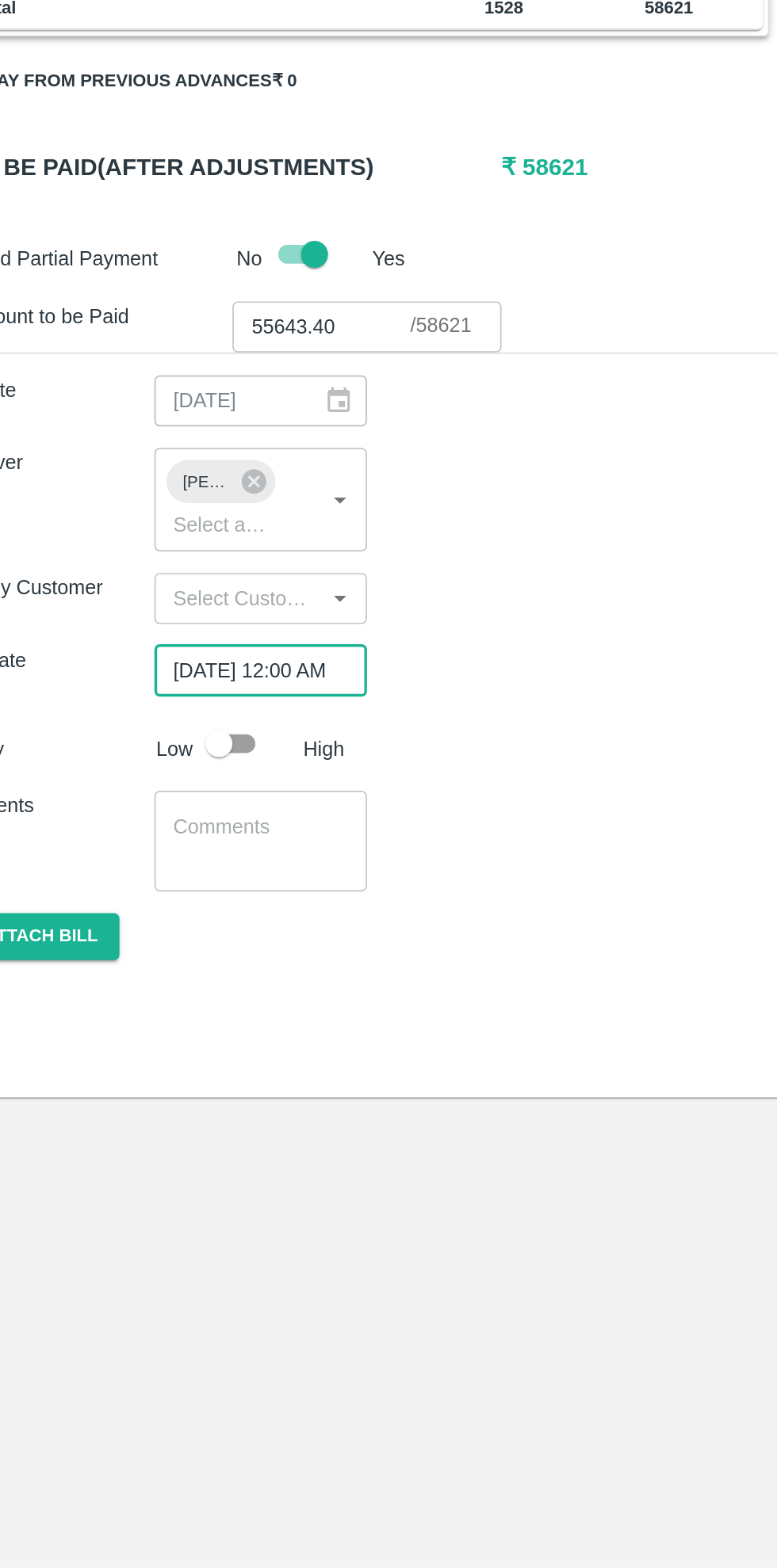
scroll to position [0, 12]
click at [175, 1067] on input "checkbox" at bounding box center [176, 1082] width 90 height 30
checkbox input "true"
click at [215, 1124] on textarea at bounding box center [200, 1141] width 103 height 33
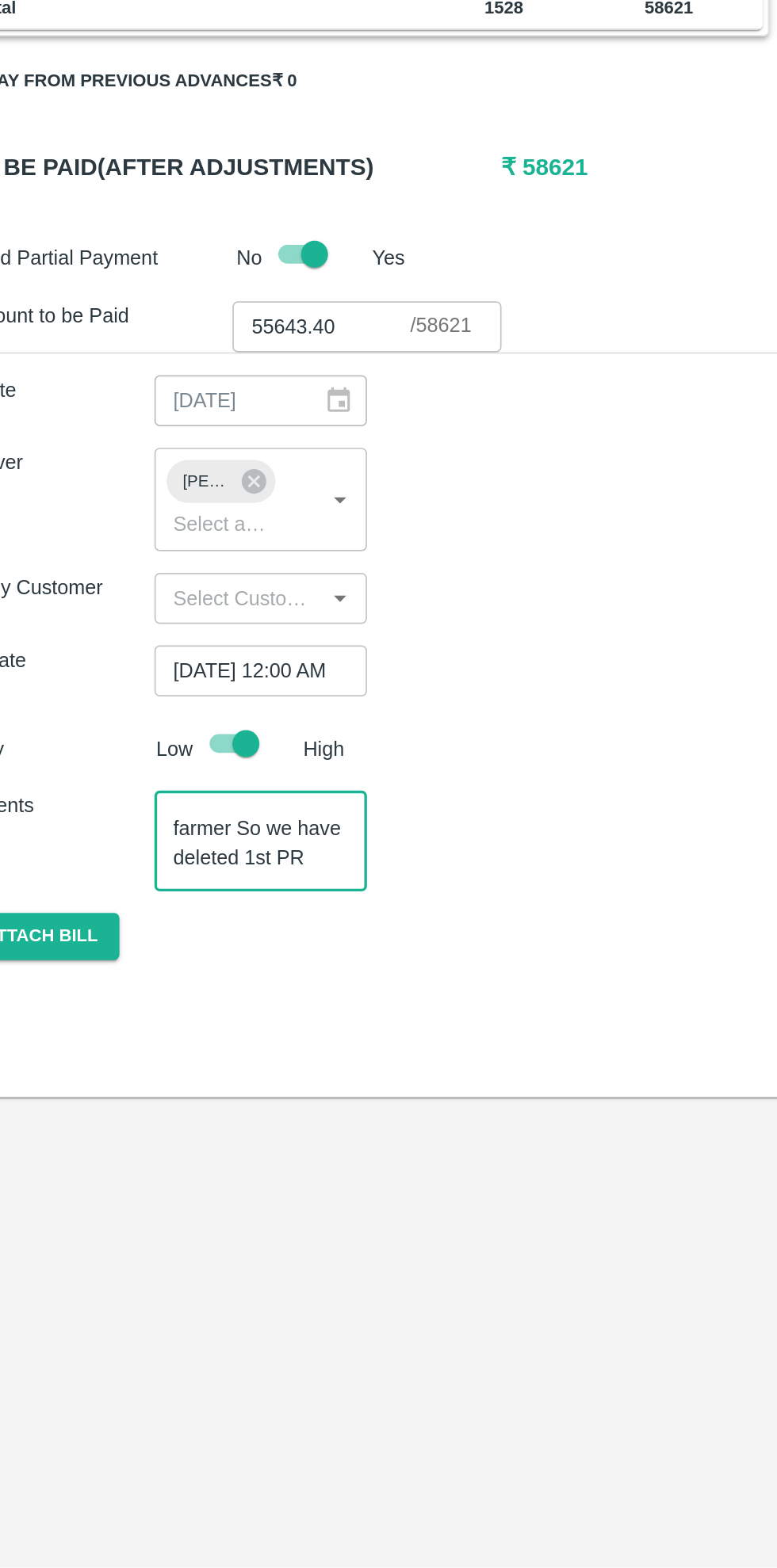
scroll to position [49, 0]
type textarea "Farmer crates alloted on this farmer So we have deleted 1st PR request"
click at [80, 1187] on button "Attach bill" at bounding box center [71, 1196] width 92 height 28
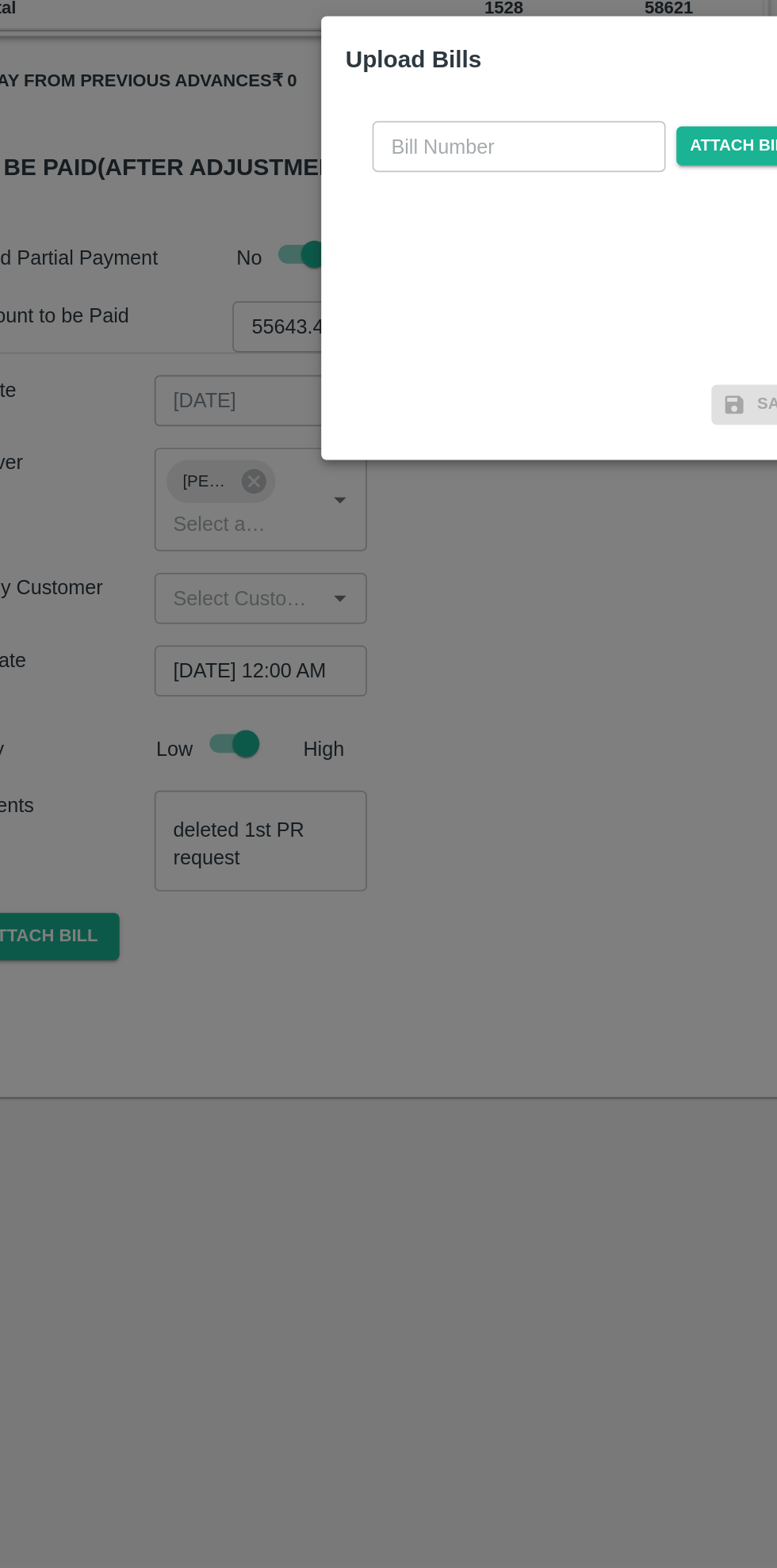
scroll to position [0, 0]
paste input "FRTX-PMPG- MND/SUP/121676/C-10"
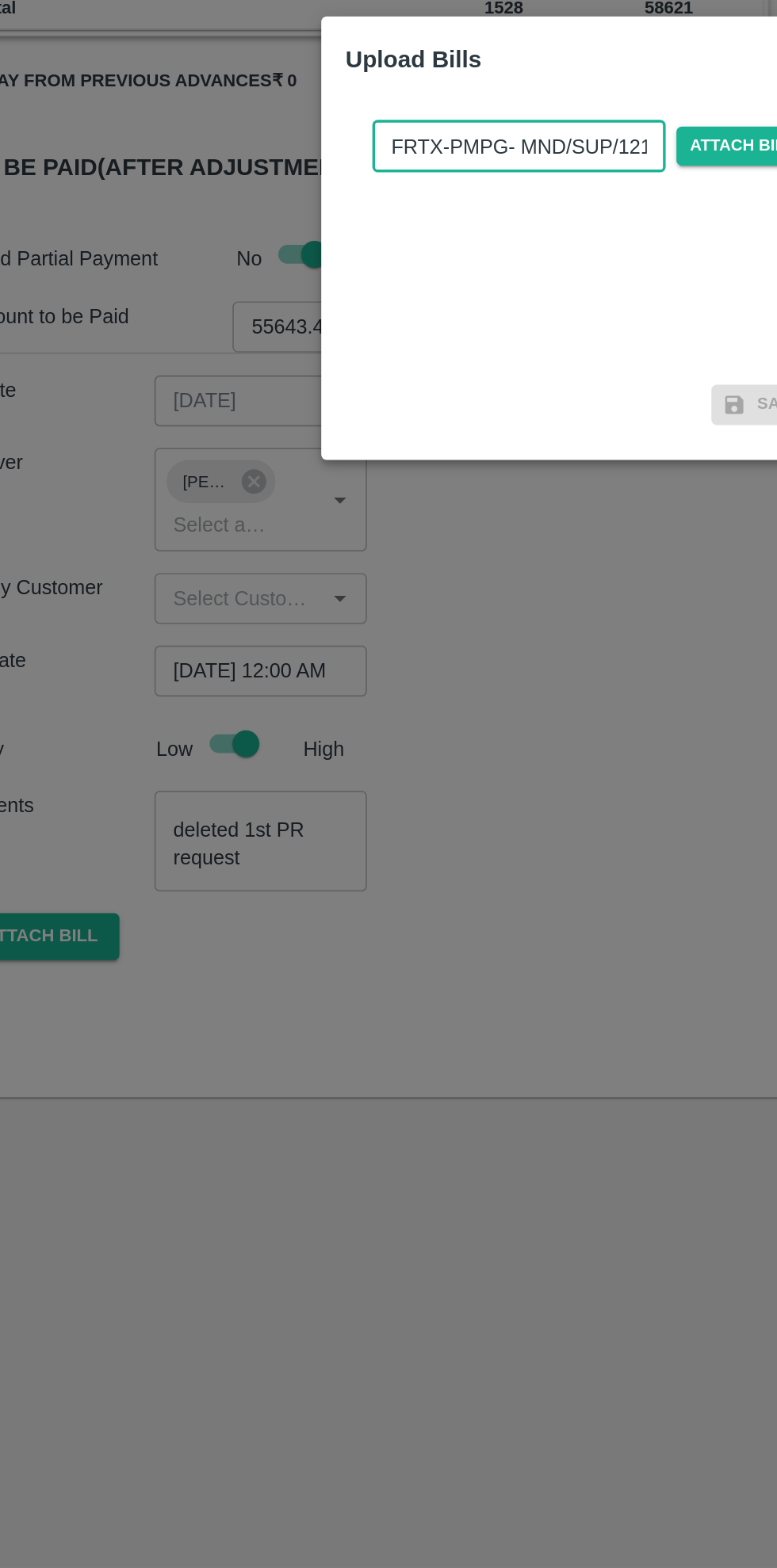
scroll to position [0, 35]
type input "FRTX-PMPG- MND/SUP/121676/C-10"
click at [485, 729] on span "Attach bill" at bounding box center [483, 730] width 77 height 23
click at [0, 0] on input "Attach bill" at bounding box center [0, 0] width 0 height 0
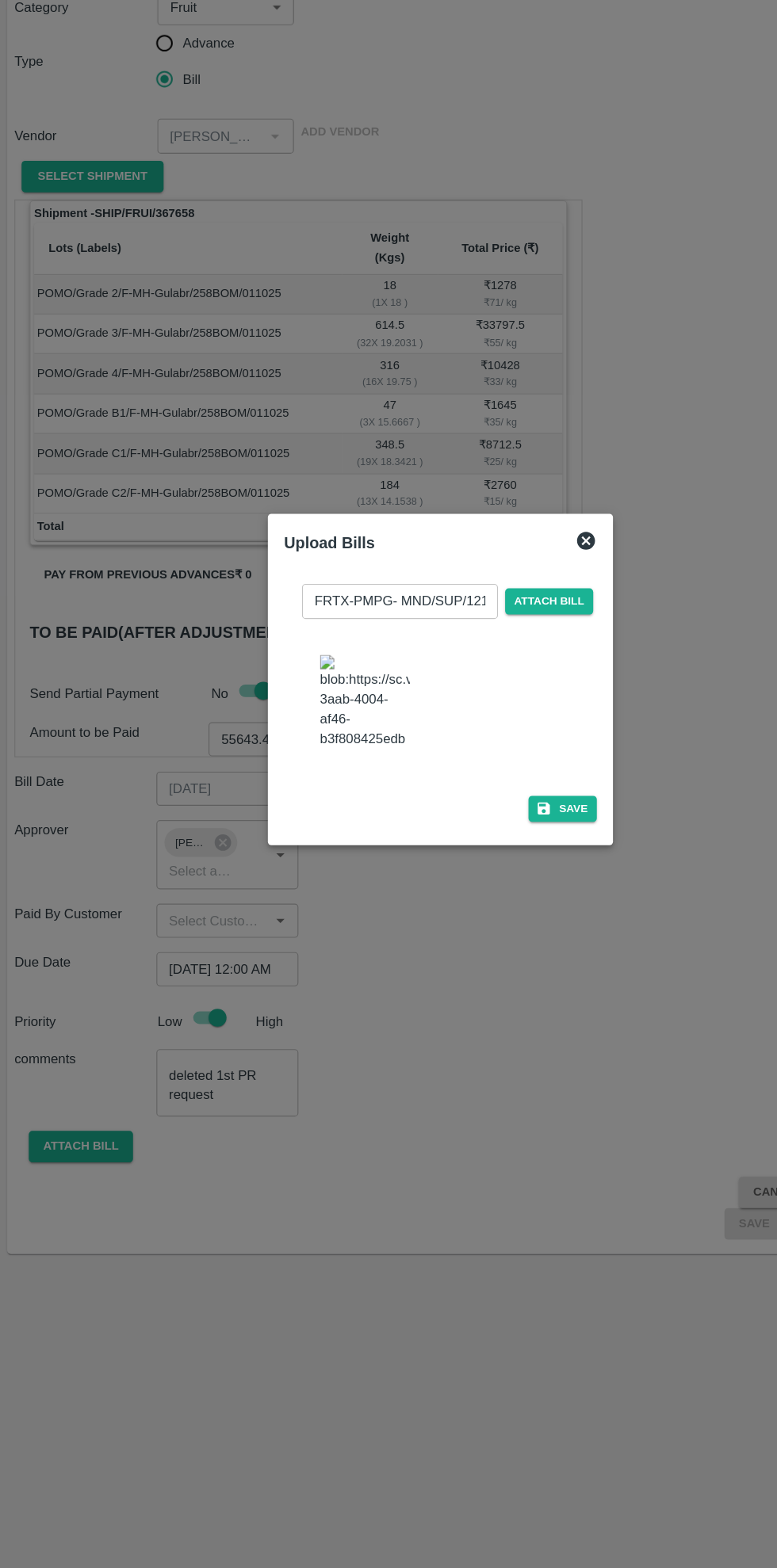
scroll to position [0, 0]
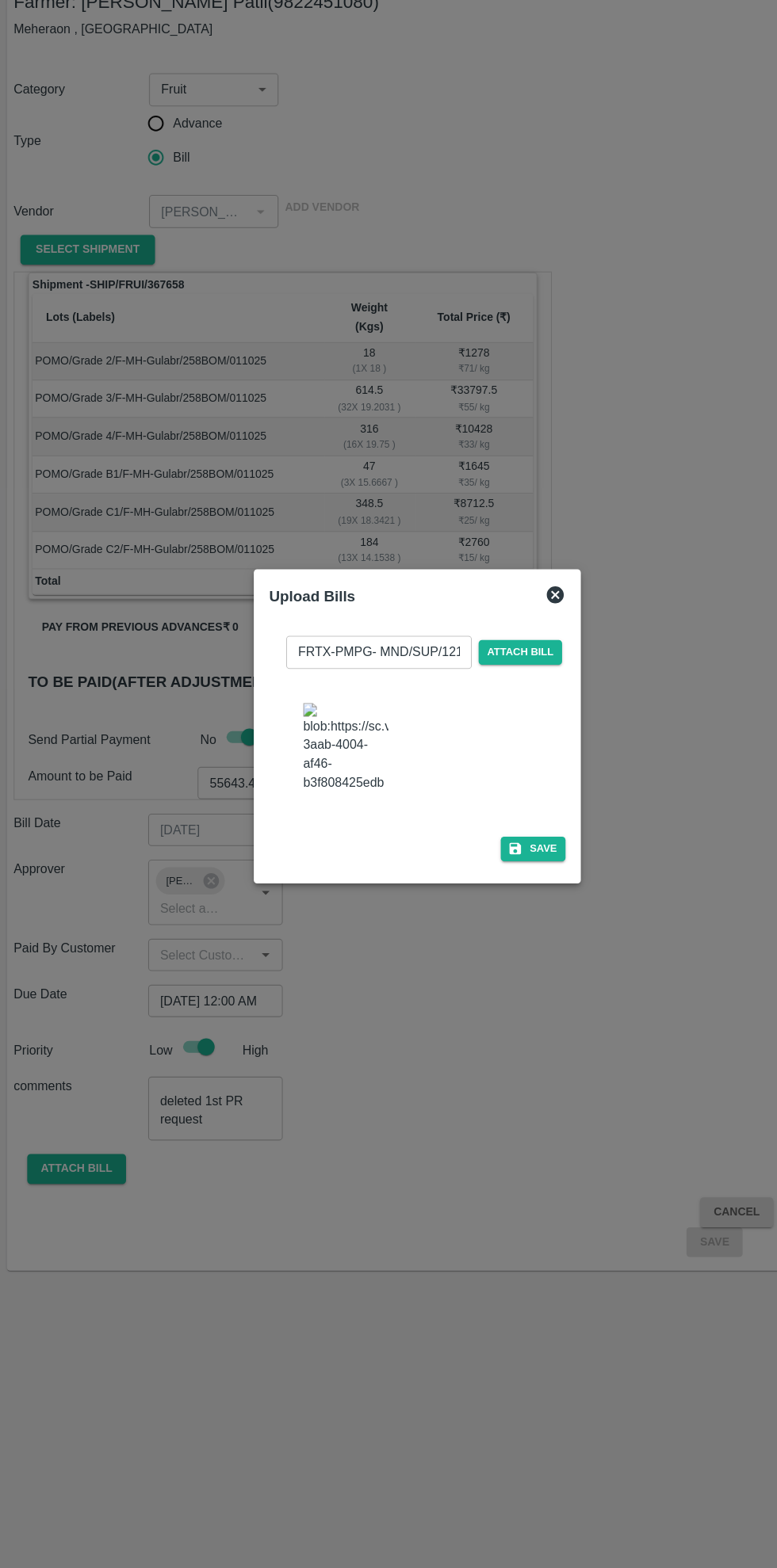
click at [510, 910] on button "Save" at bounding box center [496, 898] width 61 height 23
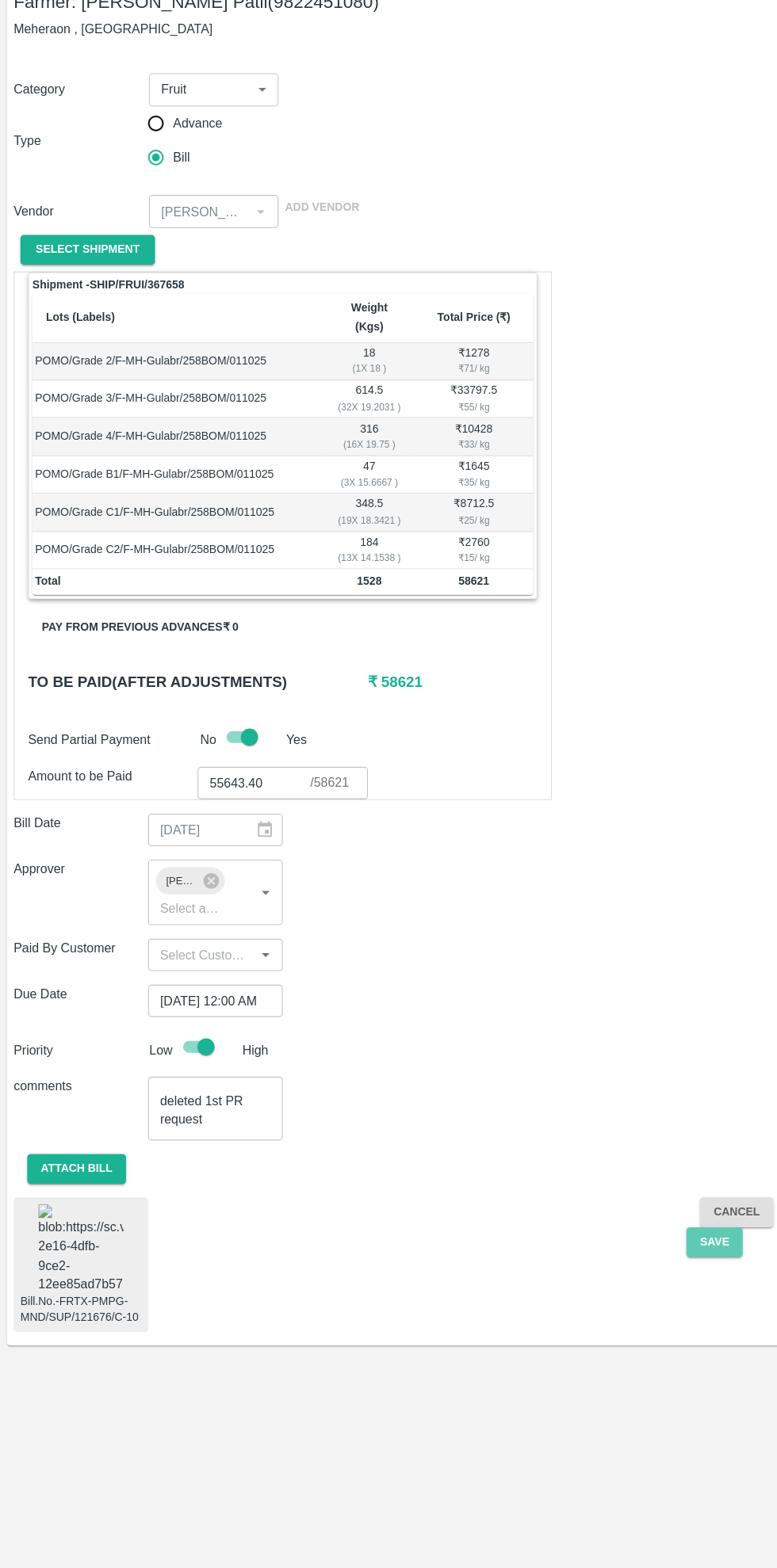
click at [651, 1251] on button "Save" at bounding box center [665, 1264] width 53 height 28
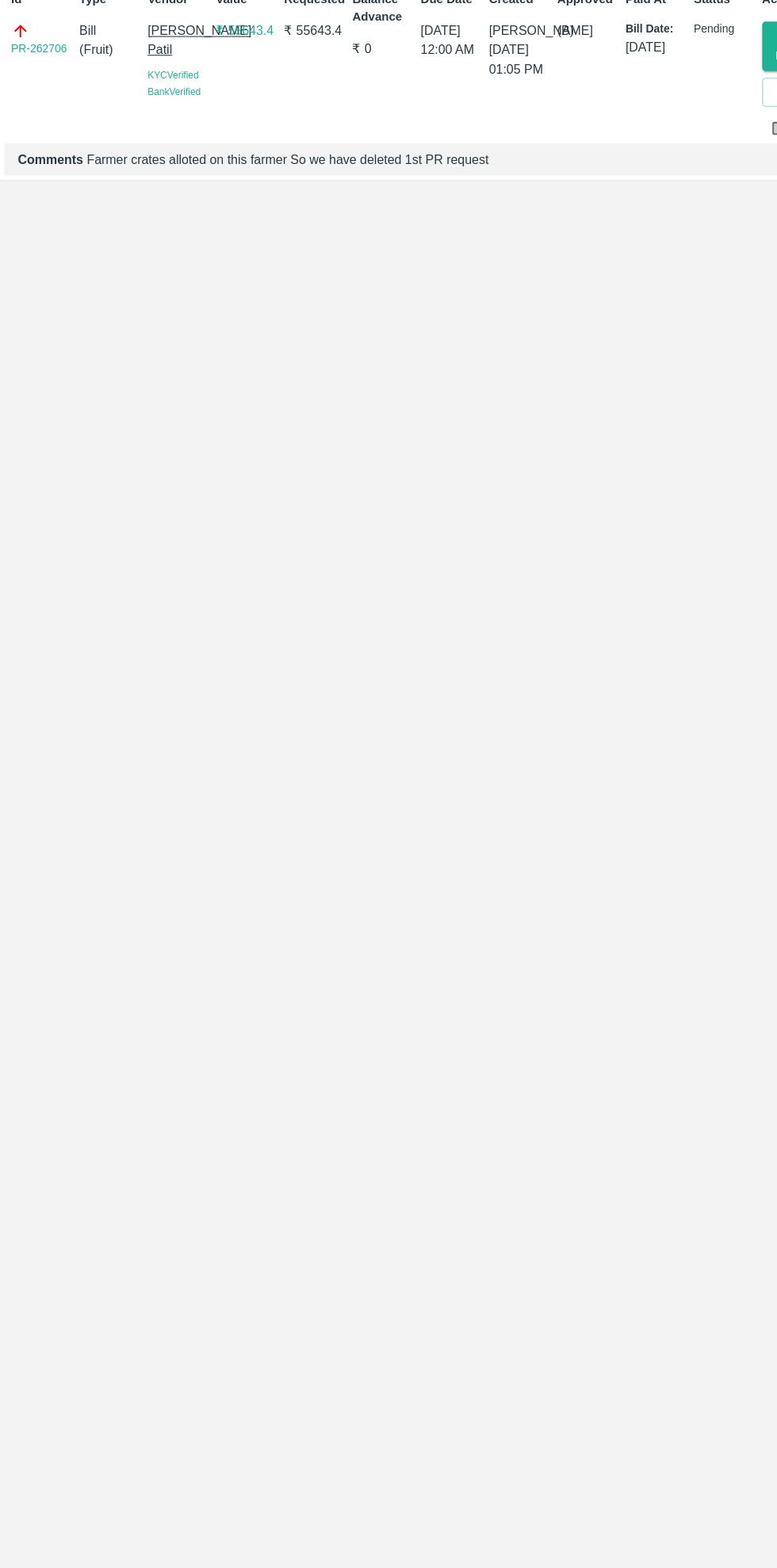
scroll to position [0, 2]
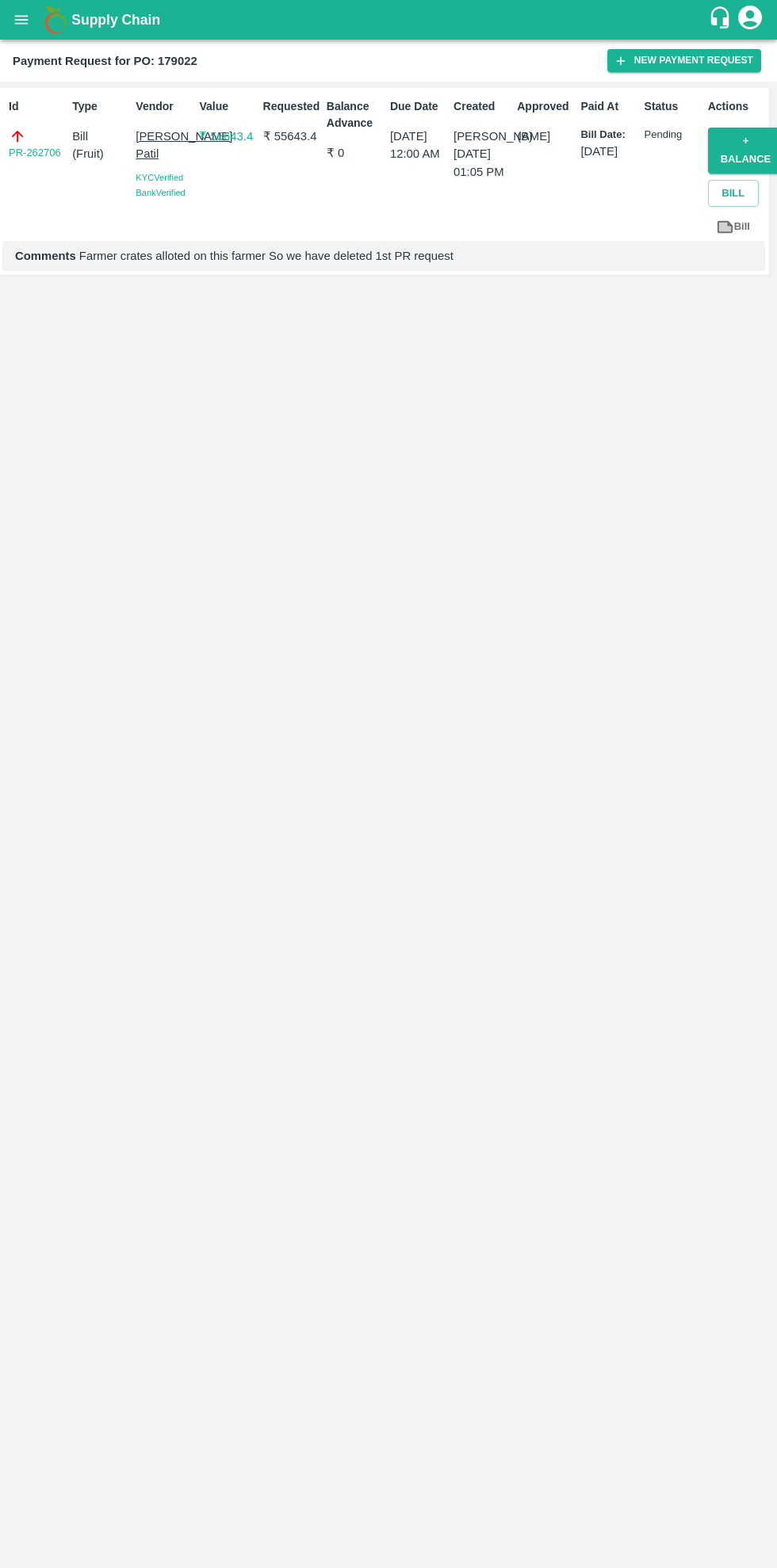
click at [22, 19] on icon "open drawer" at bounding box center [22, 19] width 14 height 9
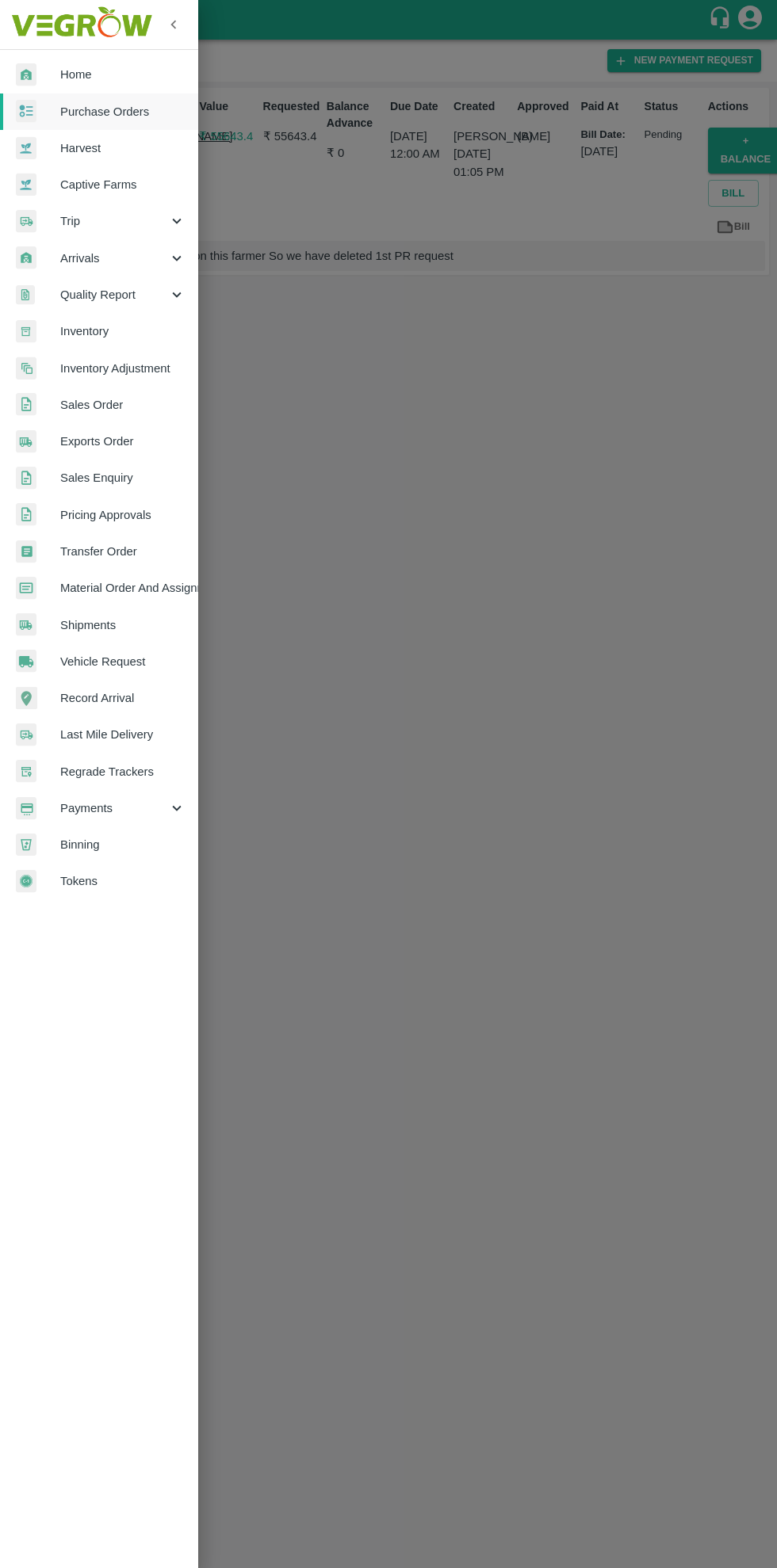
click at [119, 74] on span "Home" at bounding box center [123, 74] width 125 height 18
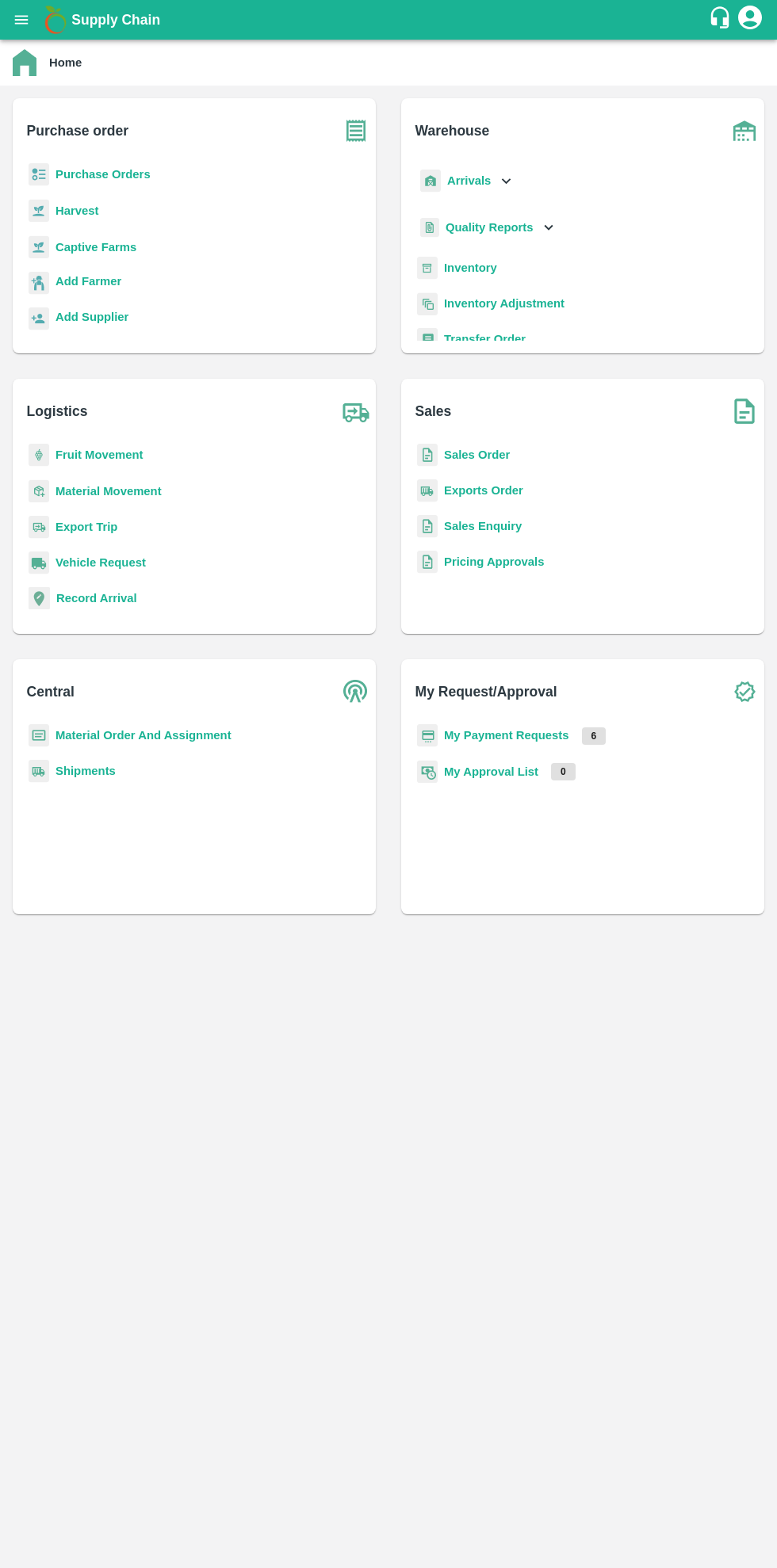
click at [131, 169] on b "Purchase Orders" at bounding box center [103, 175] width 95 height 13
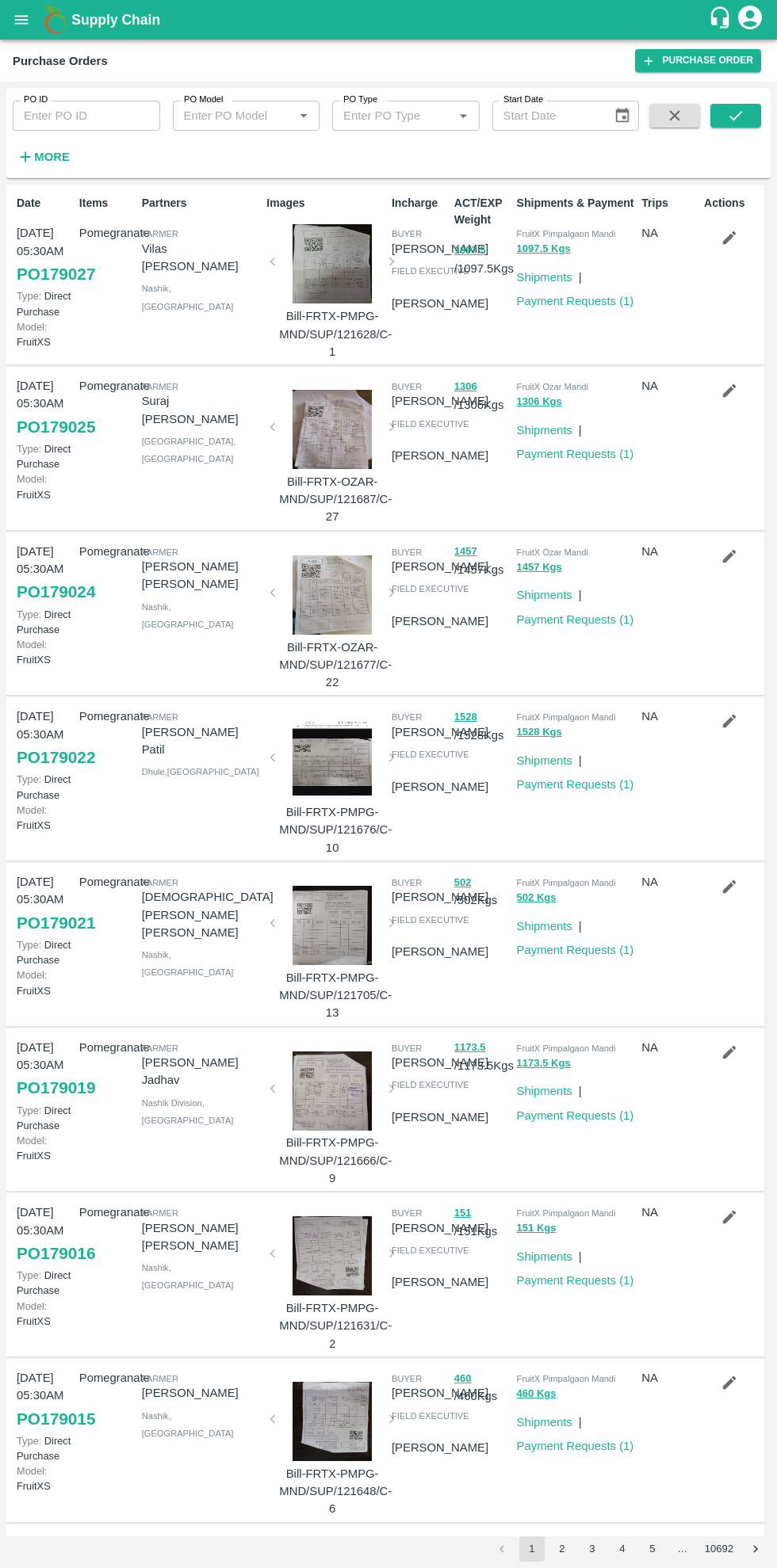
click at [628, 791] on link "Payment Requests ( 1 )" at bounding box center [575, 785] width 117 height 13
